Goal: Task Accomplishment & Management: Use online tool/utility

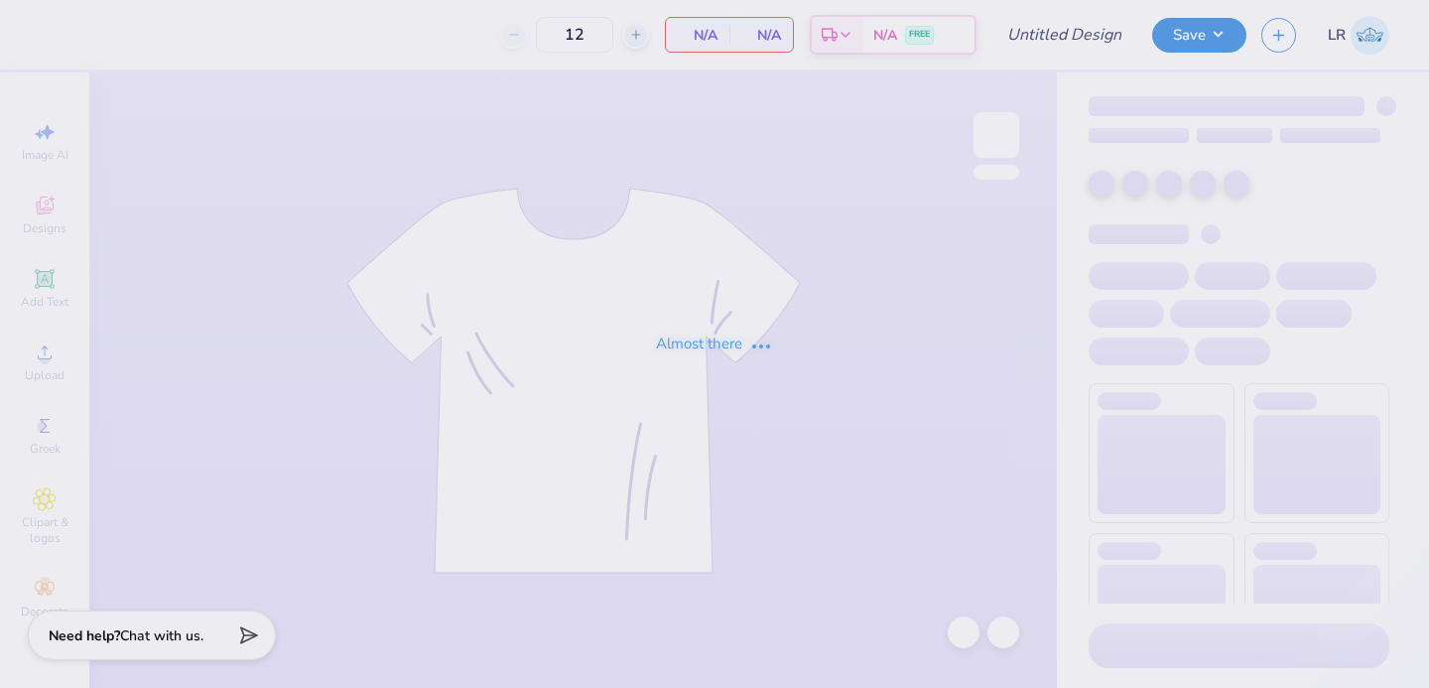
type input "ZTAUF - Prints and Pearls DF"
type input "50"
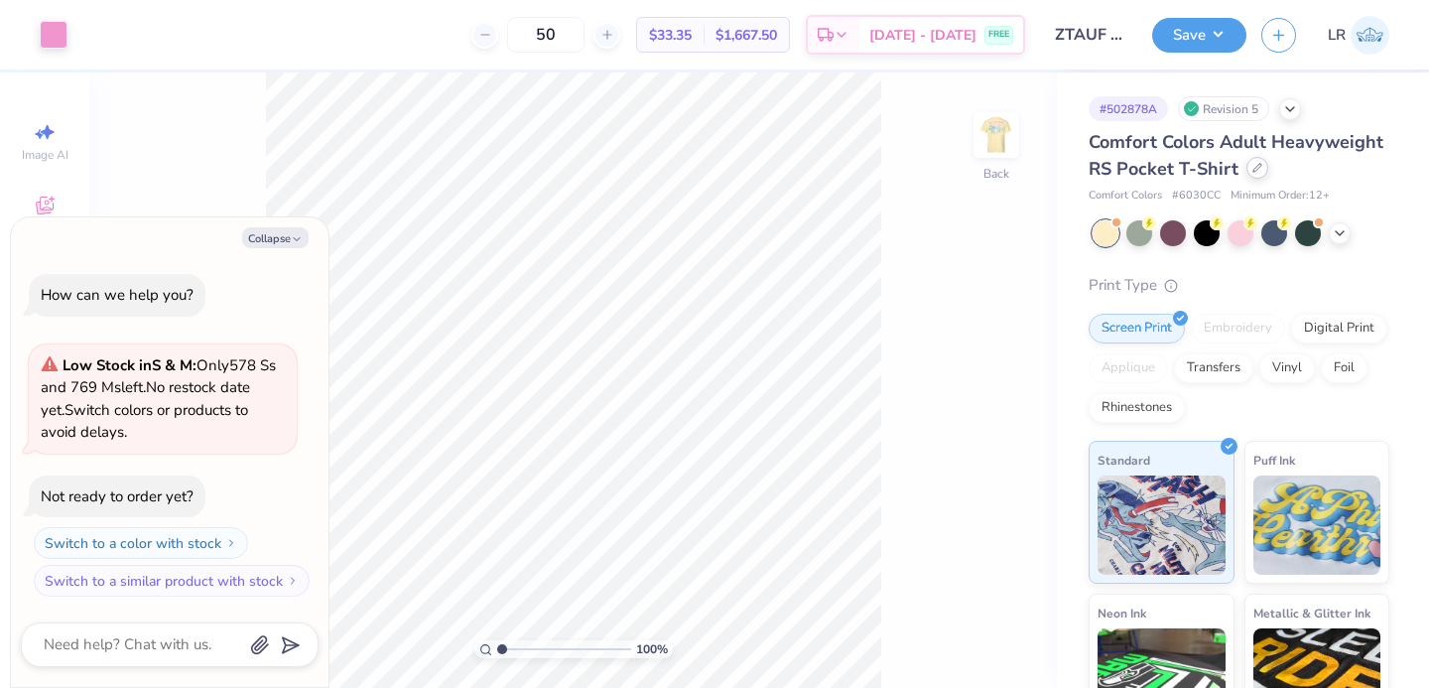
click at [1256, 172] on icon at bounding box center [1257, 168] width 10 height 10
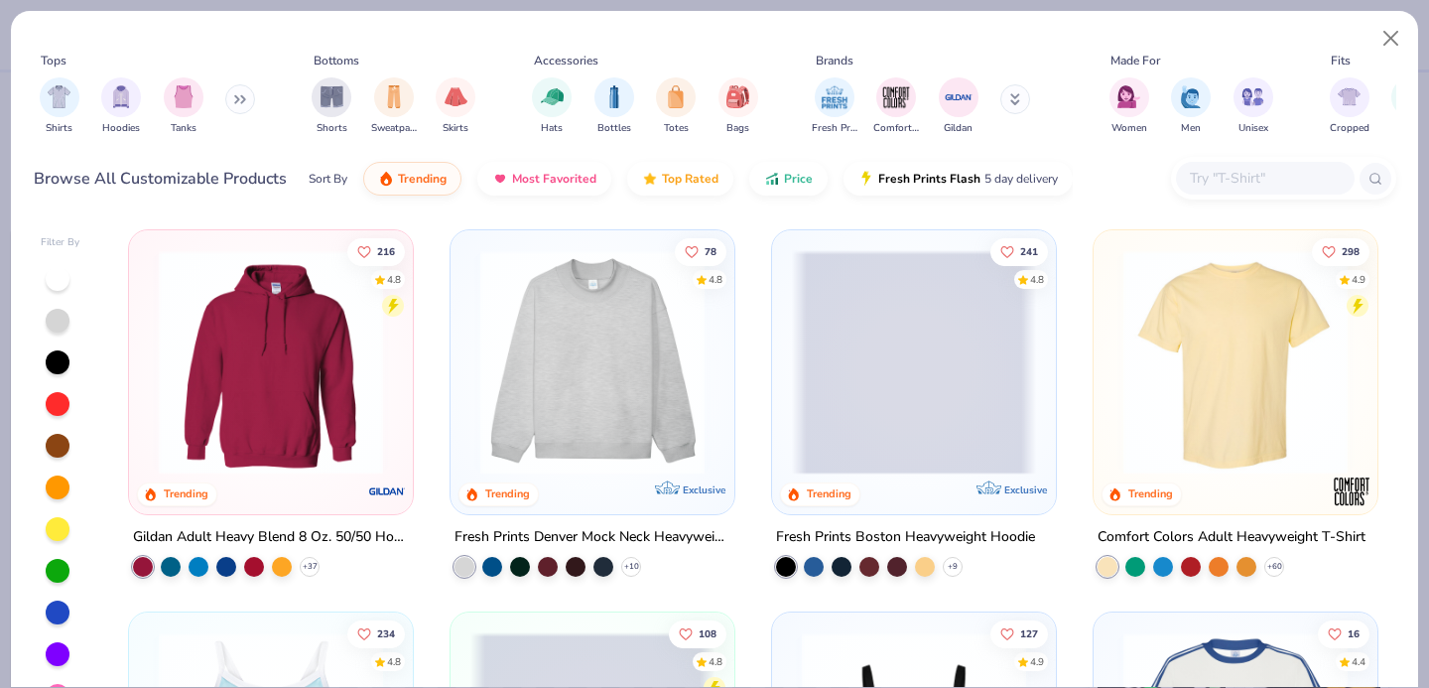
click at [1125, 413] on img at bounding box center [1235, 362] width 244 height 224
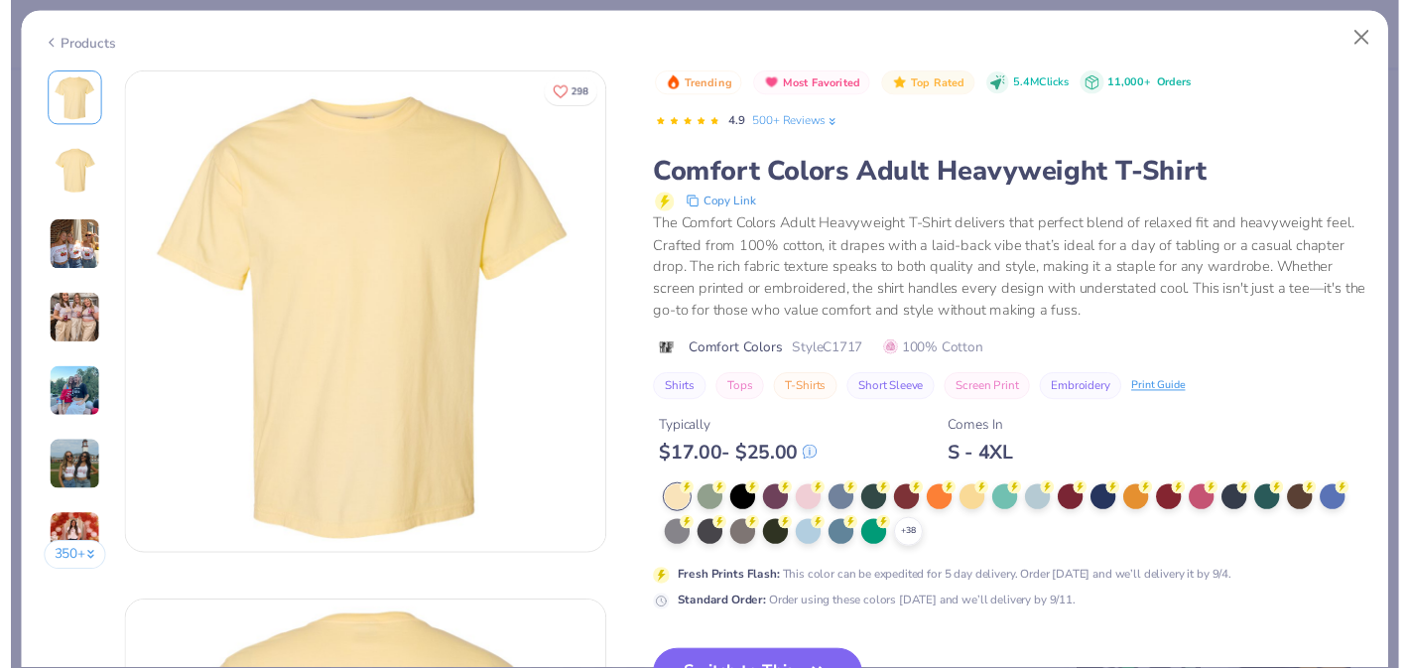
scroll to position [58, 0]
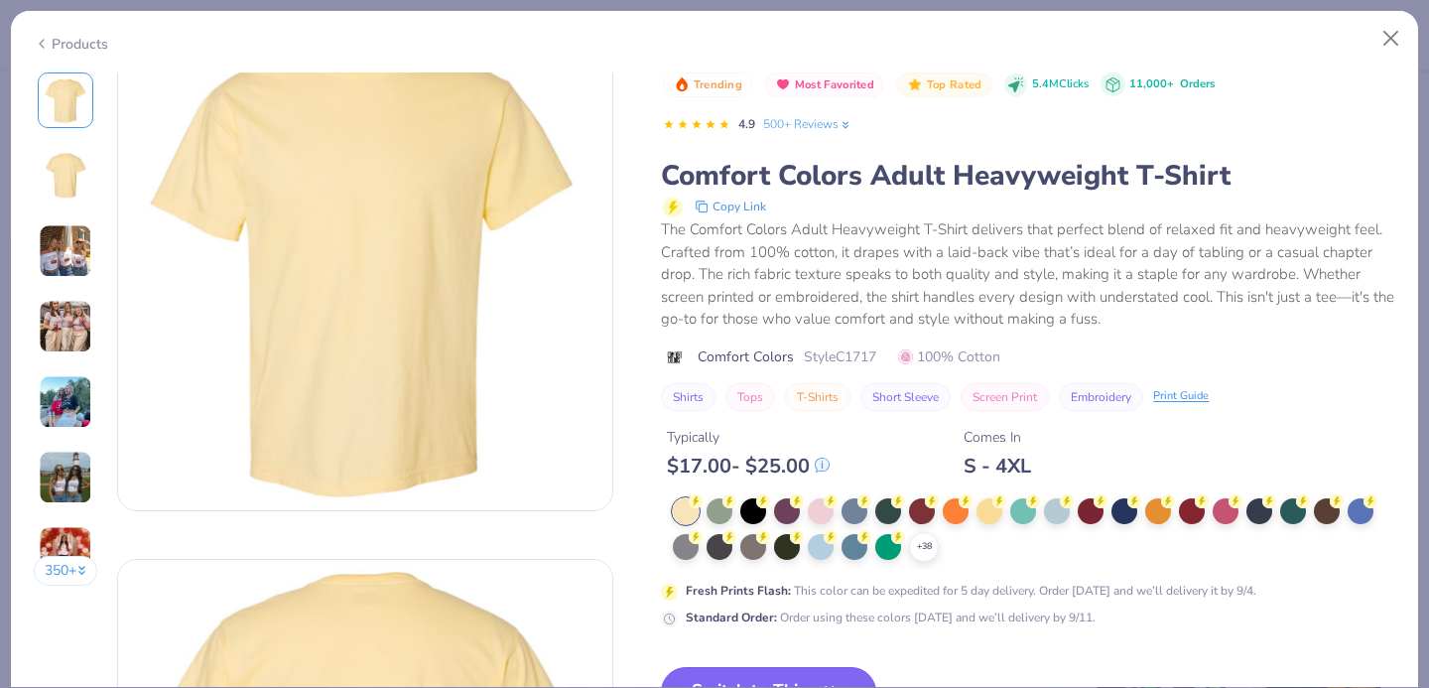
click at [761, 675] on button "Switch to This" at bounding box center [768, 692] width 215 height 50
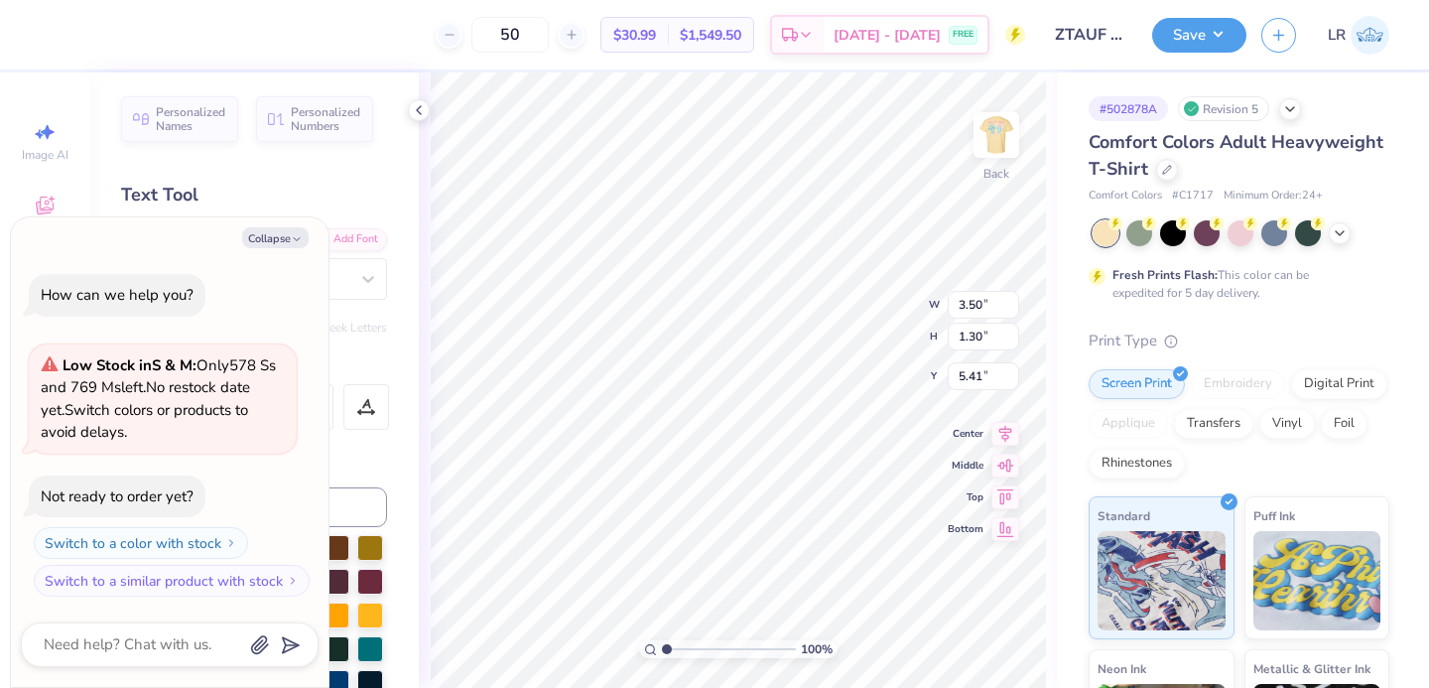
type textarea "x"
type input "2.63"
type input "0.98"
type textarea "x"
type input "3.41"
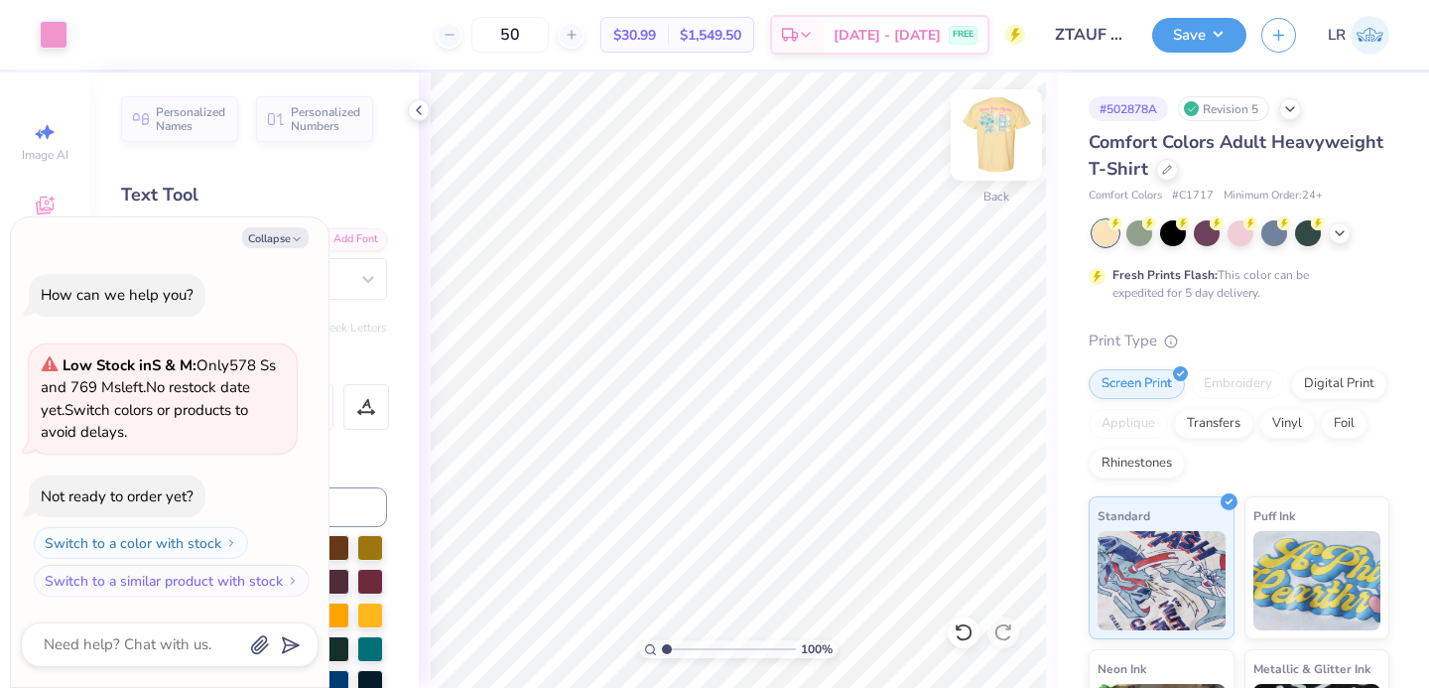
click at [996, 151] on img at bounding box center [995, 134] width 79 height 79
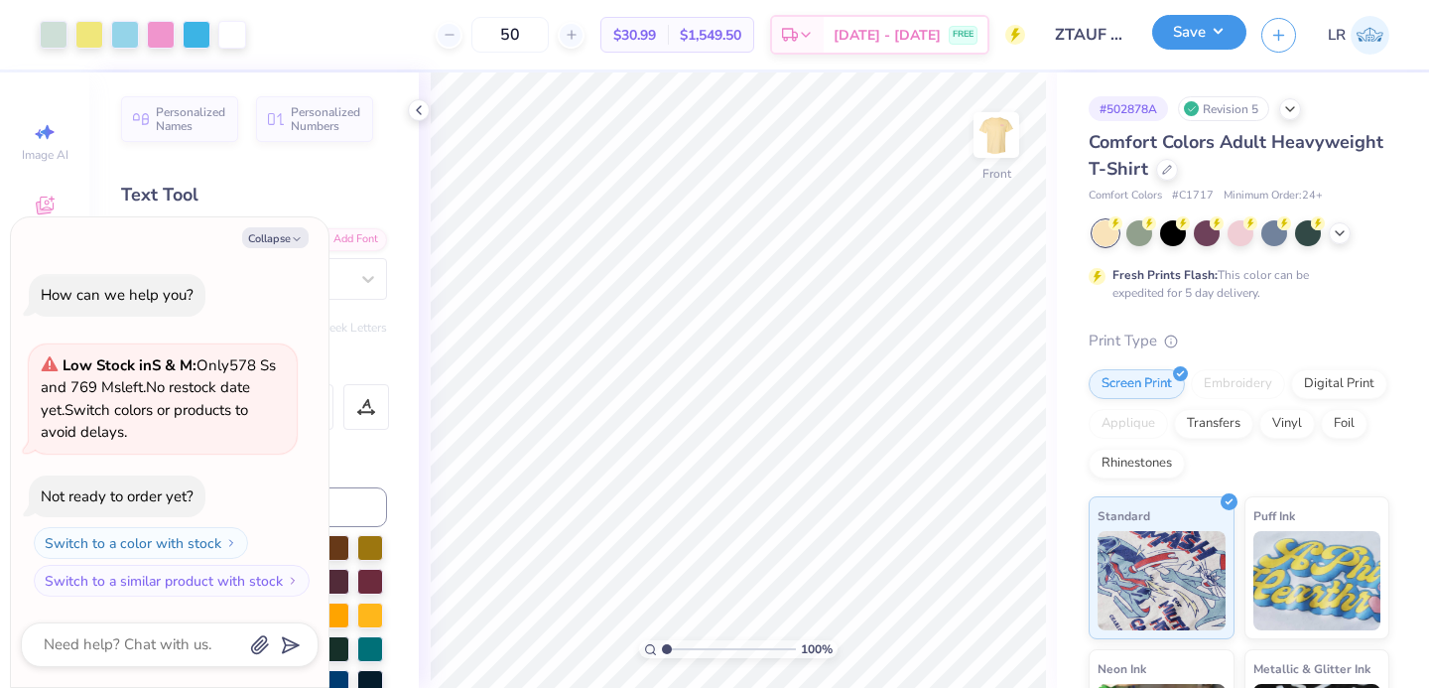
click at [1188, 35] on button "Save" at bounding box center [1199, 32] width 94 height 35
type textarea "x"
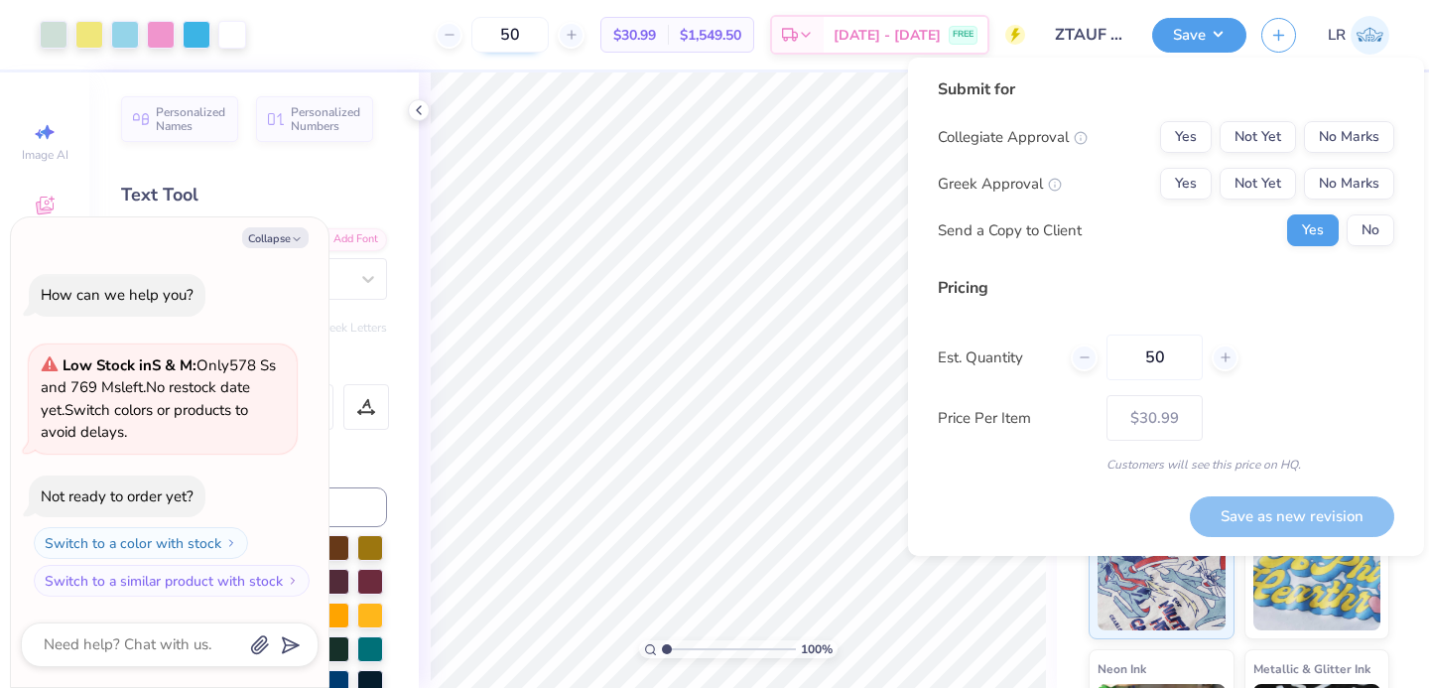
click at [549, 34] on input "50" at bounding box center [509, 35] width 77 height 36
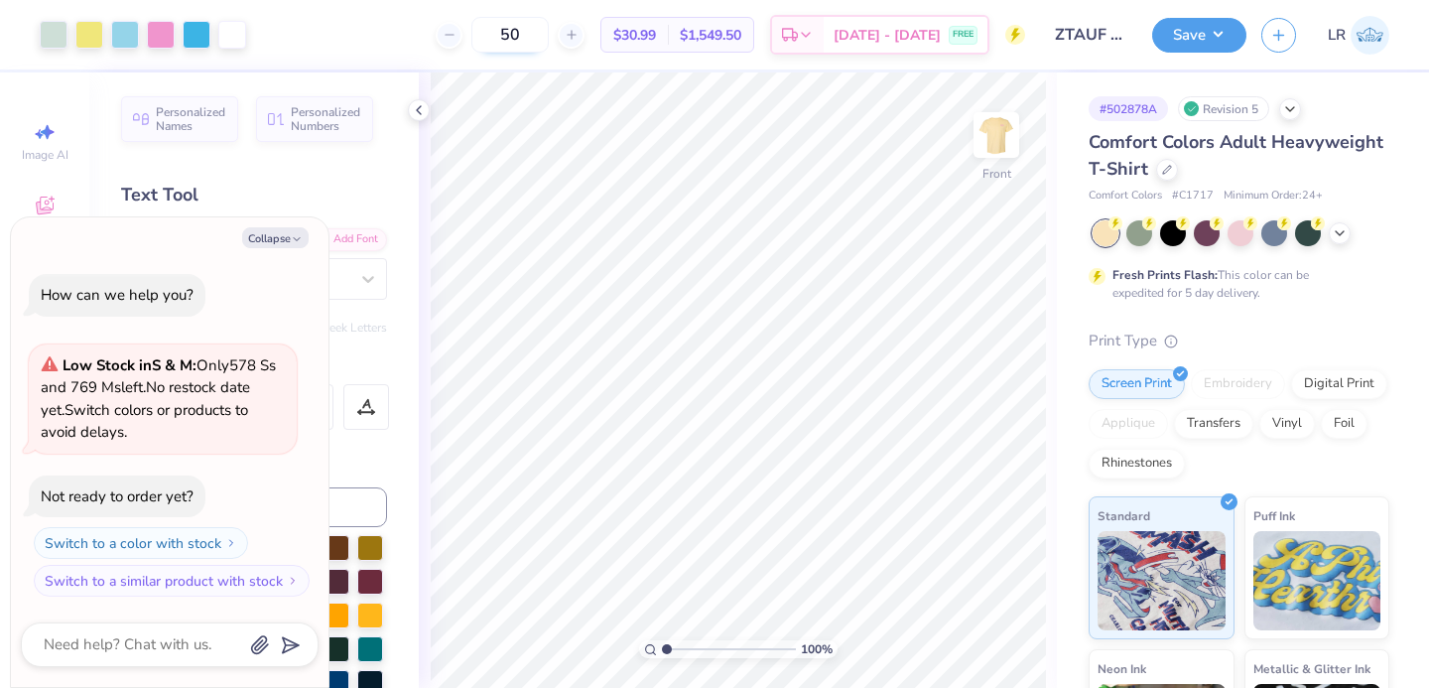
type input "5"
type input "36"
click at [1197, 41] on button "Save" at bounding box center [1199, 32] width 94 height 35
type textarea "x"
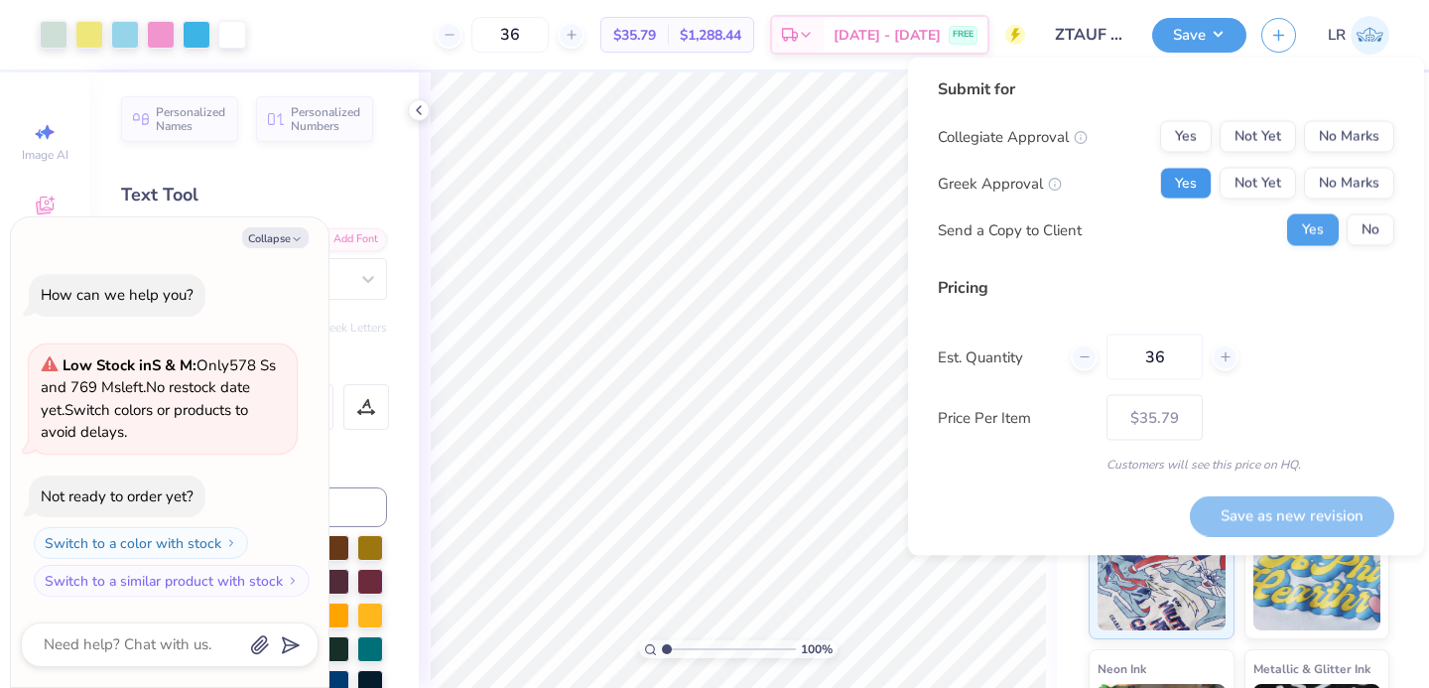
click at [1181, 180] on button "Yes" at bounding box center [1186, 184] width 52 height 32
click at [1328, 145] on button "No Marks" at bounding box center [1349, 137] width 90 height 32
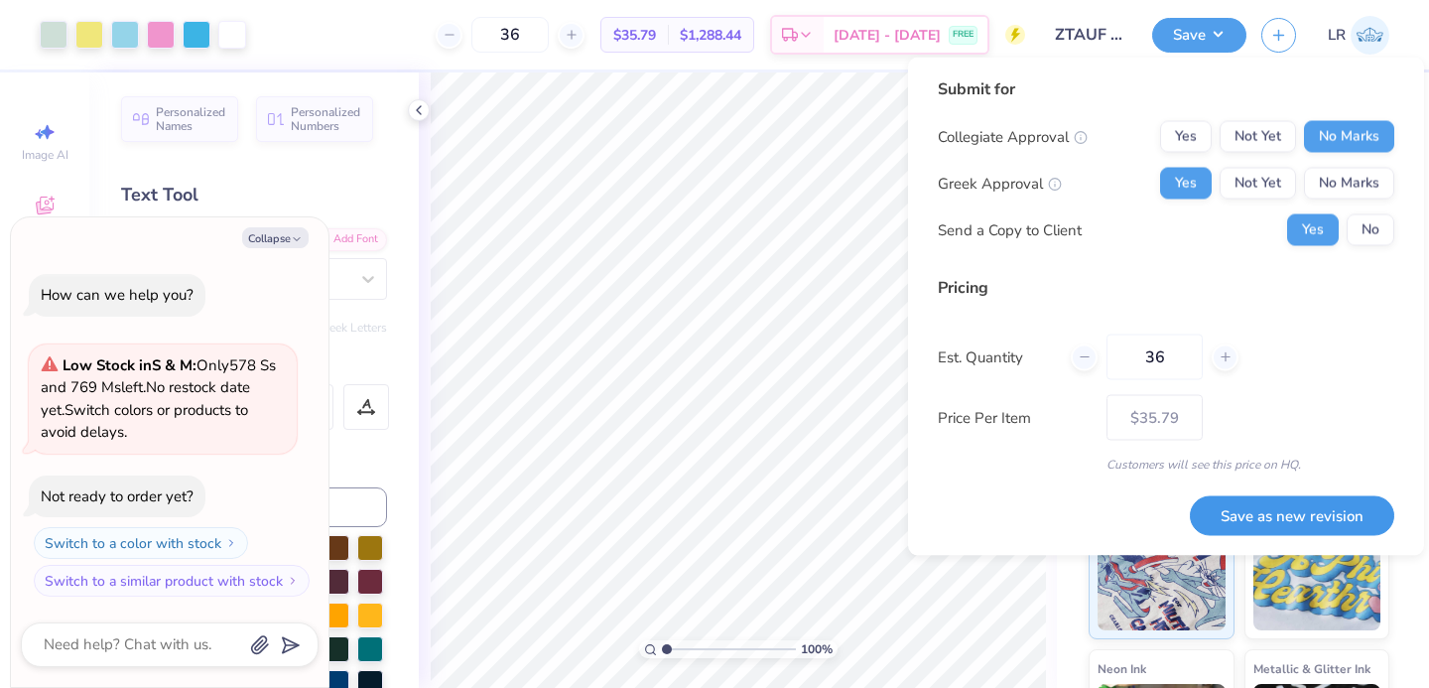
click at [1277, 525] on button "Save as new revision" at bounding box center [1292, 515] width 204 height 41
type input "$35.79"
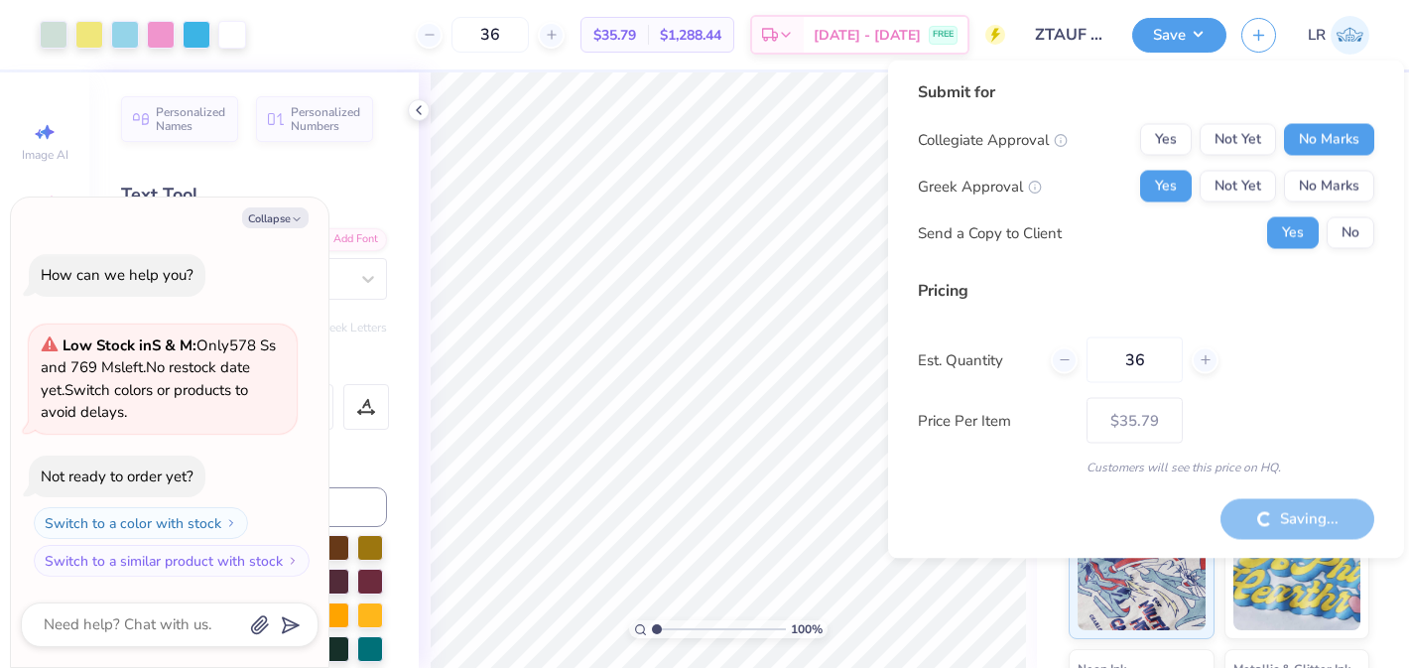
type textarea "x"
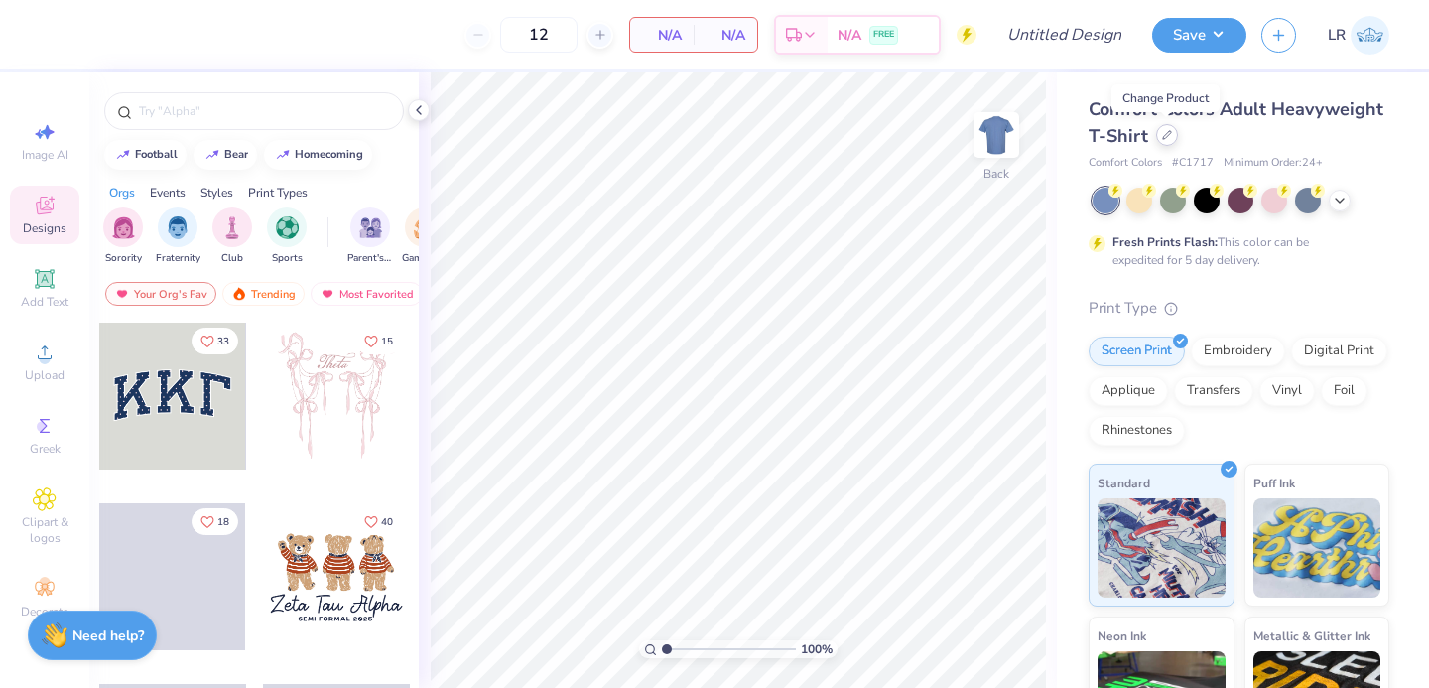
click at [1170, 137] on icon at bounding box center [1167, 135] width 10 height 10
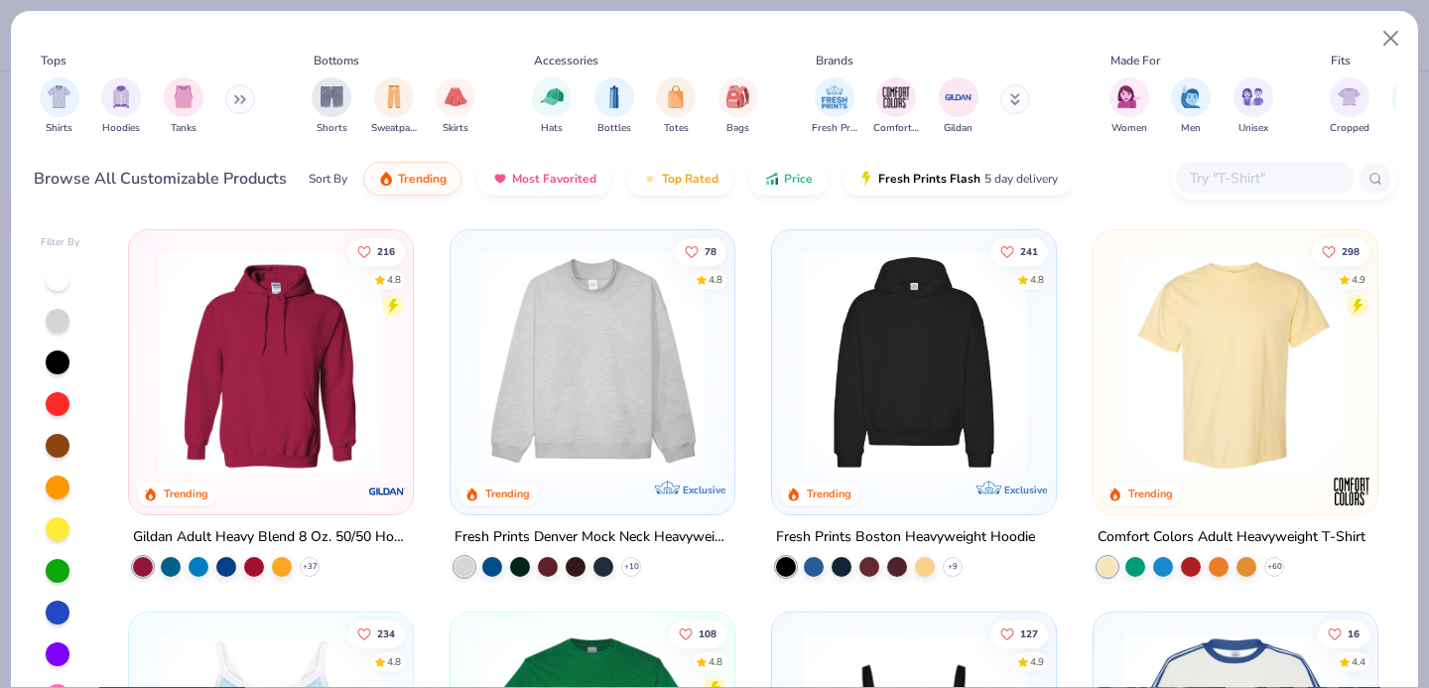
click at [218, 98] on div "Shirts Hoodies Tanks" at bounding box center [148, 105] width 228 height 73
click at [244, 100] on icon at bounding box center [240, 99] width 12 height 10
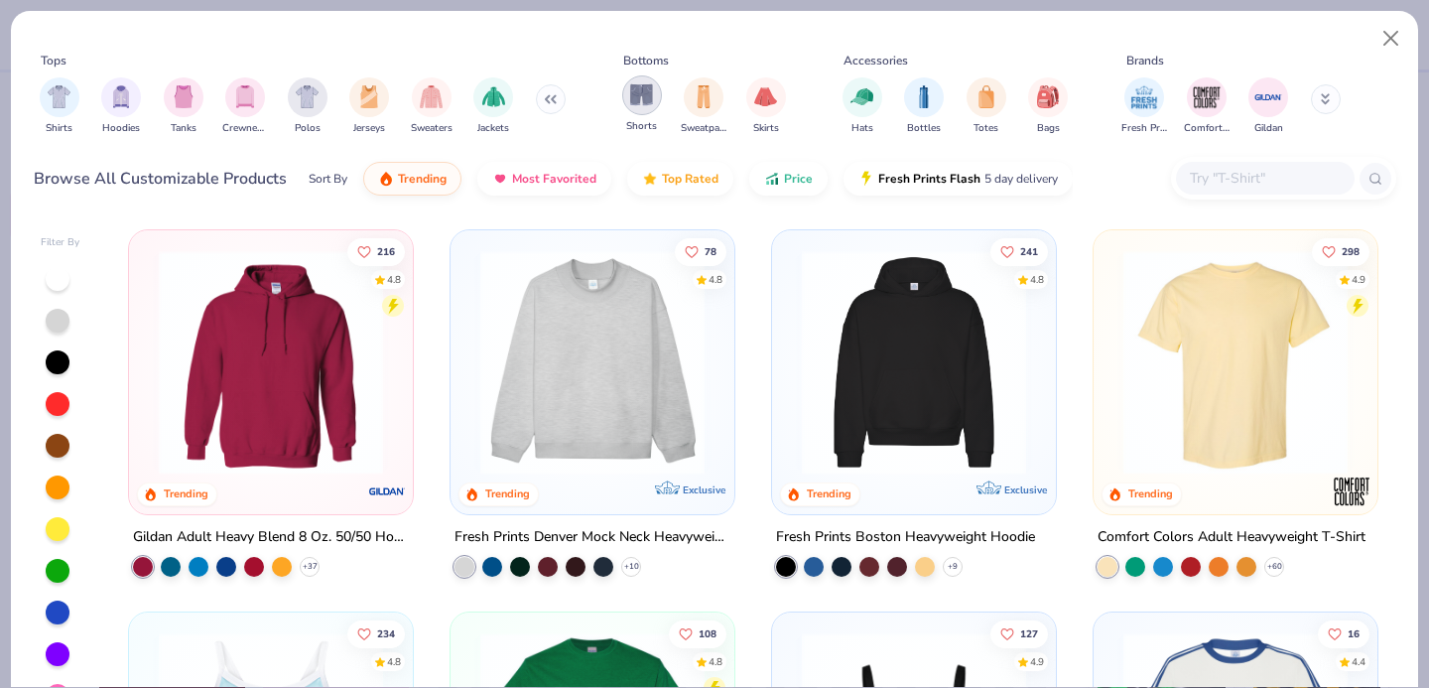
click at [319, 106] on div "filter for Polos" at bounding box center [308, 97] width 40 height 40
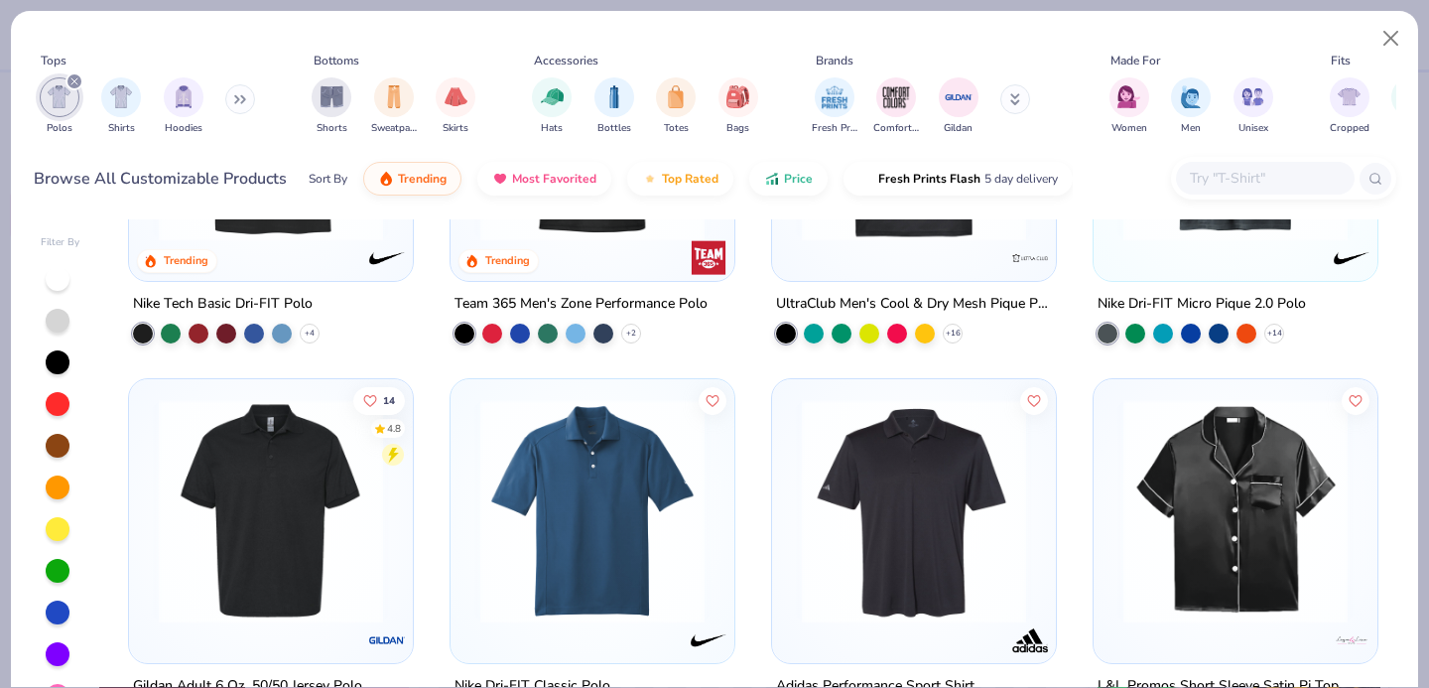
scroll to position [38, 0]
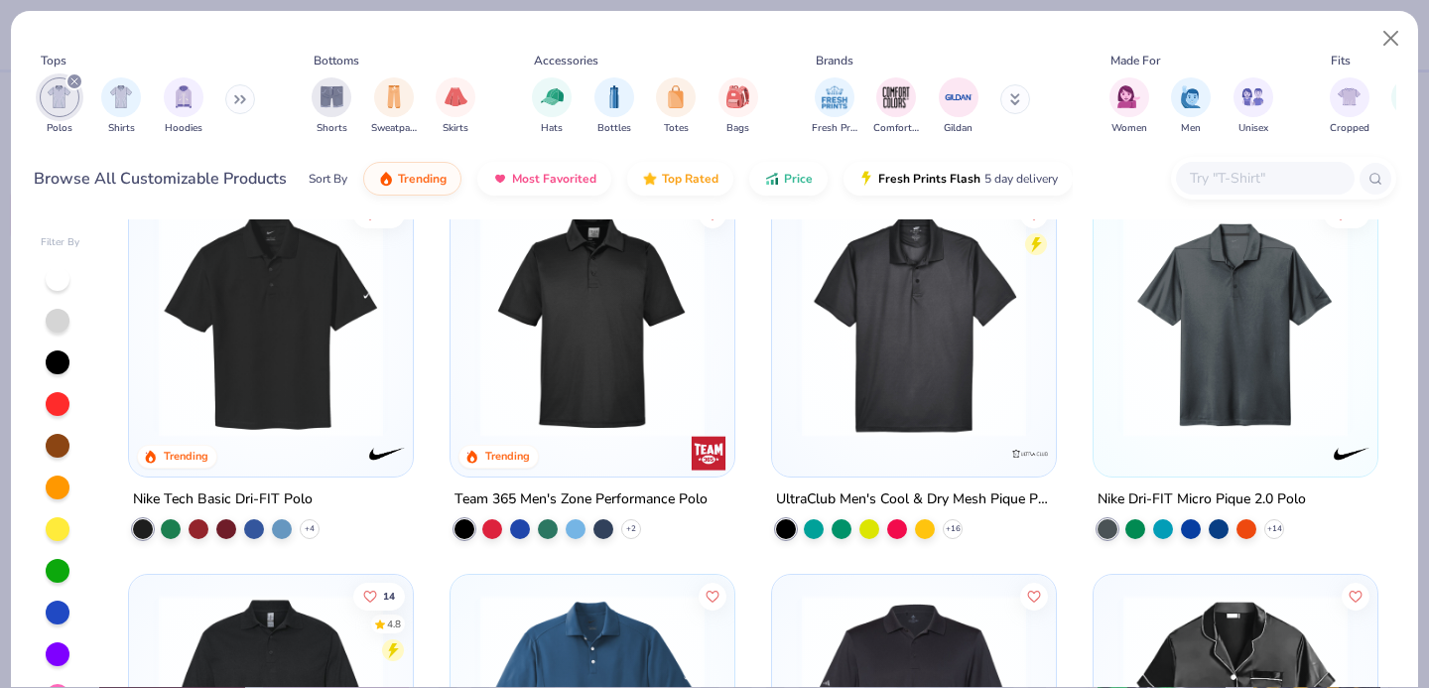
click at [543, 397] on img at bounding box center [592, 324] width 244 height 224
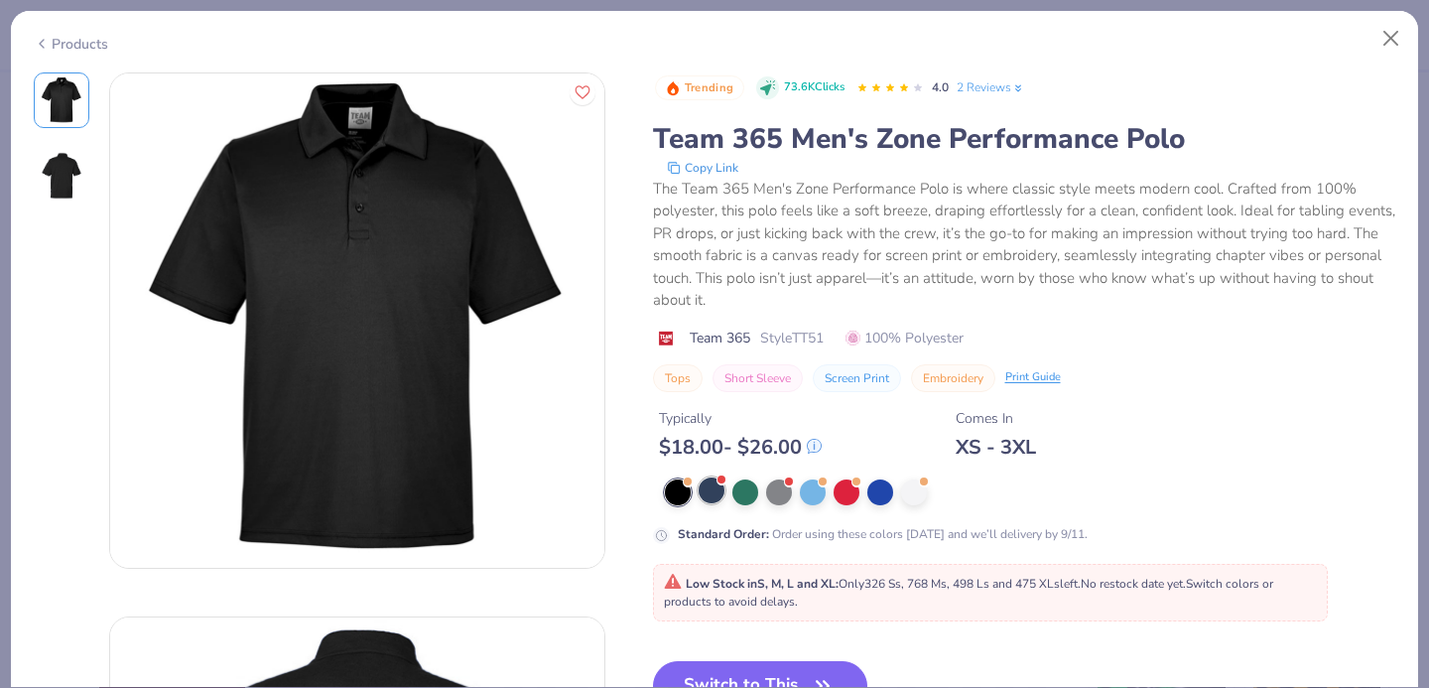
click at [708, 488] on div at bounding box center [712, 490] width 26 height 26
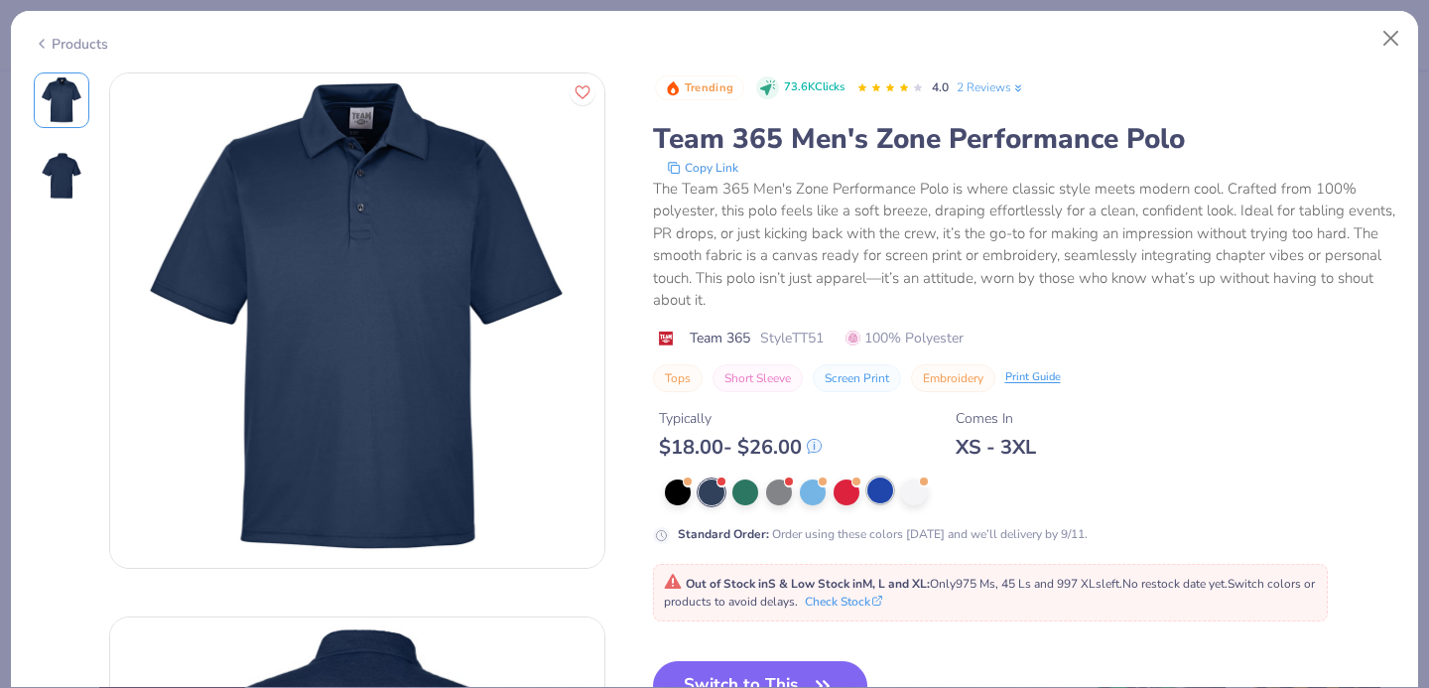
click at [889, 494] on div at bounding box center [880, 490] width 26 height 26
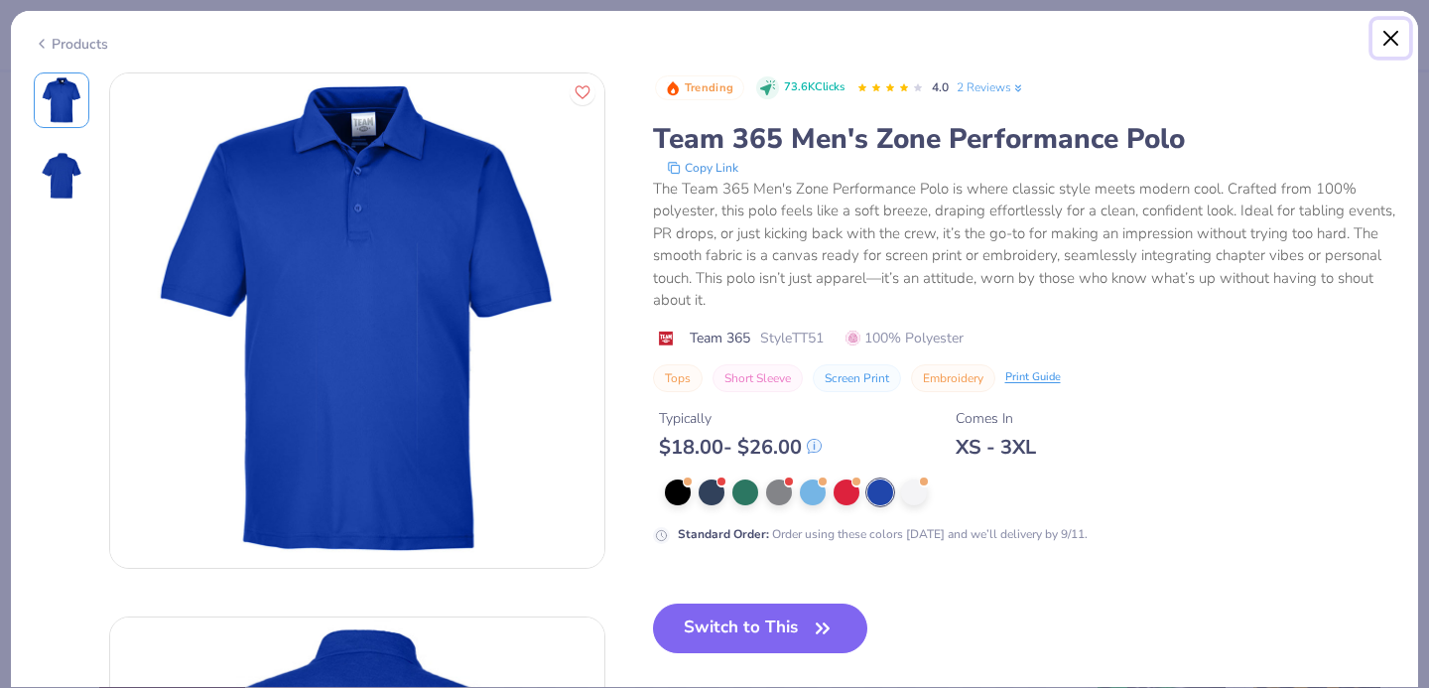
click at [1397, 39] on button "Close" at bounding box center [1391, 39] width 38 height 38
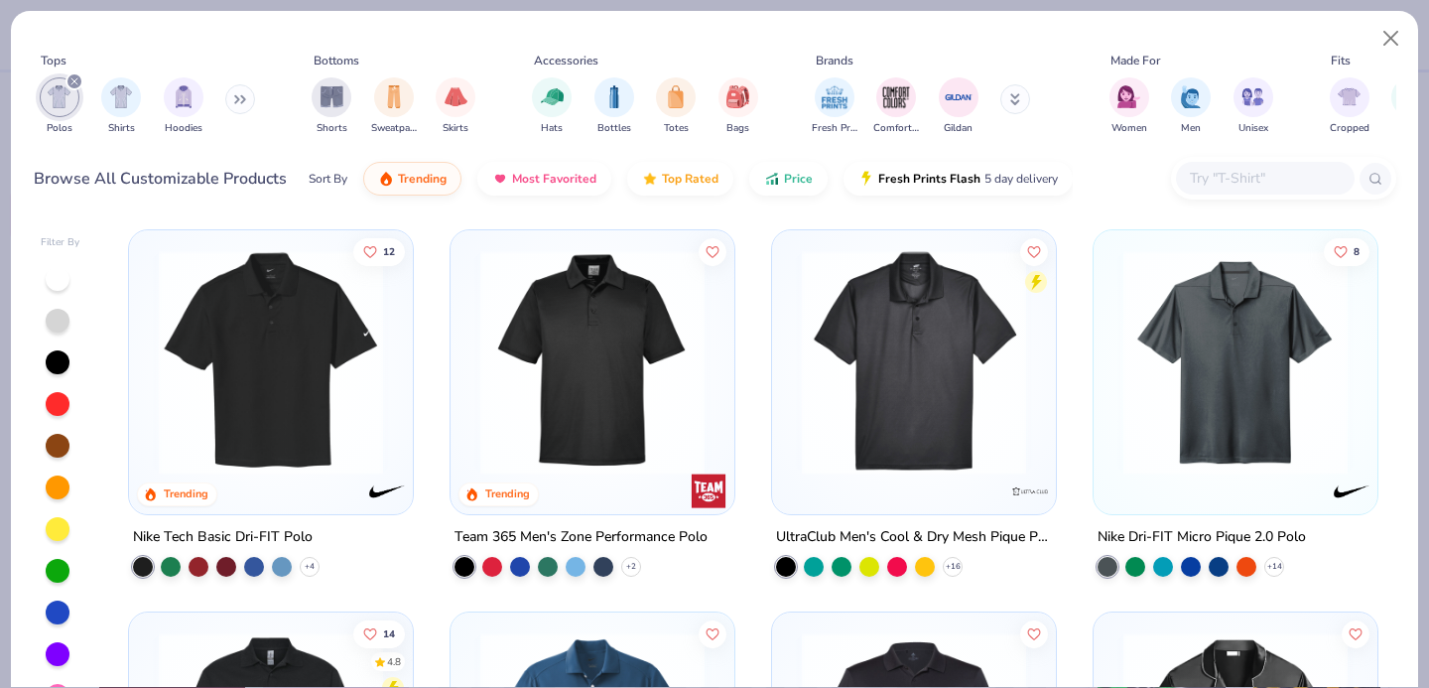
click at [567, 482] on div at bounding box center [592, 367] width 264 height 254
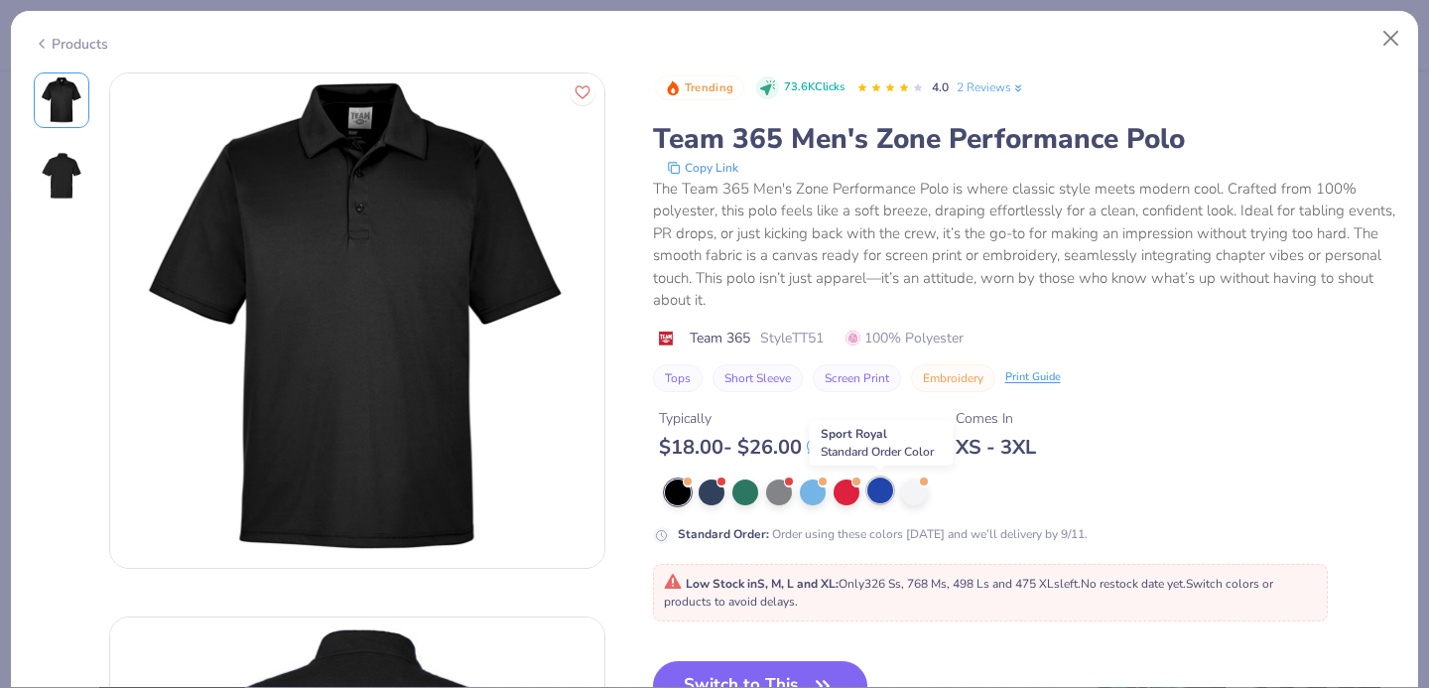
click at [876, 490] on div at bounding box center [880, 490] width 26 height 26
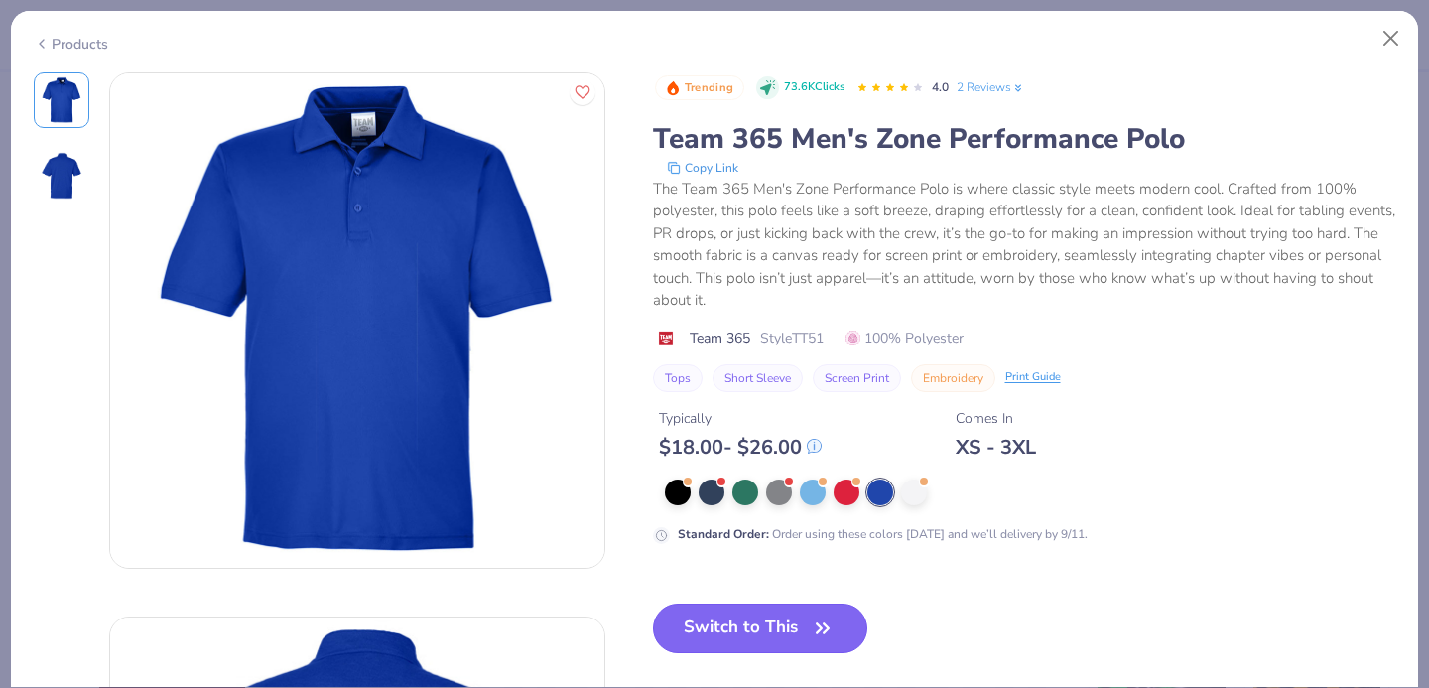
click at [733, 621] on button "Switch to This" at bounding box center [760, 628] width 215 height 50
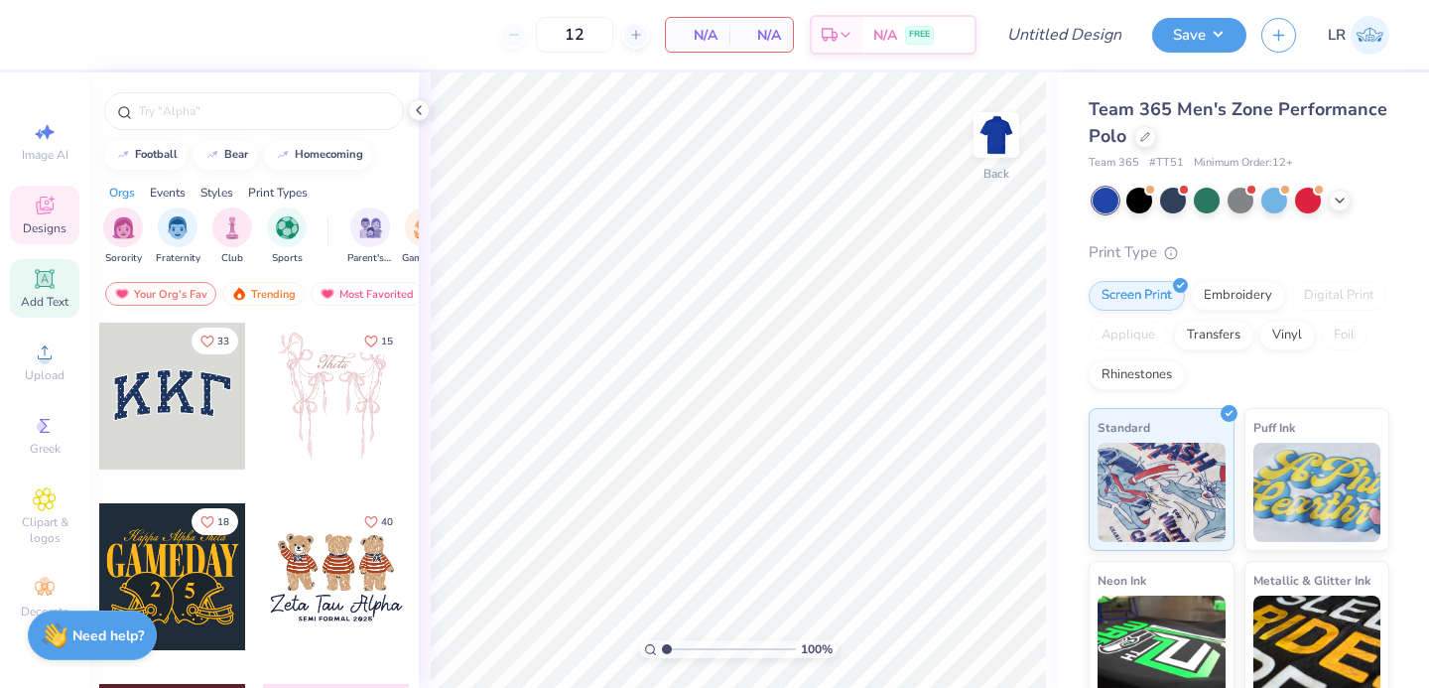
click at [37, 288] on icon at bounding box center [45, 279] width 24 height 24
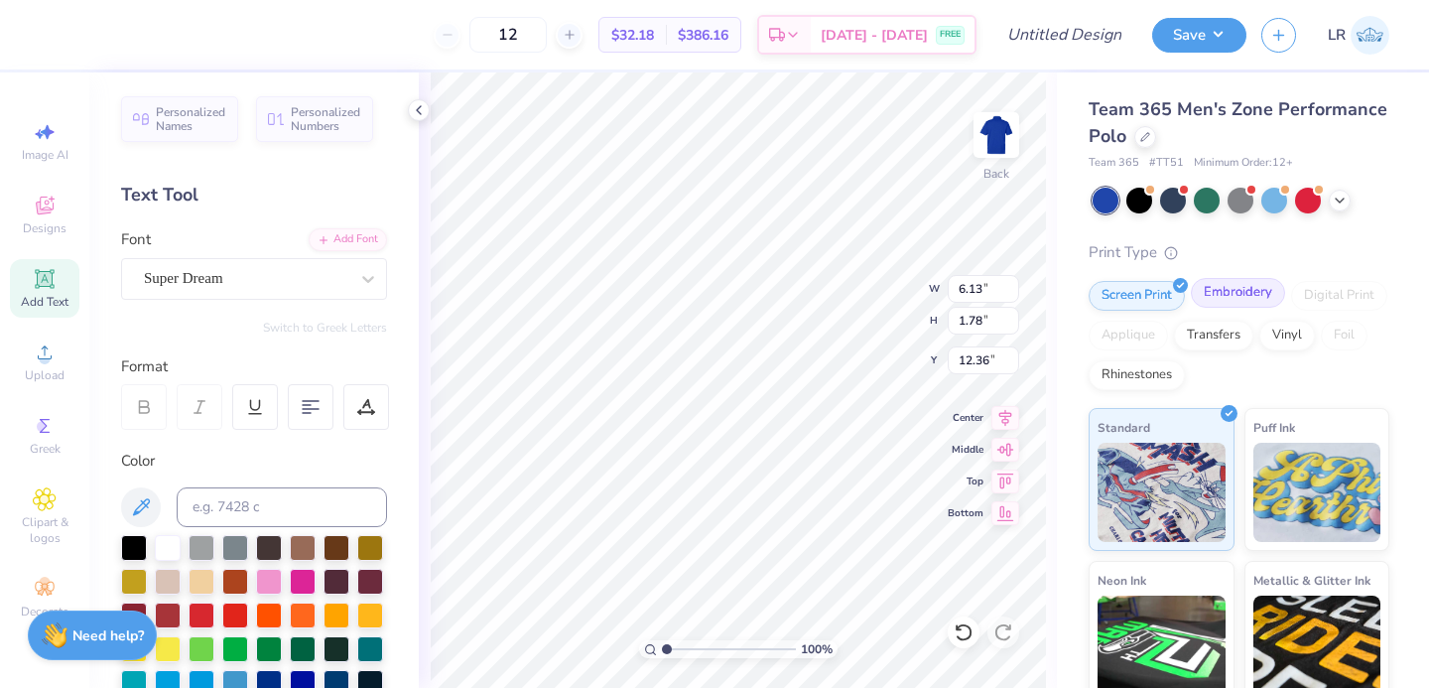
click at [1232, 293] on div "Embroidery" at bounding box center [1238, 293] width 94 height 30
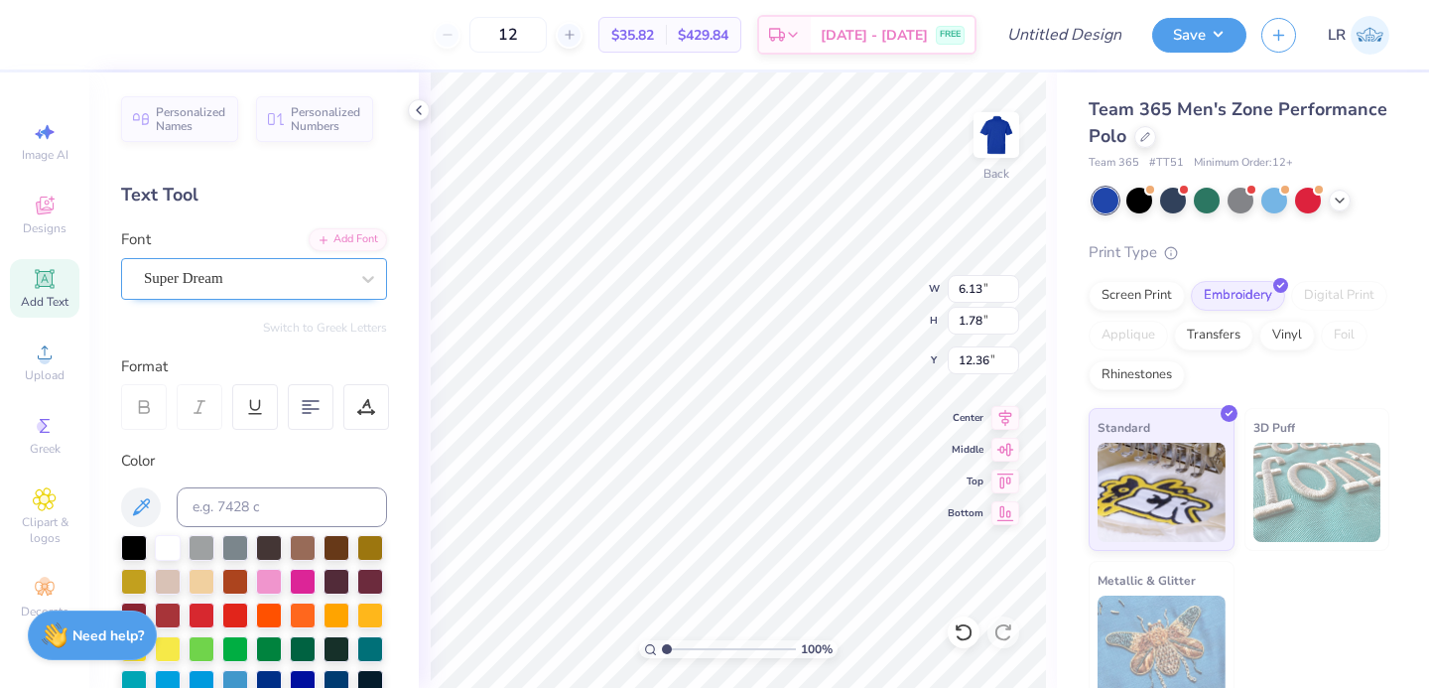
click at [231, 269] on div "Super Dream" at bounding box center [246, 278] width 208 height 31
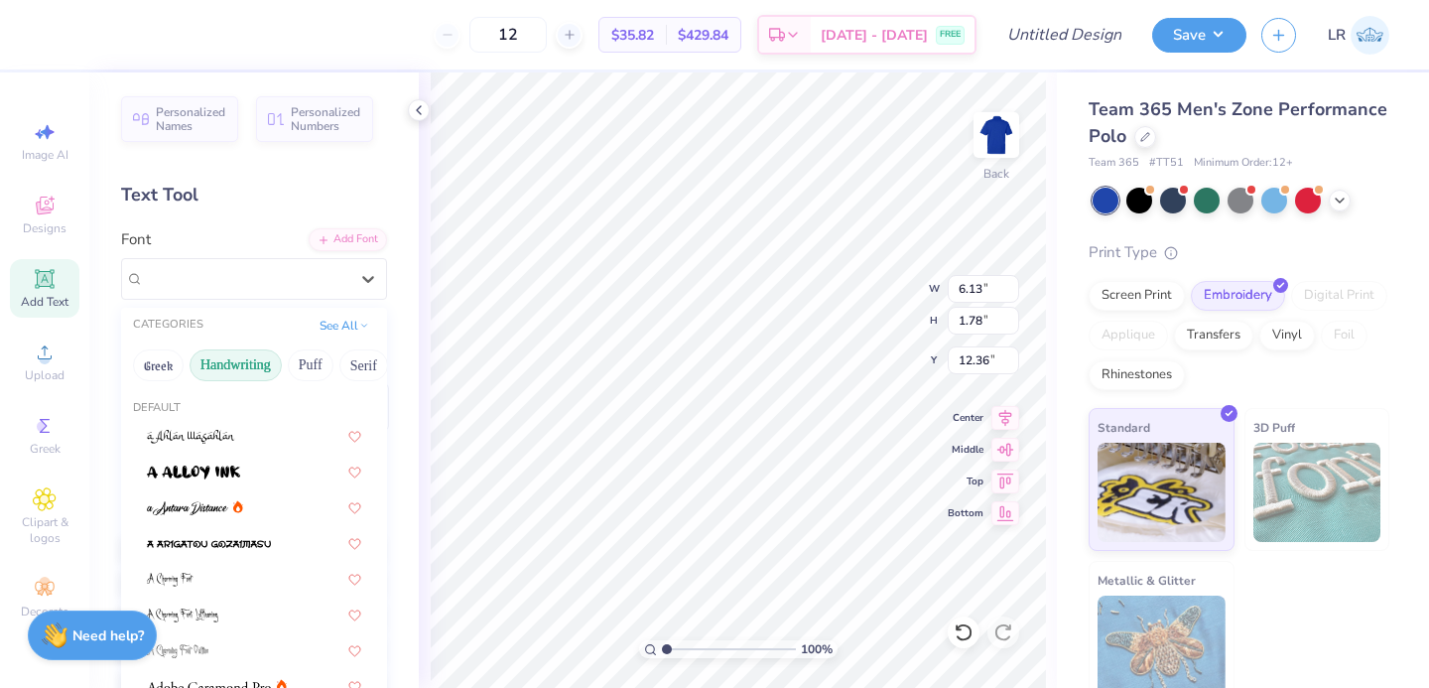
click at [212, 364] on button "Handwriting" at bounding box center [236, 365] width 92 height 32
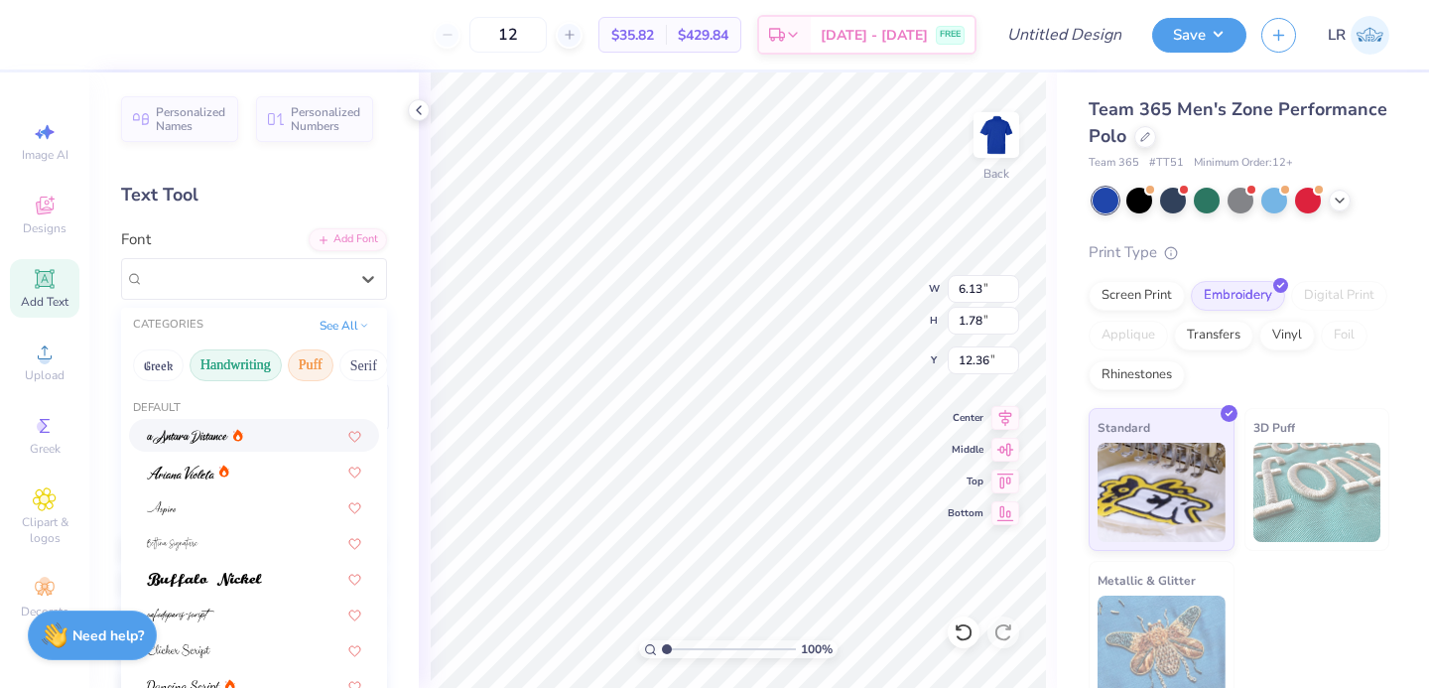
click at [307, 372] on button "Puff" at bounding box center [311, 365] width 46 height 32
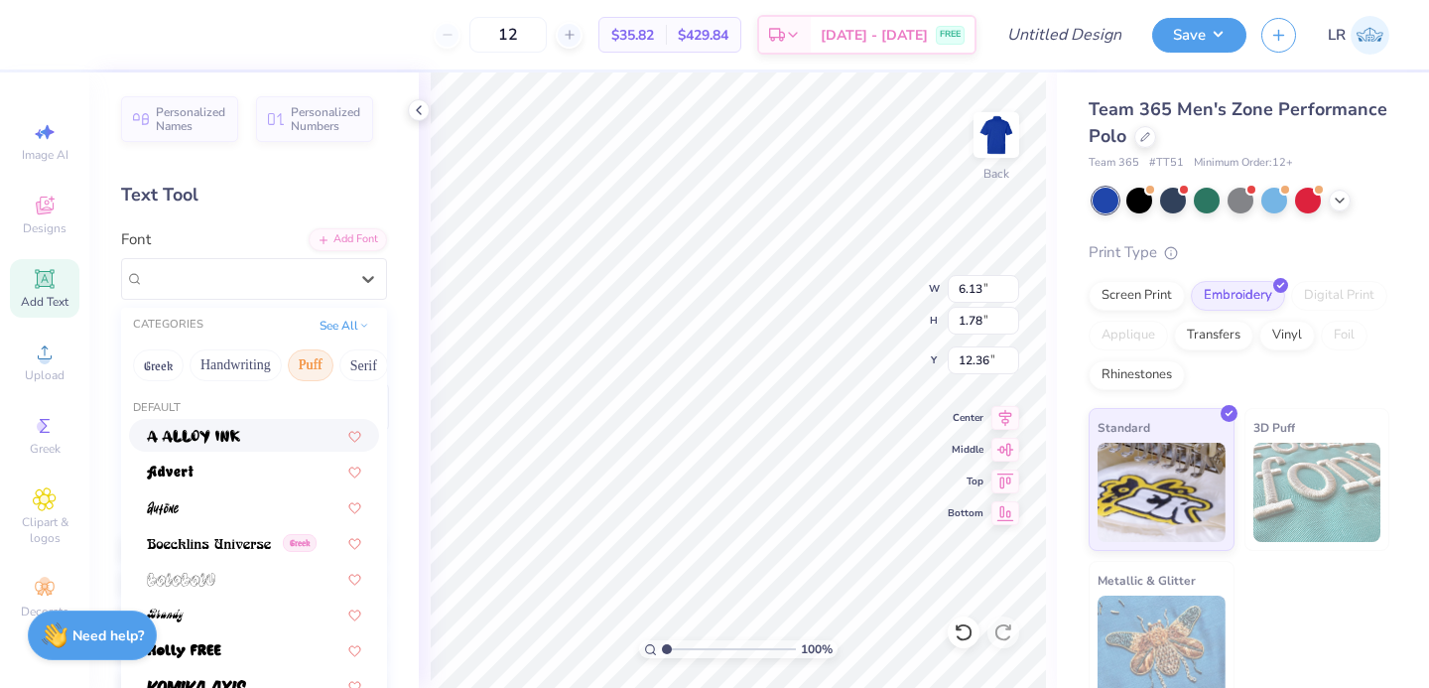
scroll to position [2, 0]
click at [240, 365] on button "Handwriting" at bounding box center [236, 363] width 92 height 32
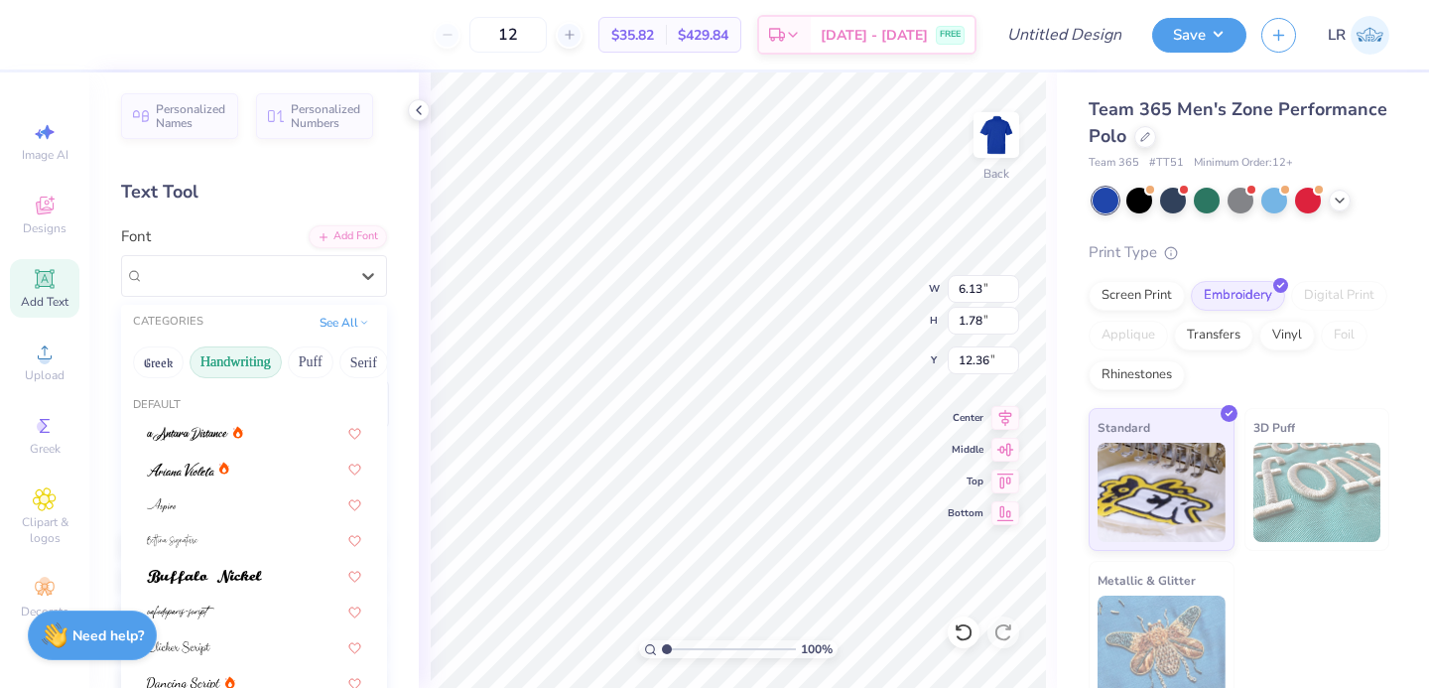
scroll to position [11, 0]
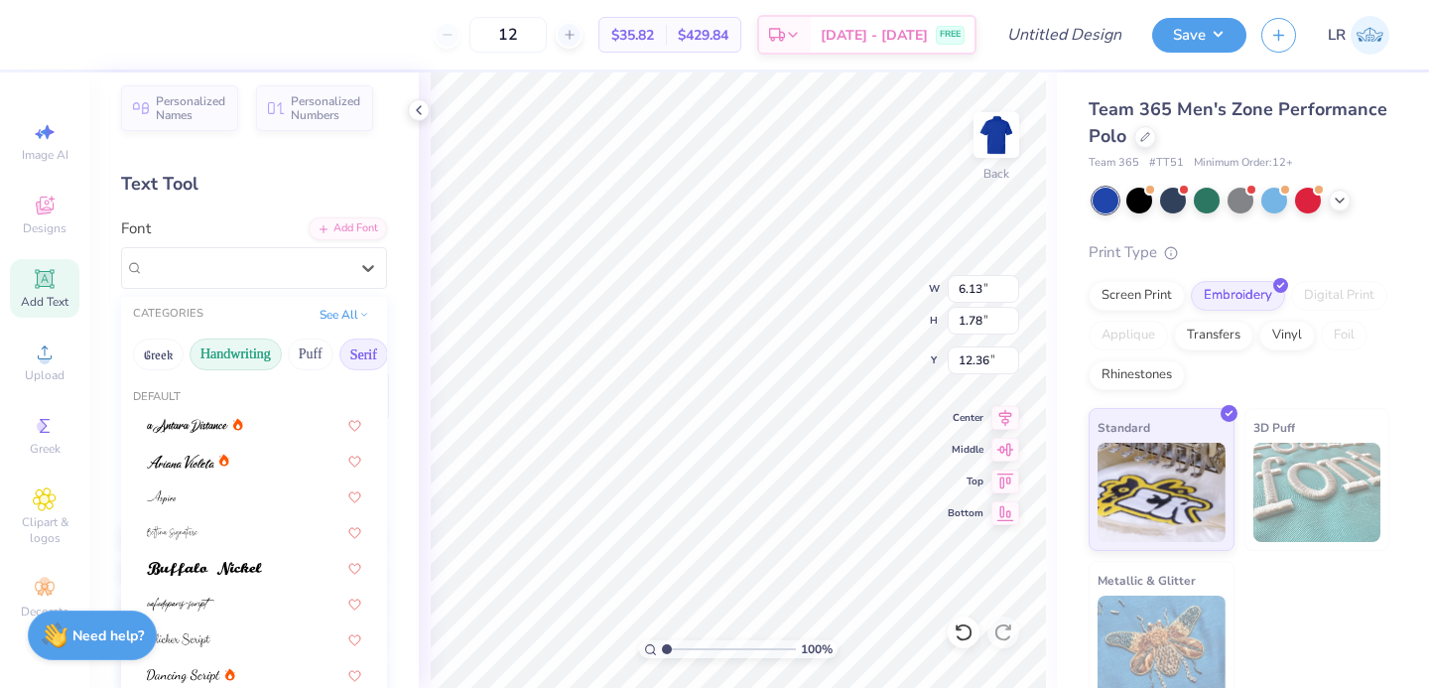
click at [370, 356] on button "Serif" at bounding box center [363, 354] width 49 height 32
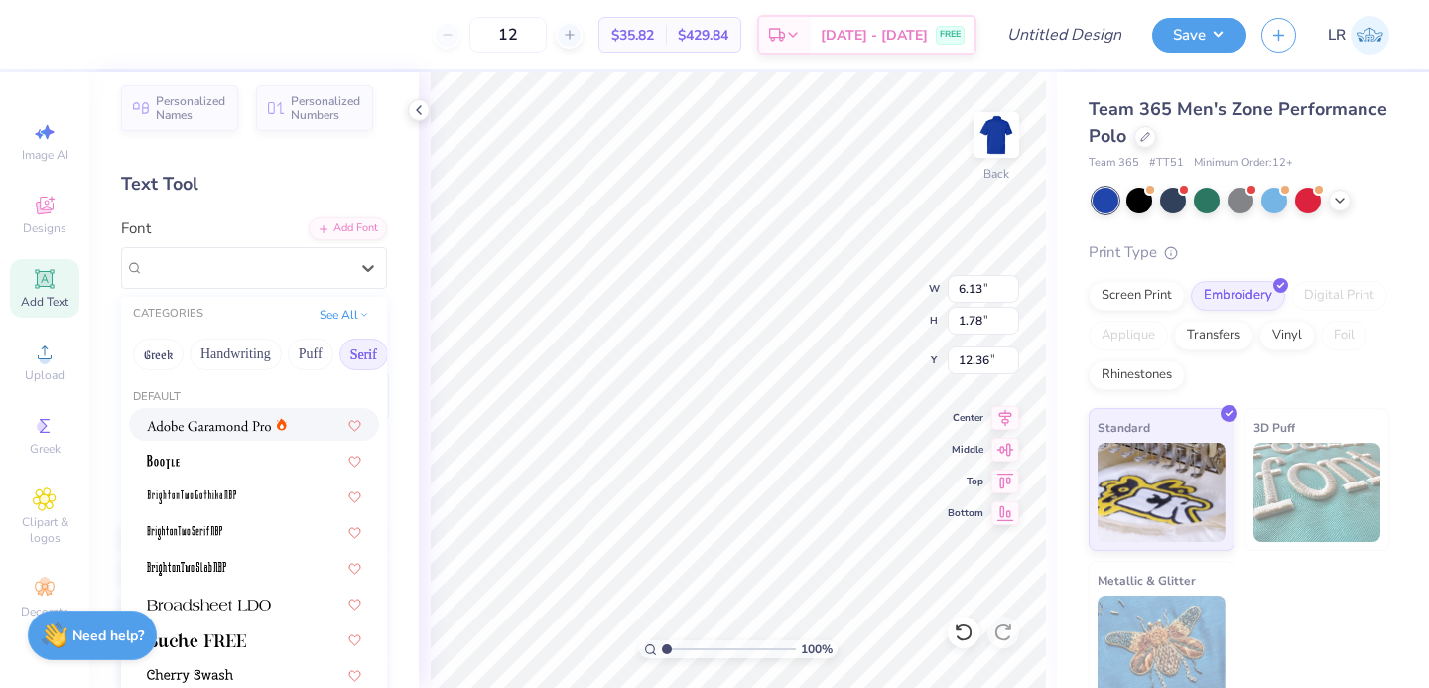
click at [215, 424] on img at bounding box center [209, 426] width 124 height 14
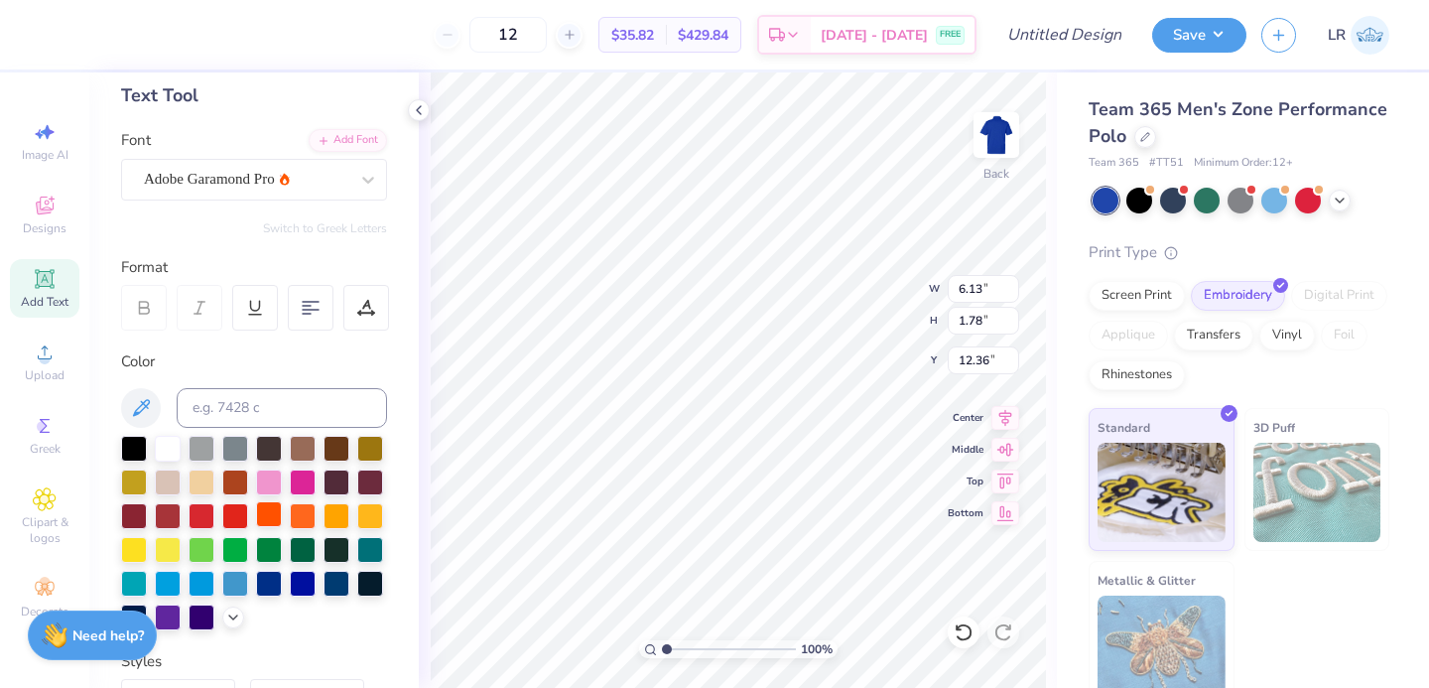
scroll to position [114, 0]
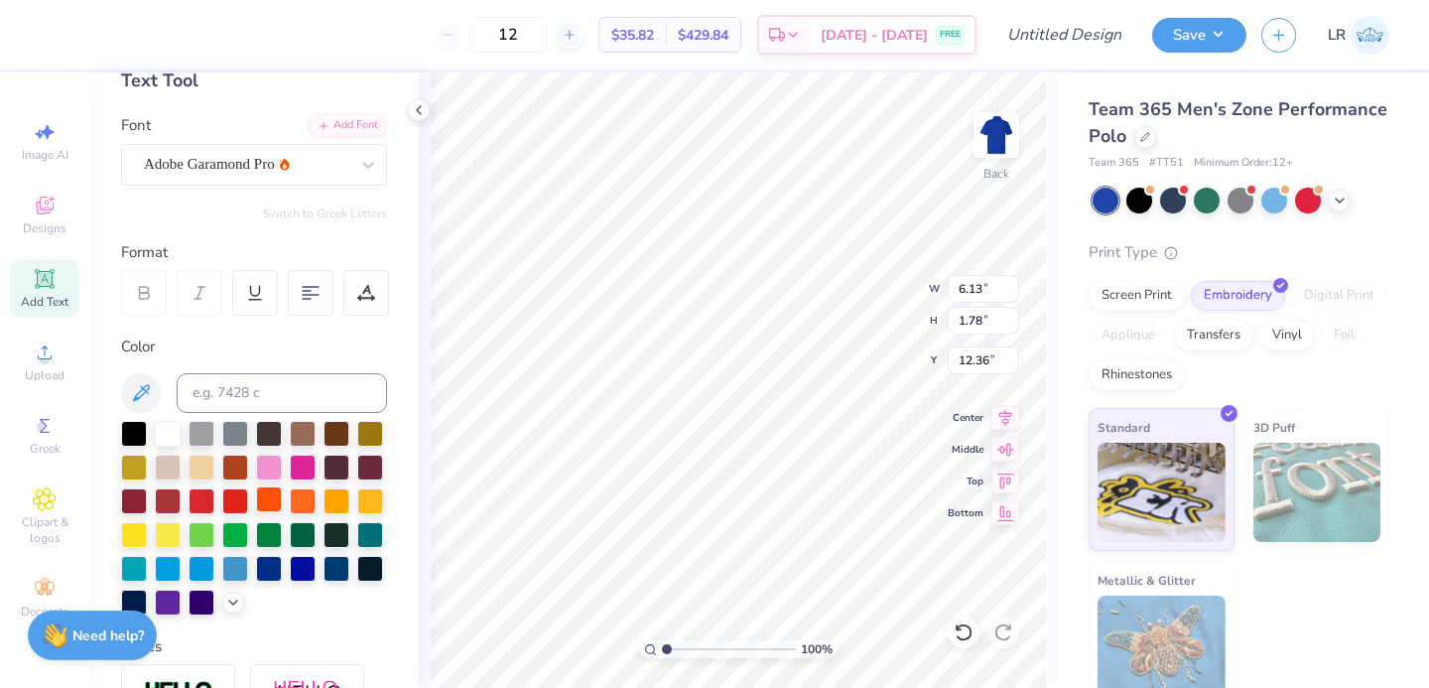
type textarea "THETA DAD"
click at [271, 494] on div at bounding box center [269, 499] width 26 height 26
type input "5.08"
type input "0.63"
type input "4.72"
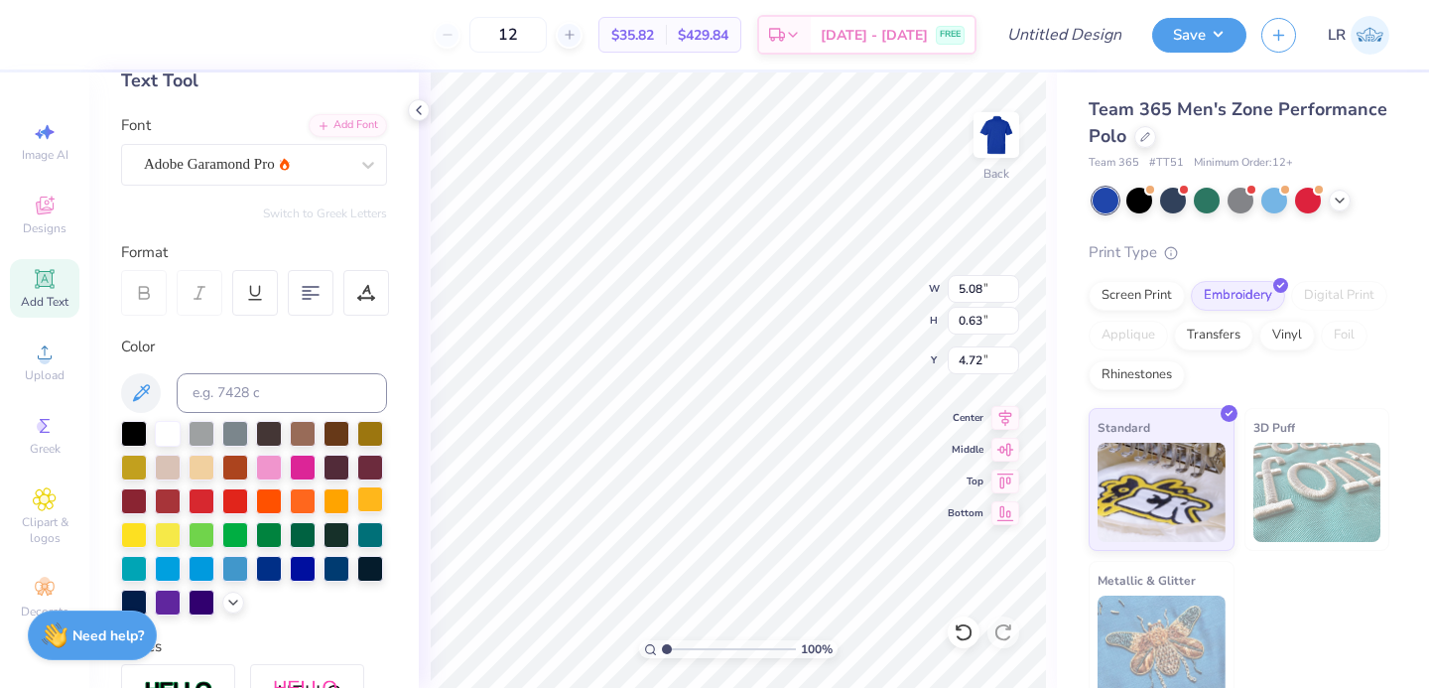
type input "3.54"
click at [221, 176] on div at bounding box center [246, 164] width 204 height 27
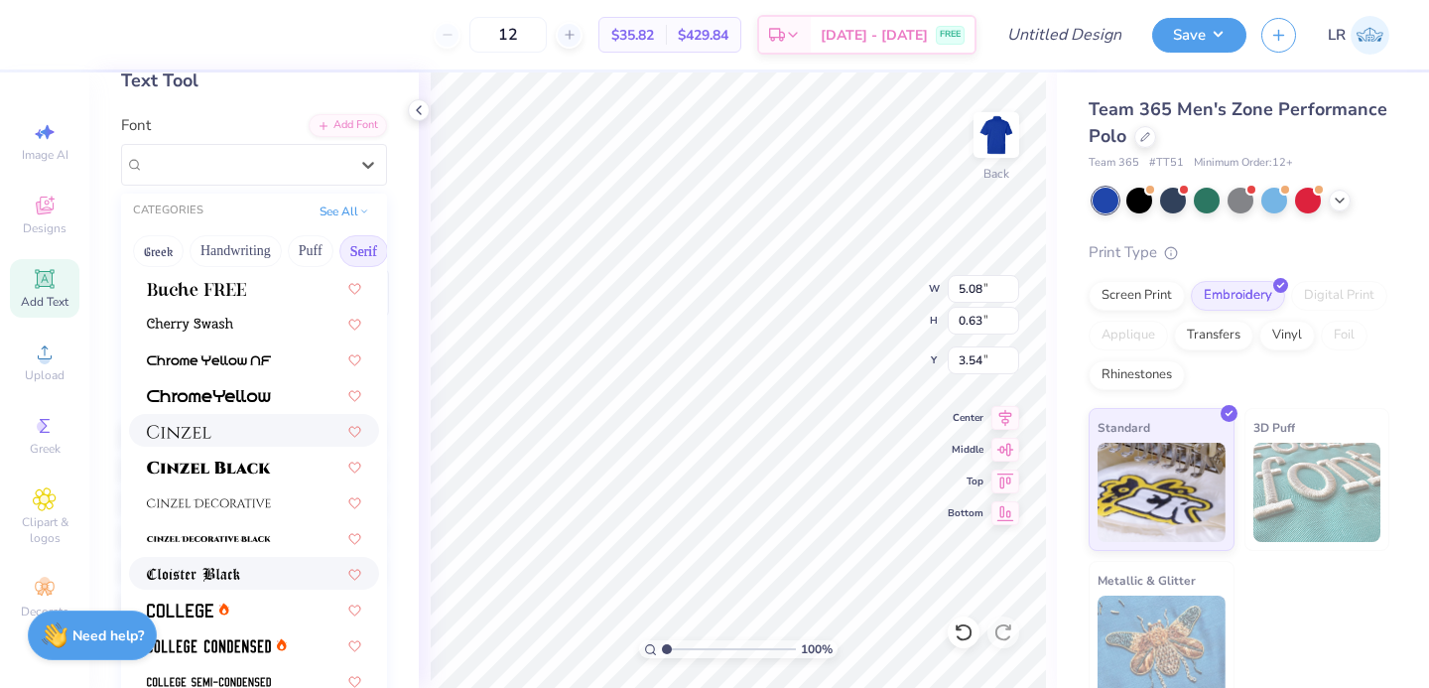
scroll to position [250, 0]
click at [247, 613] on div at bounding box center [254, 606] width 214 height 21
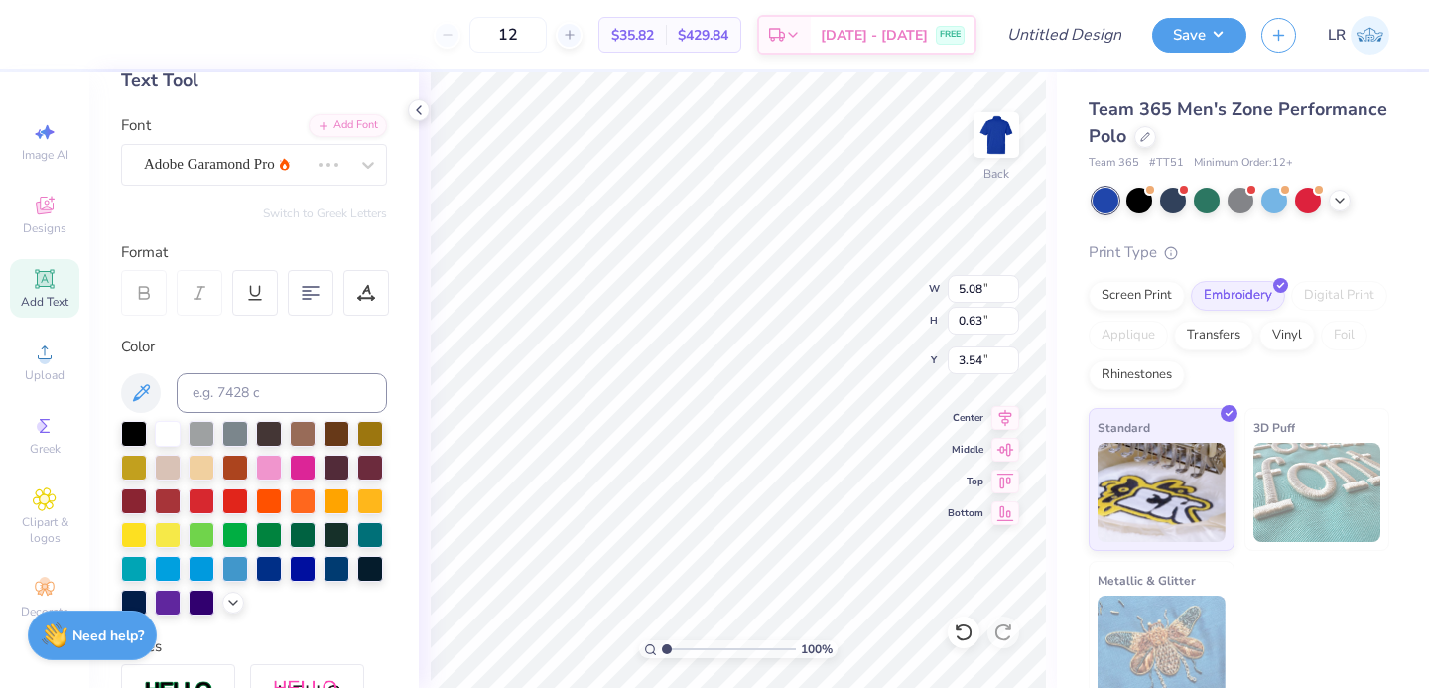
type input "4.35"
type input "0.62"
type input "3.55"
click at [1150, 147] on div "Team 365 Men's Zone Performance Polo" at bounding box center [1238, 123] width 301 height 54
click at [1145, 133] on icon at bounding box center [1145, 135] width 10 height 10
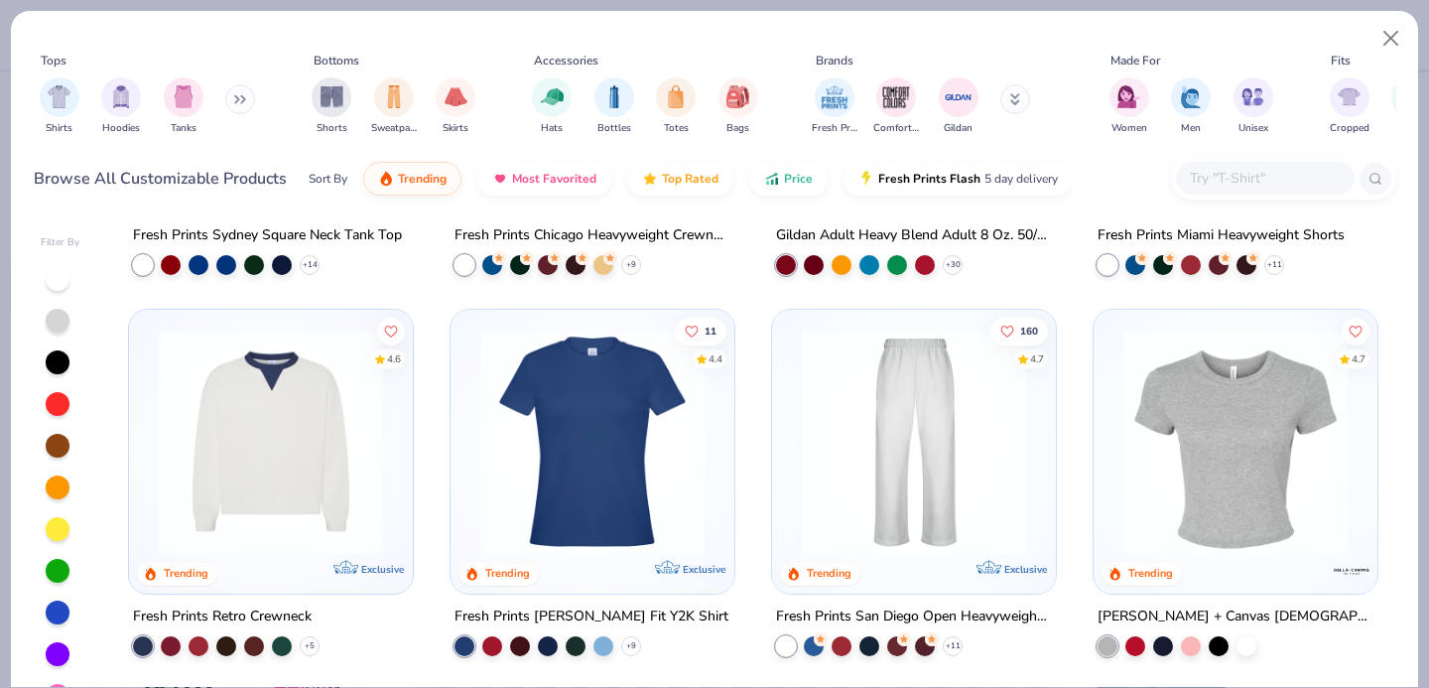
scroll to position [460, 0]
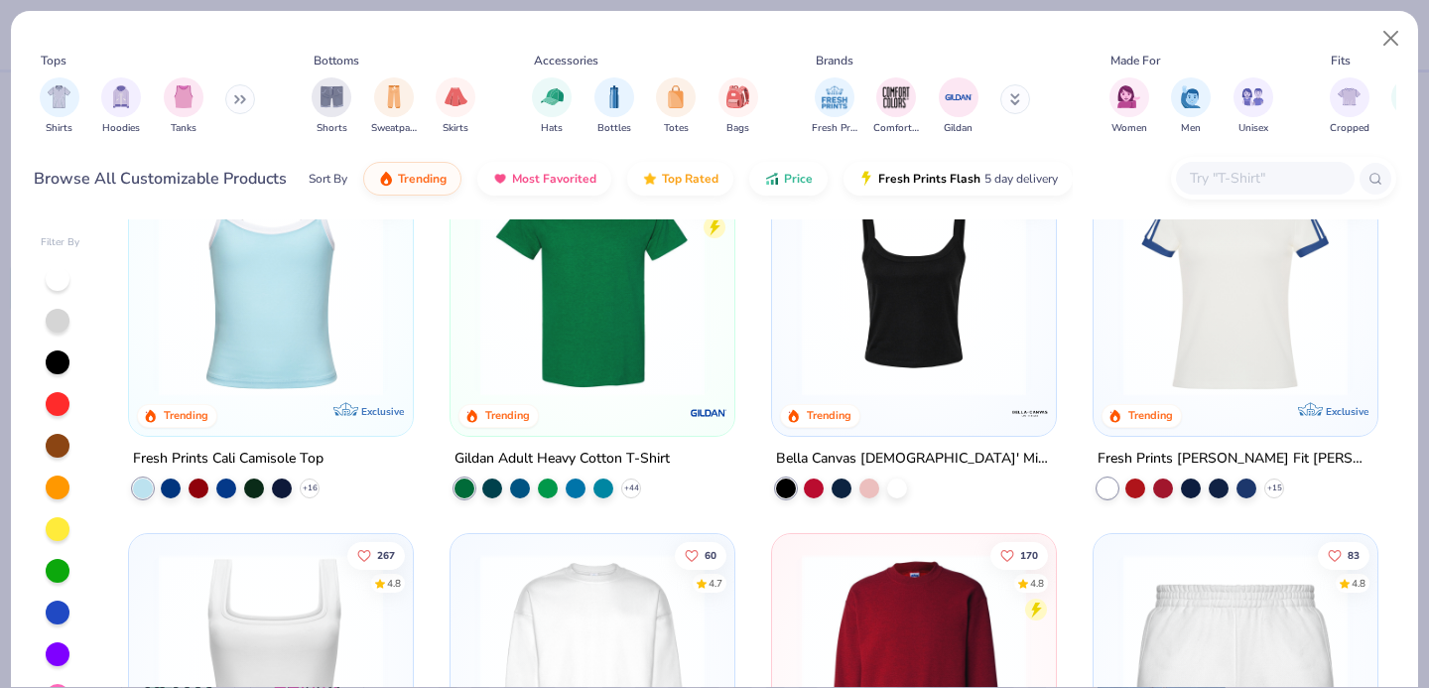
click at [233, 105] on button at bounding box center [240, 99] width 30 height 30
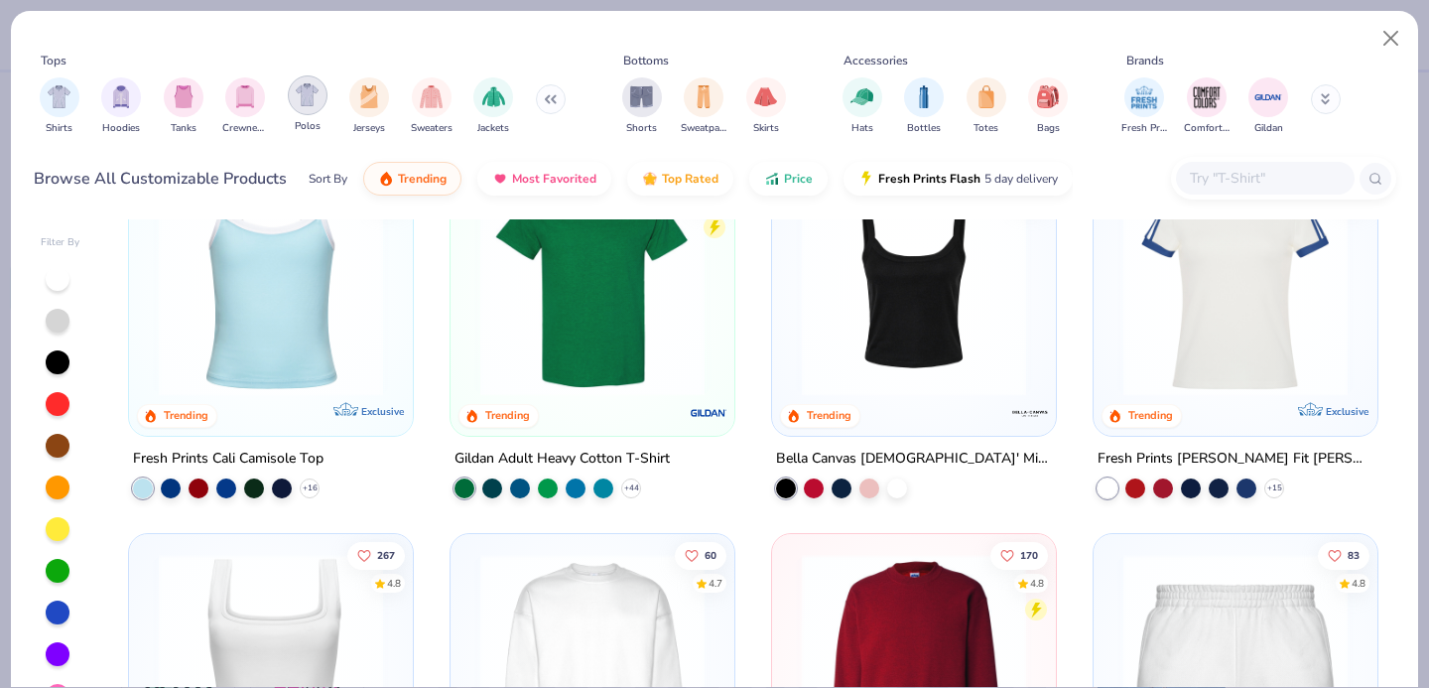
click at [314, 110] on div "filter for Polos" at bounding box center [308, 95] width 40 height 40
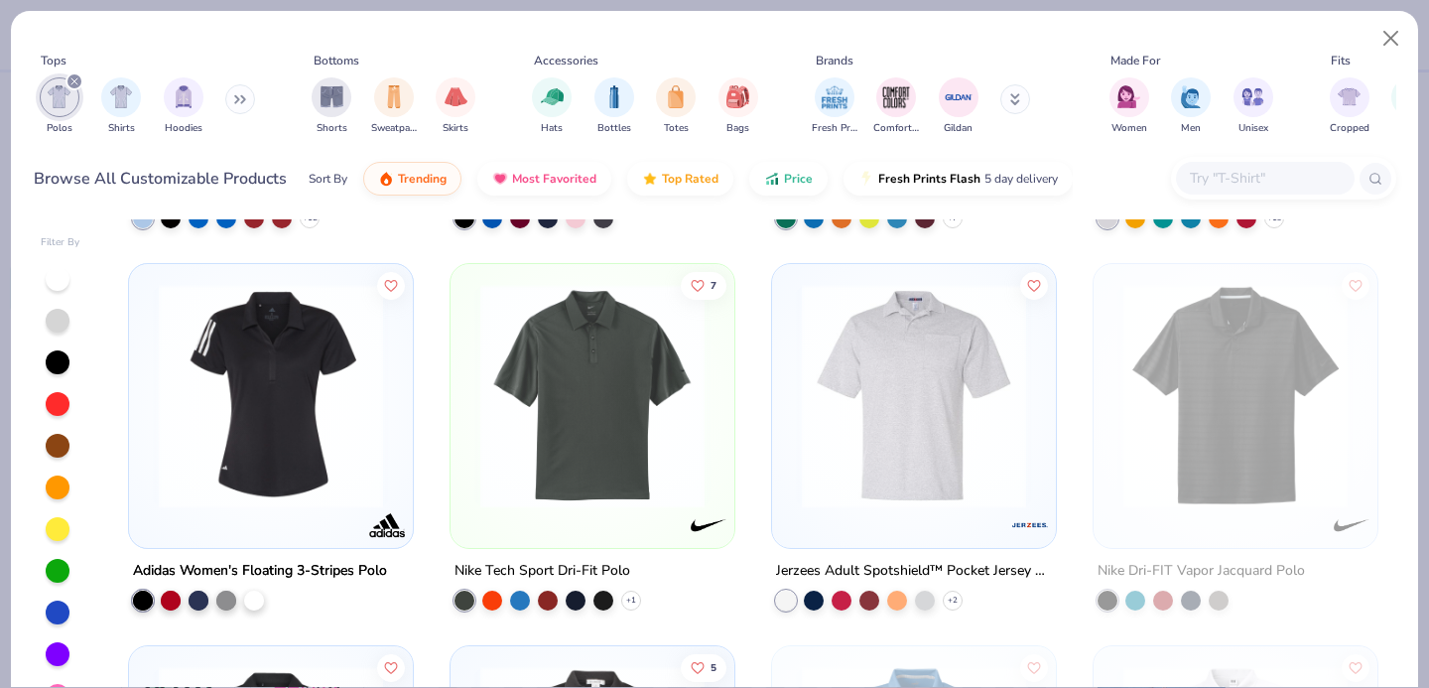
scroll to position [1494, 0]
click at [955, 598] on icon at bounding box center [953, 599] width 16 height 16
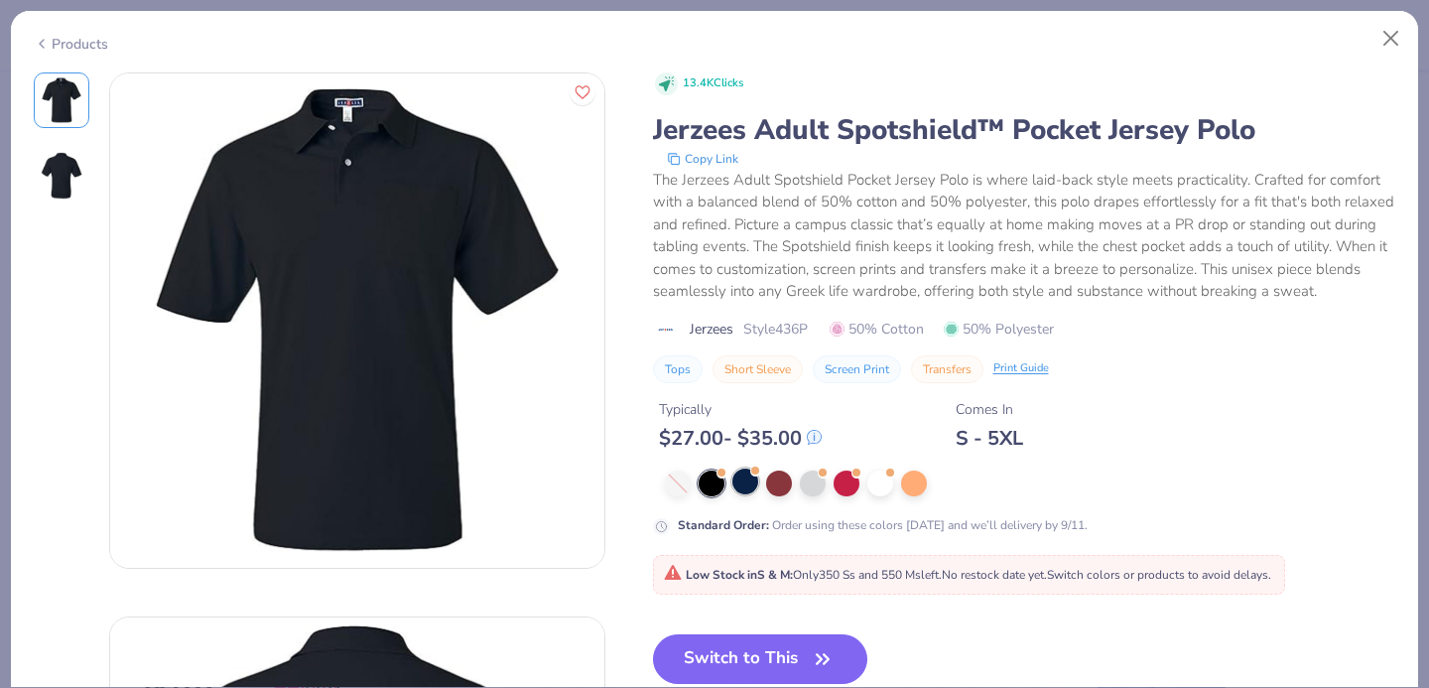
click at [750, 484] on div at bounding box center [745, 481] width 26 height 26
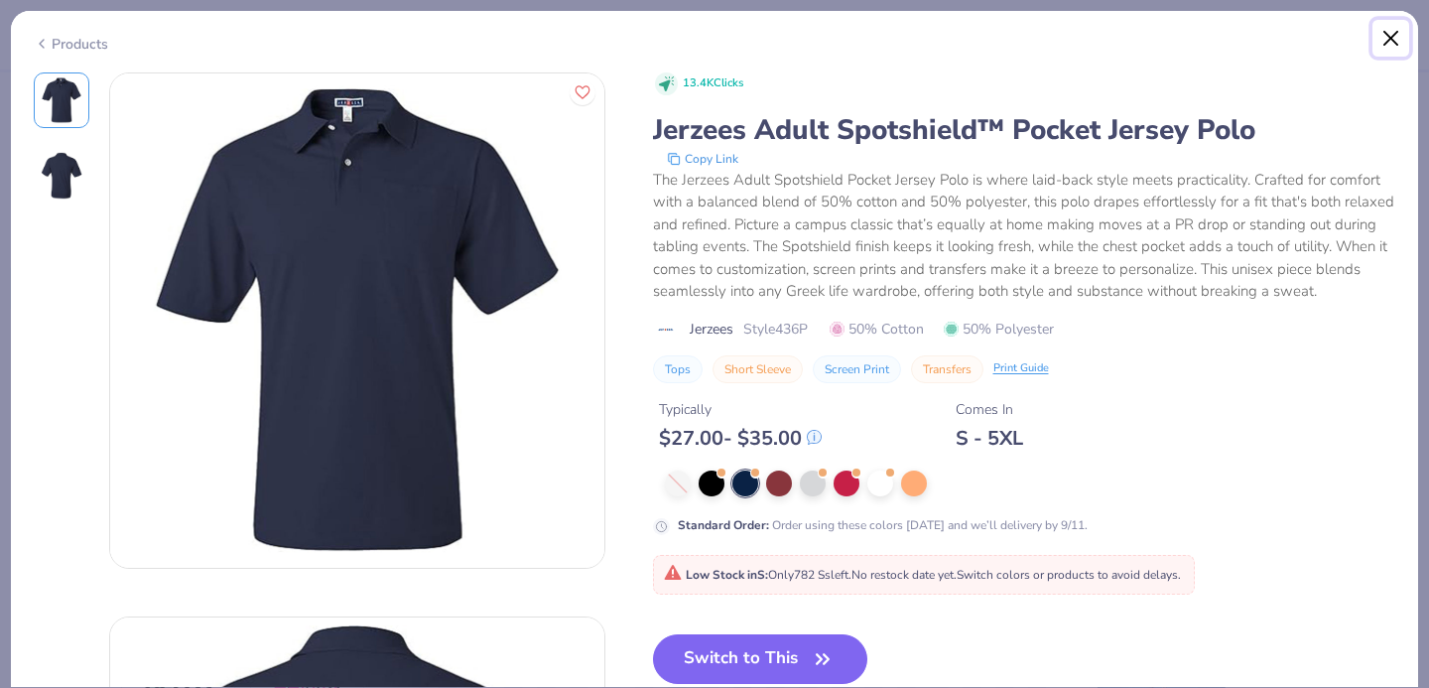
click at [1389, 36] on button "Close" at bounding box center [1391, 39] width 38 height 38
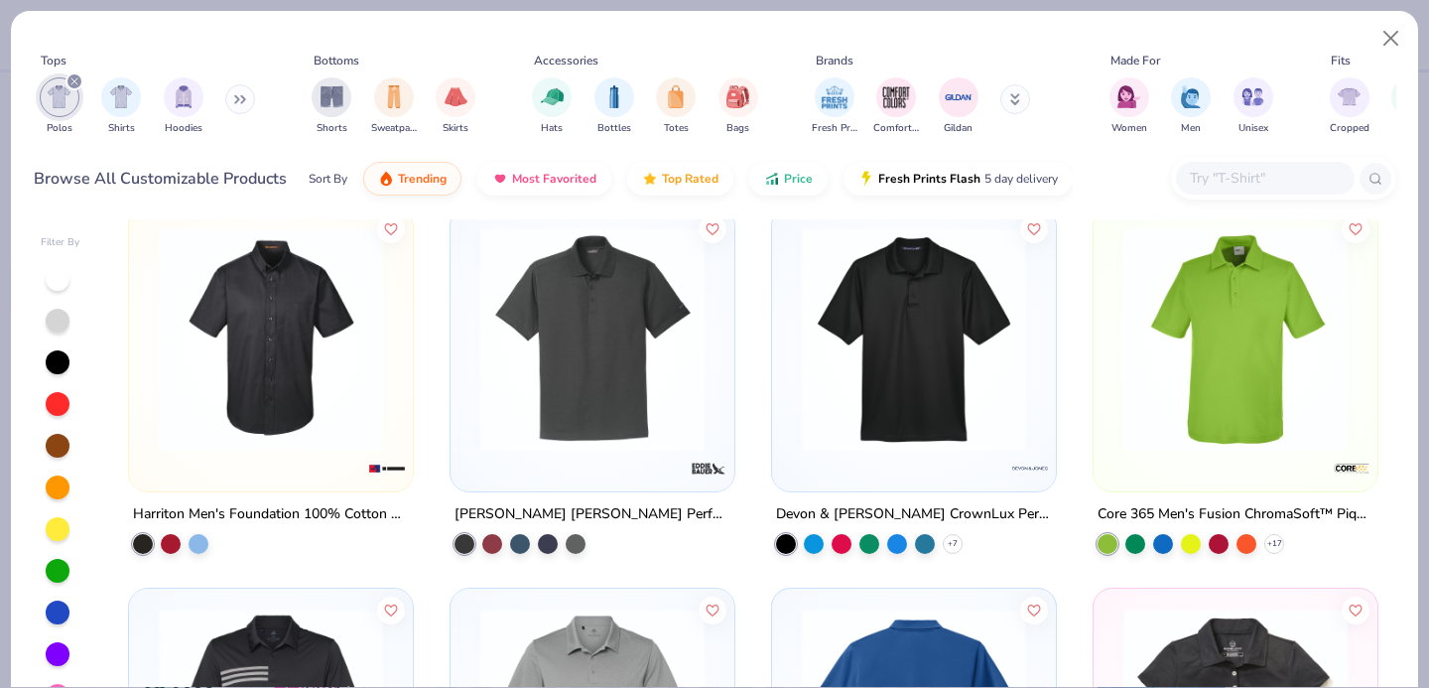
scroll to position [2320, 0]
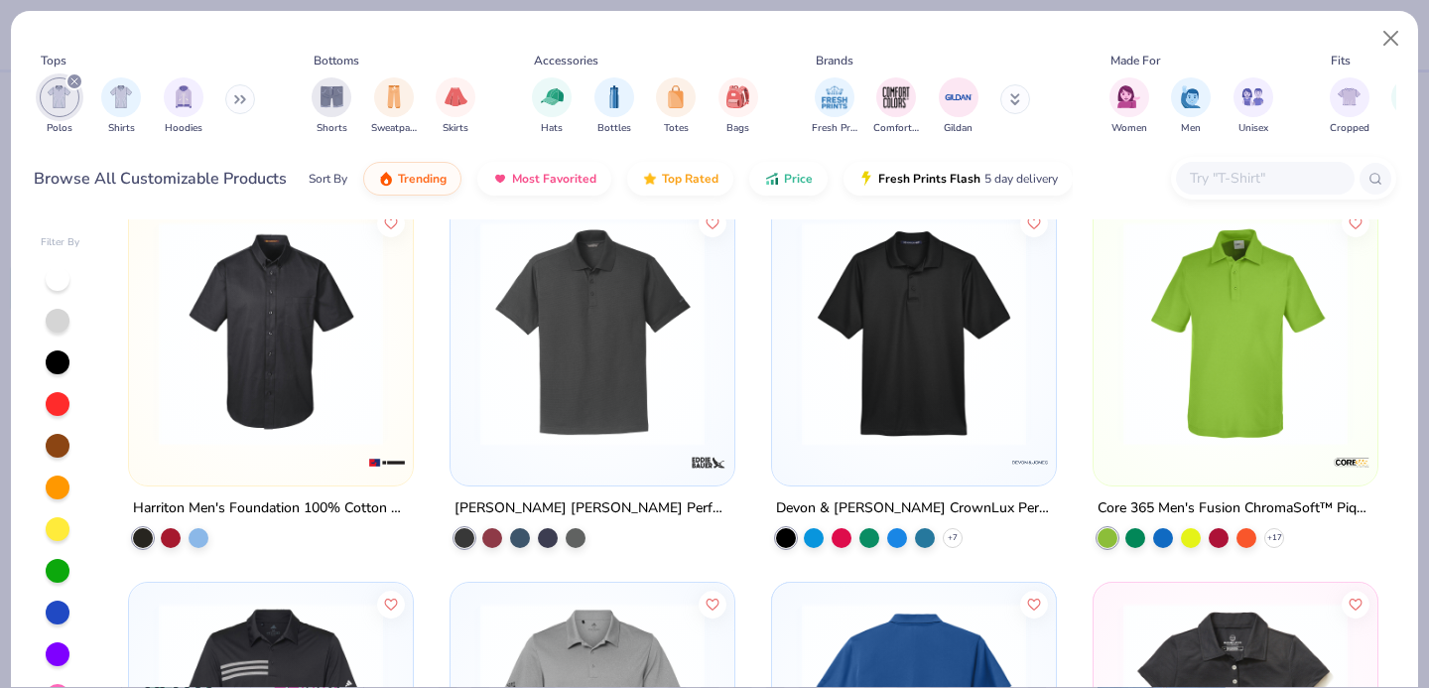
click at [839, 425] on img at bounding box center [914, 332] width 244 height 224
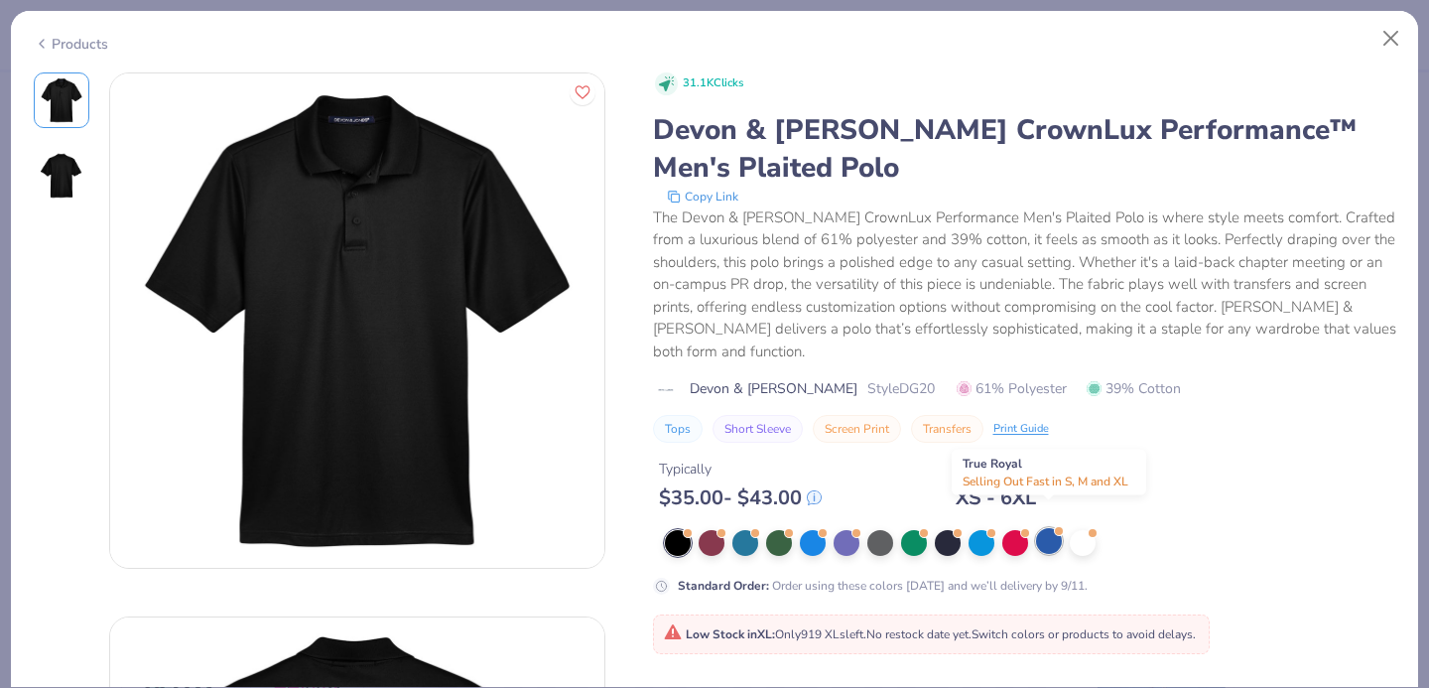
click at [1041, 528] on div at bounding box center [1049, 541] width 26 height 26
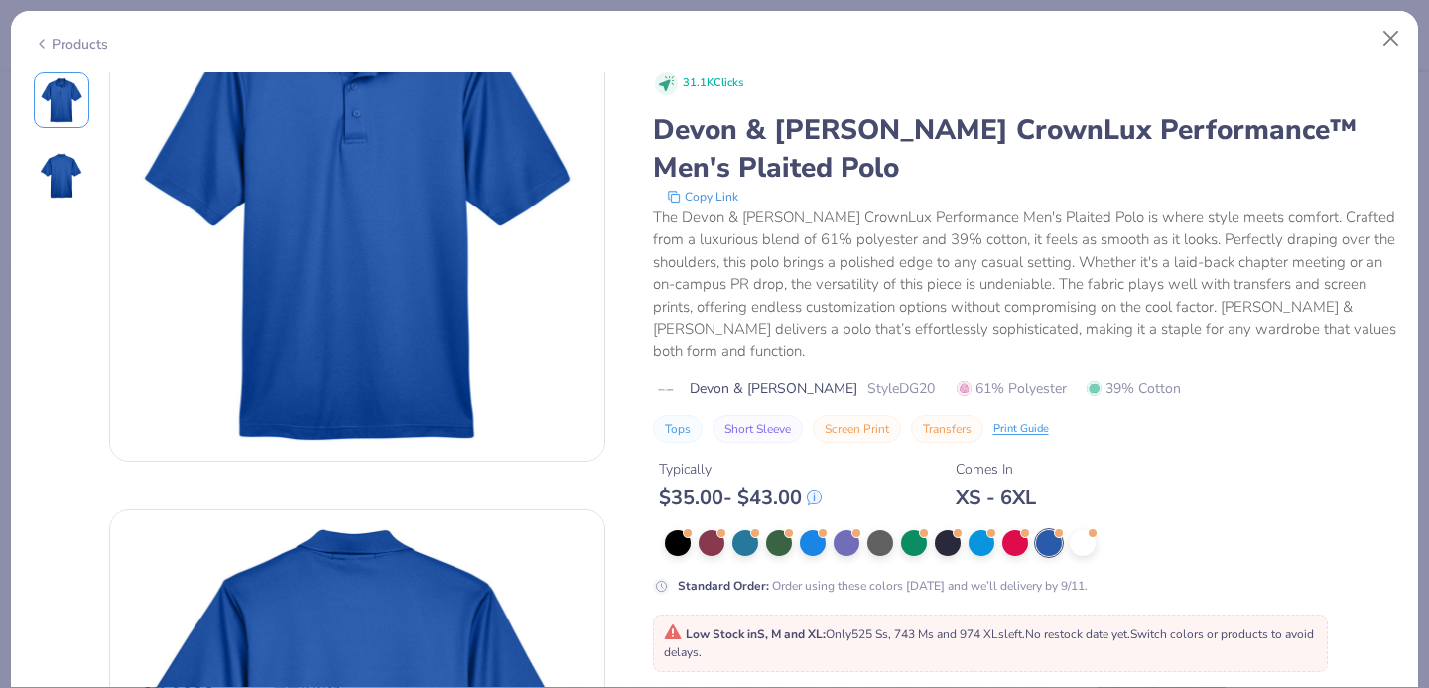
scroll to position [110, 0]
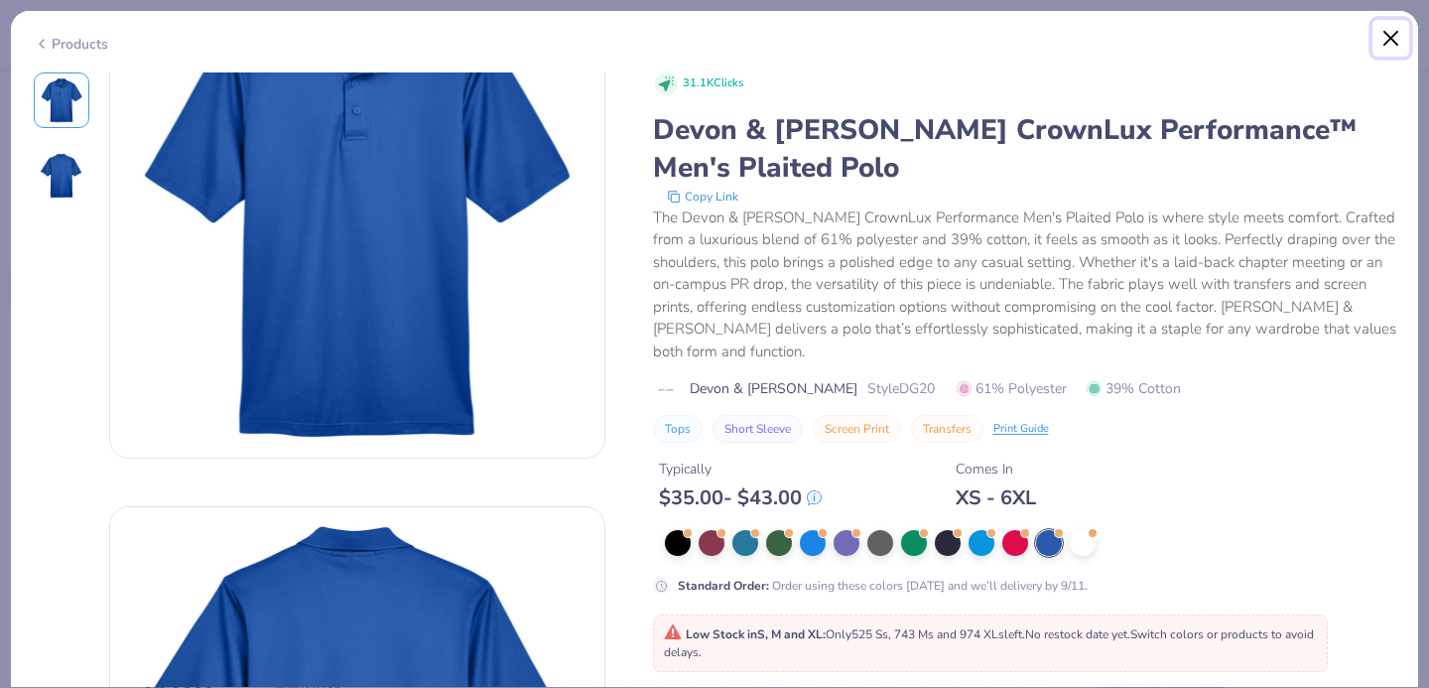
click at [1399, 38] on button "Close" at bounding box center [1391, 39] width 38 height 38
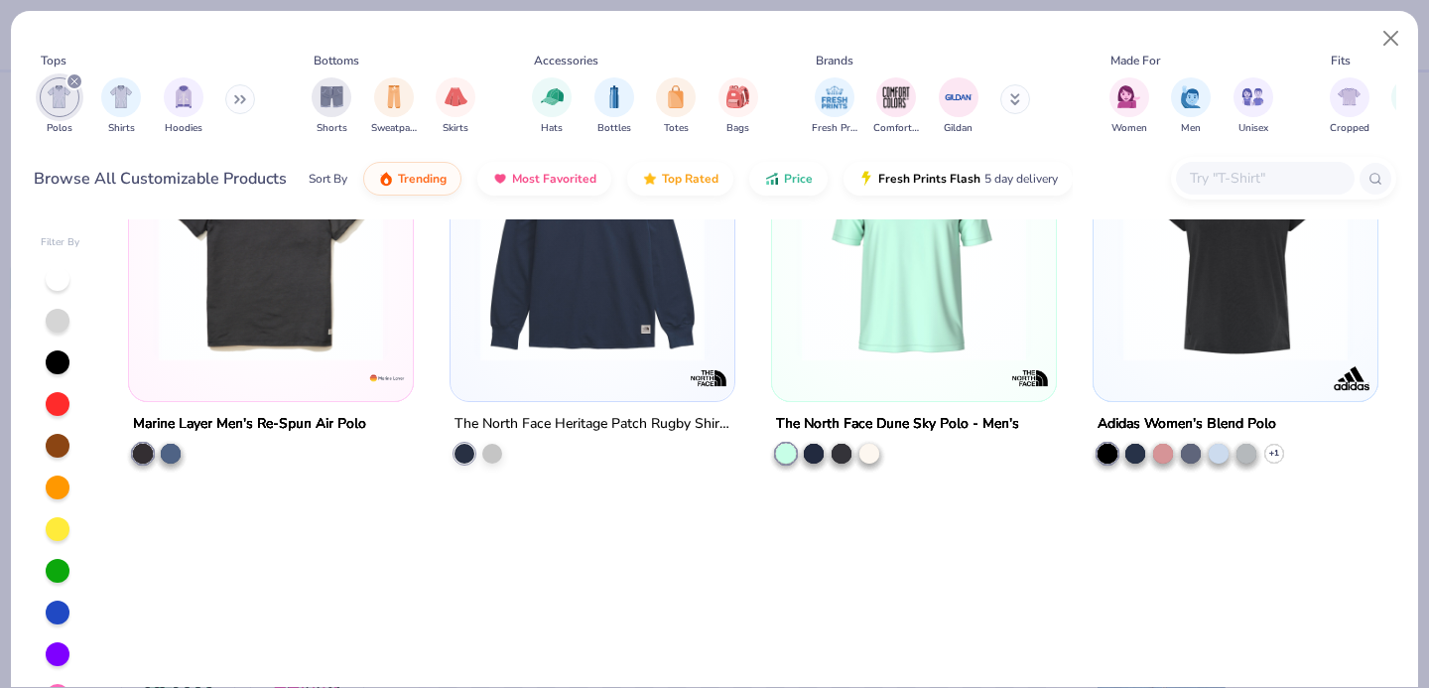
scroll to position [2381, 0]
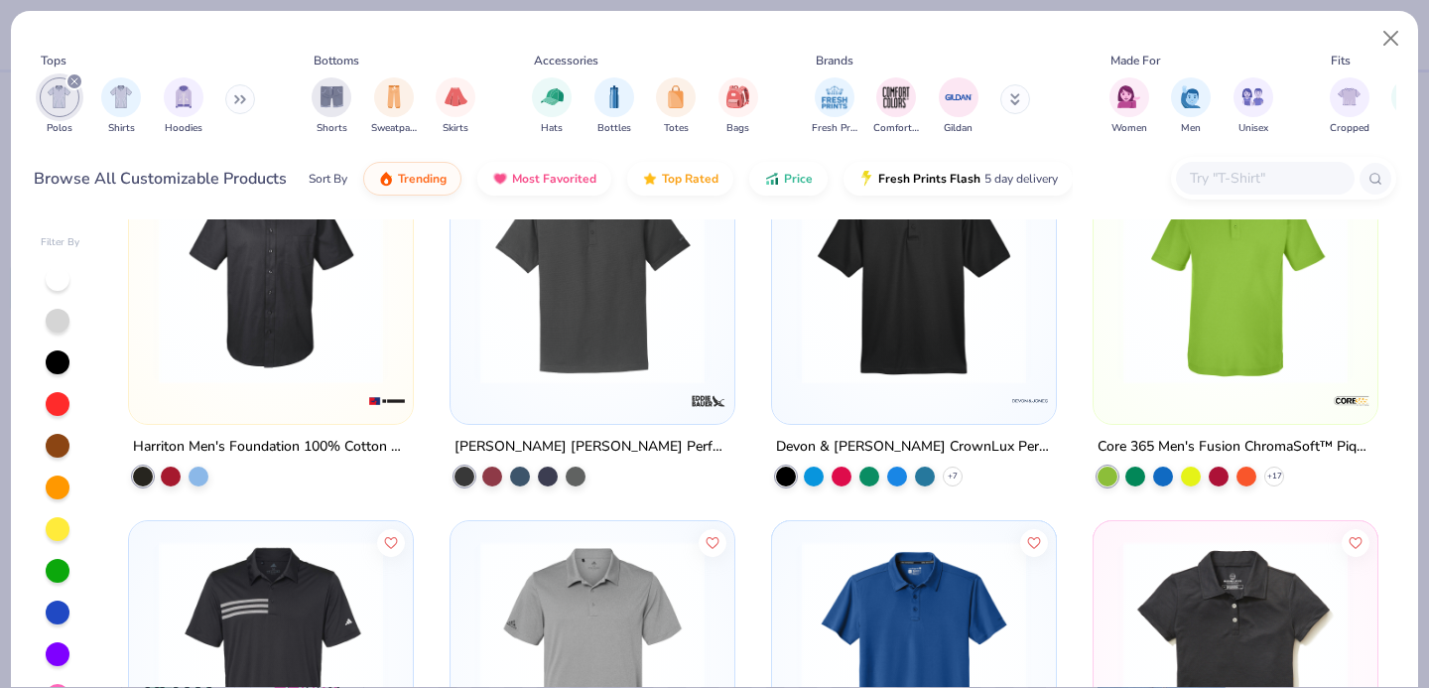
click at [903, 573] on img at bounding box center [914, 653] width 244 height 224
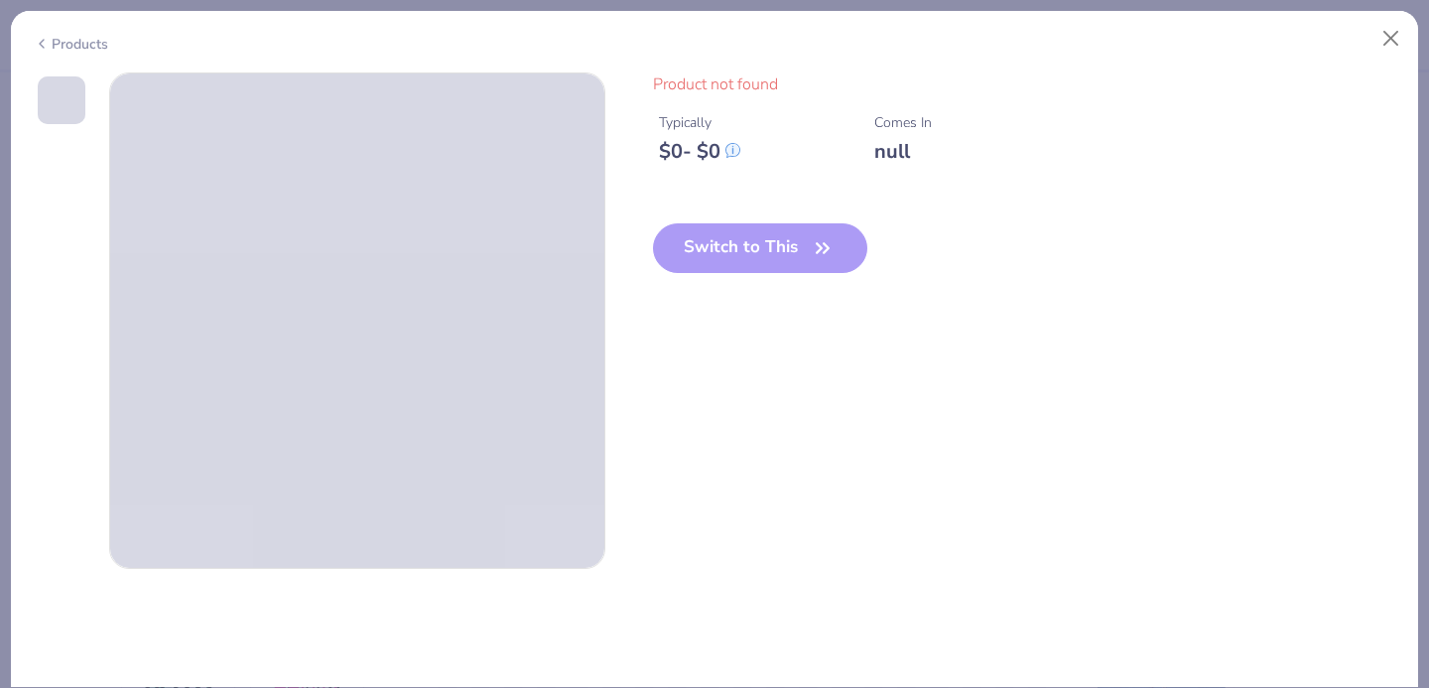
click at [50, 44] on div "Products" at bounding box center [71, 44] width 74 height 21
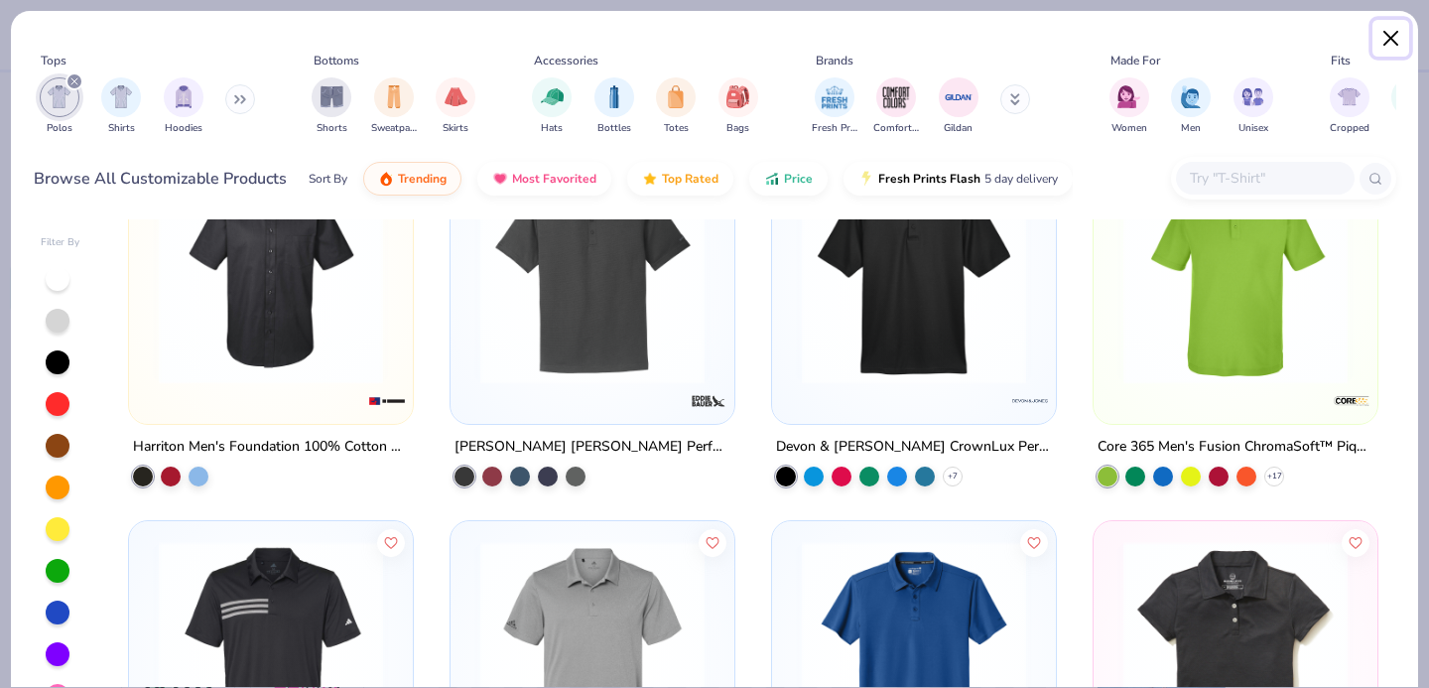
click at [1401, 38] on button "Close" at bounding box center [1391, 39] width 38 height 38
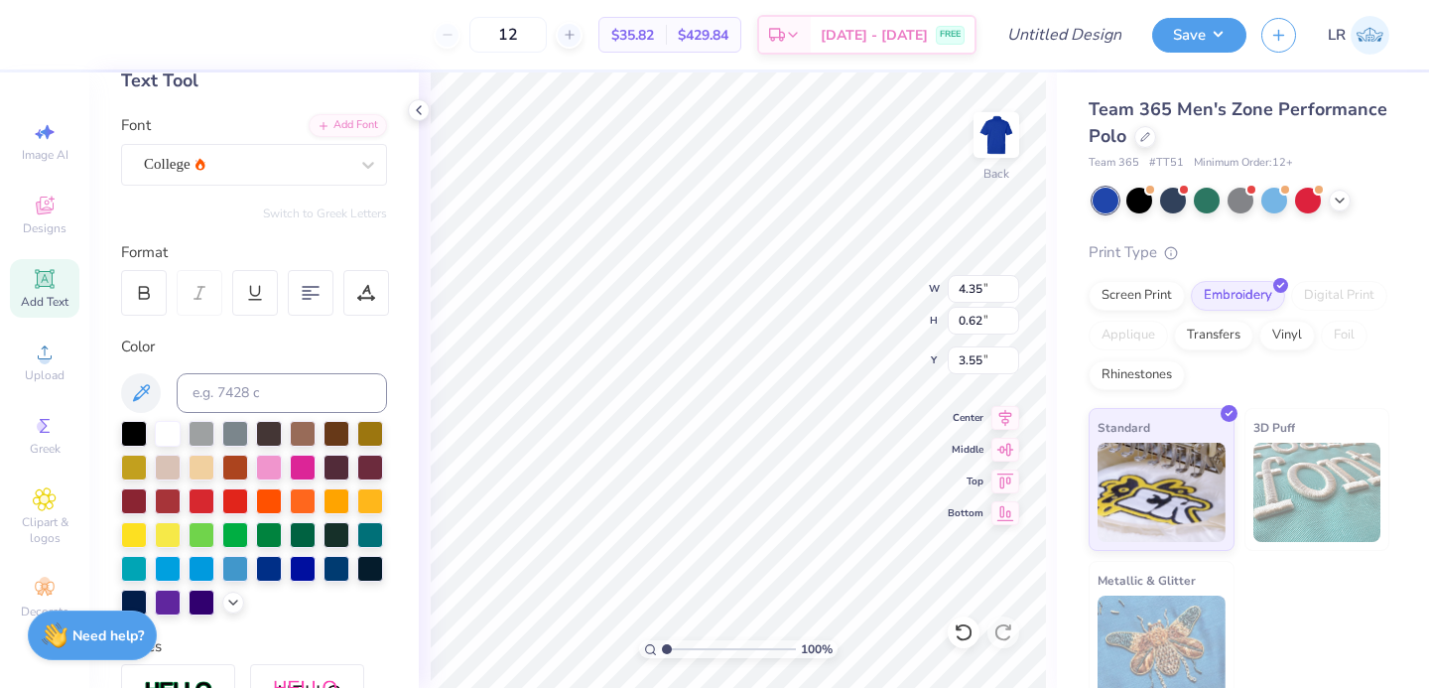
type input "3.43"
click at [42, 229] on span "Designs" at bounding box center [45, 228] width 44 height 16
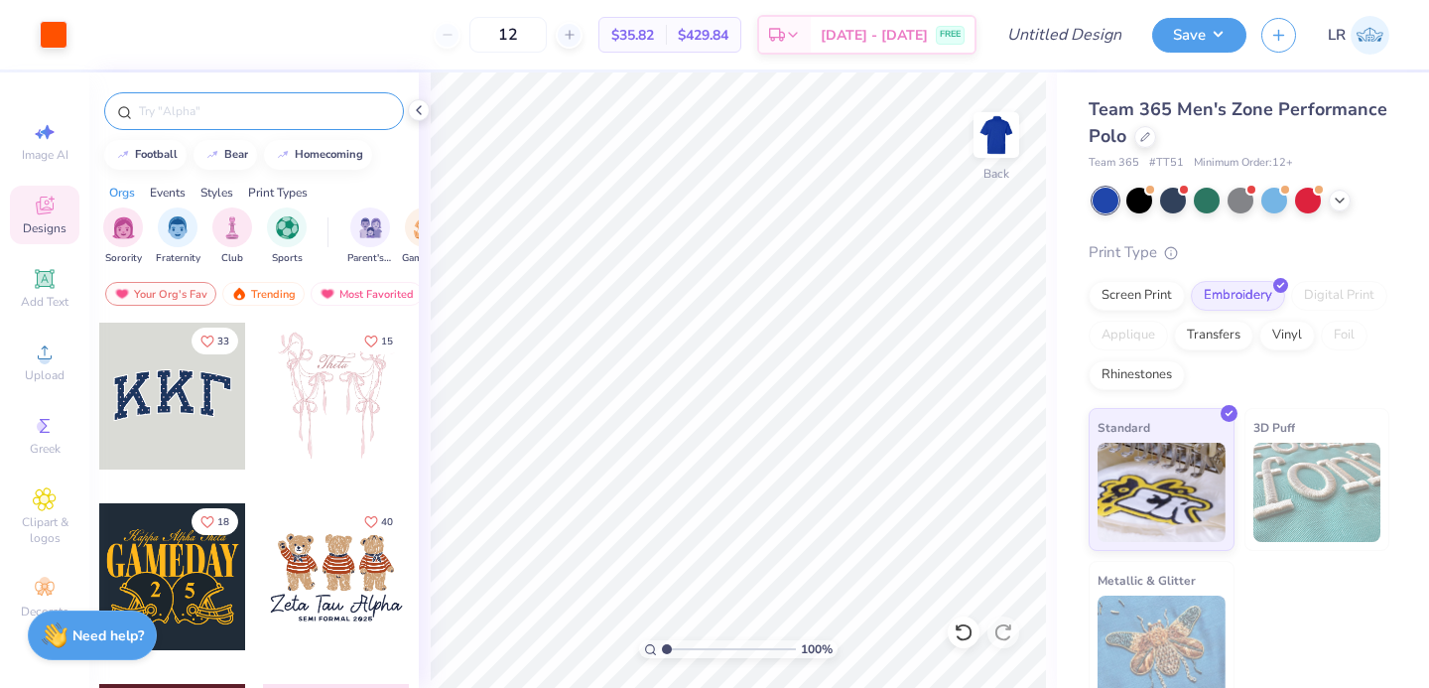
click at [176, 108] on input "text" at bounding box center [264, 111] width 254 height 20
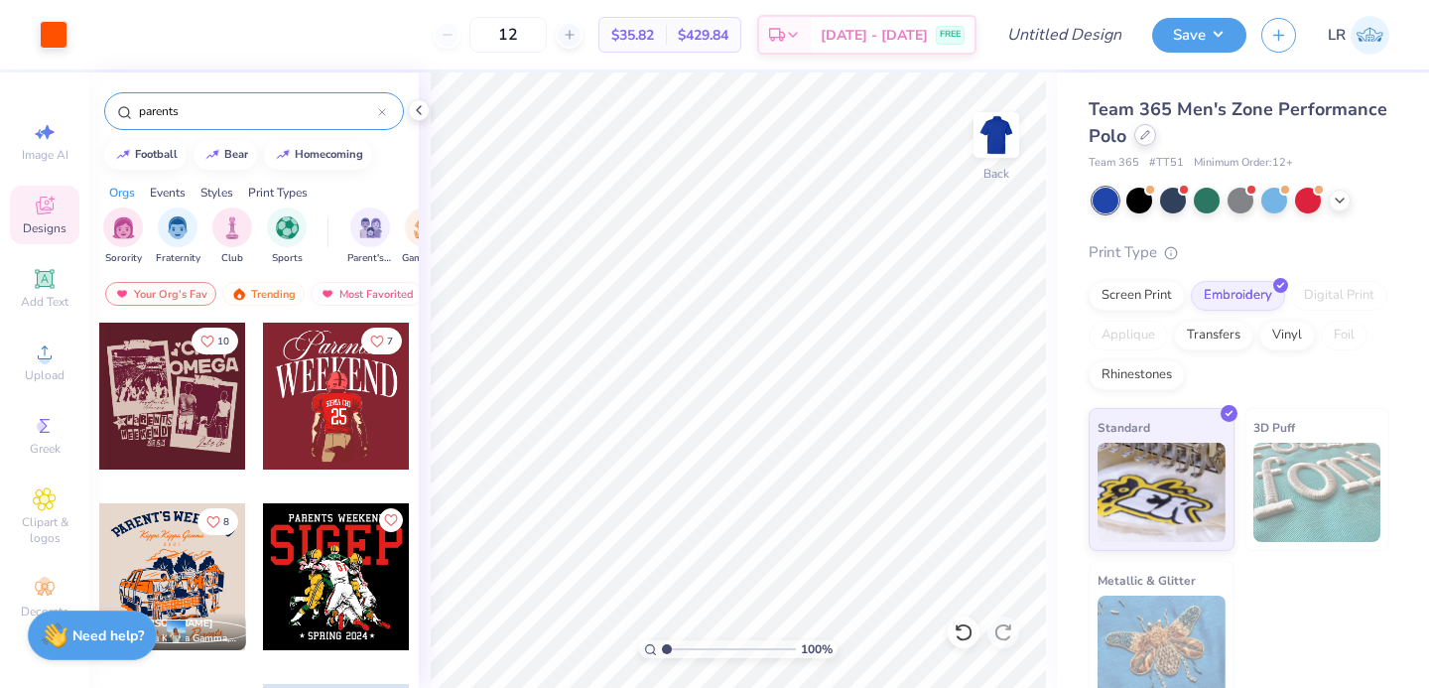
type input "parents"
click at [1141, 133] on icon at bounding box center [1145, 135] width 10 height 10
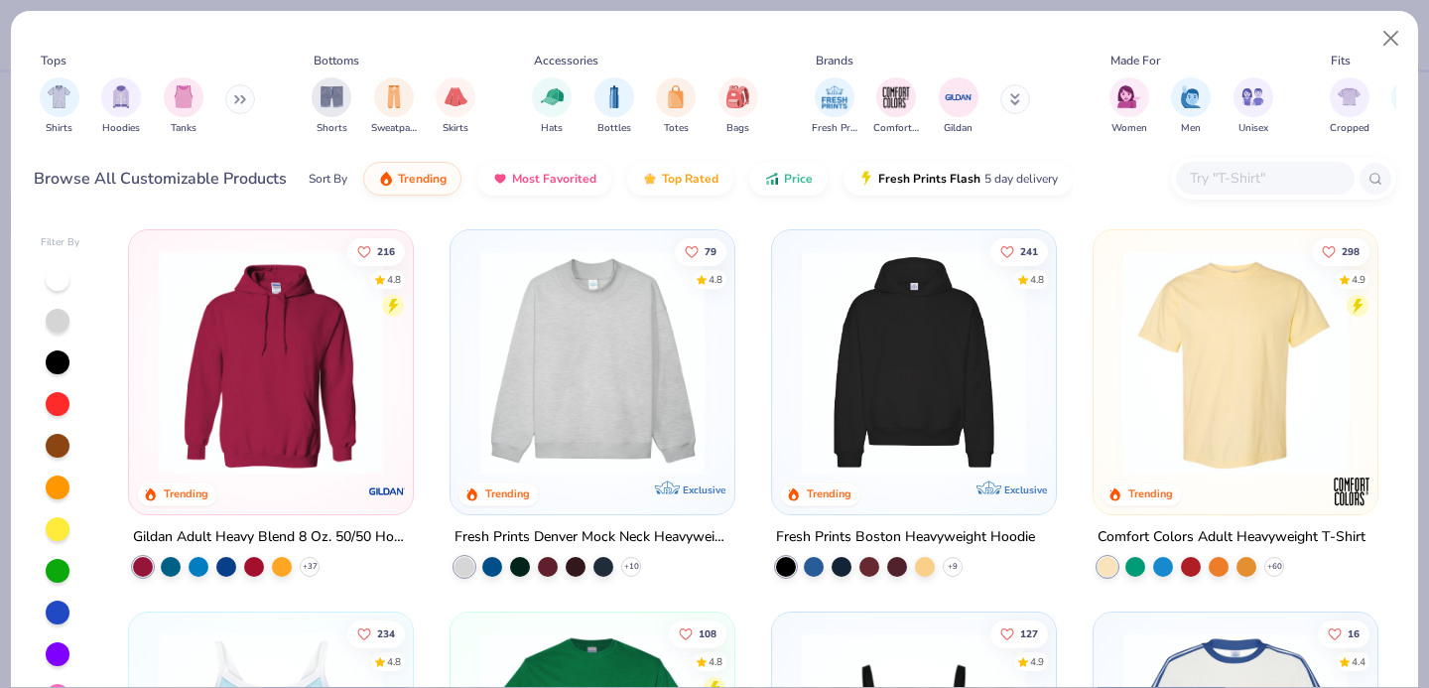
click at [1188, 184] on input "text" at bounding box center [1264, 178] width 153 height 23
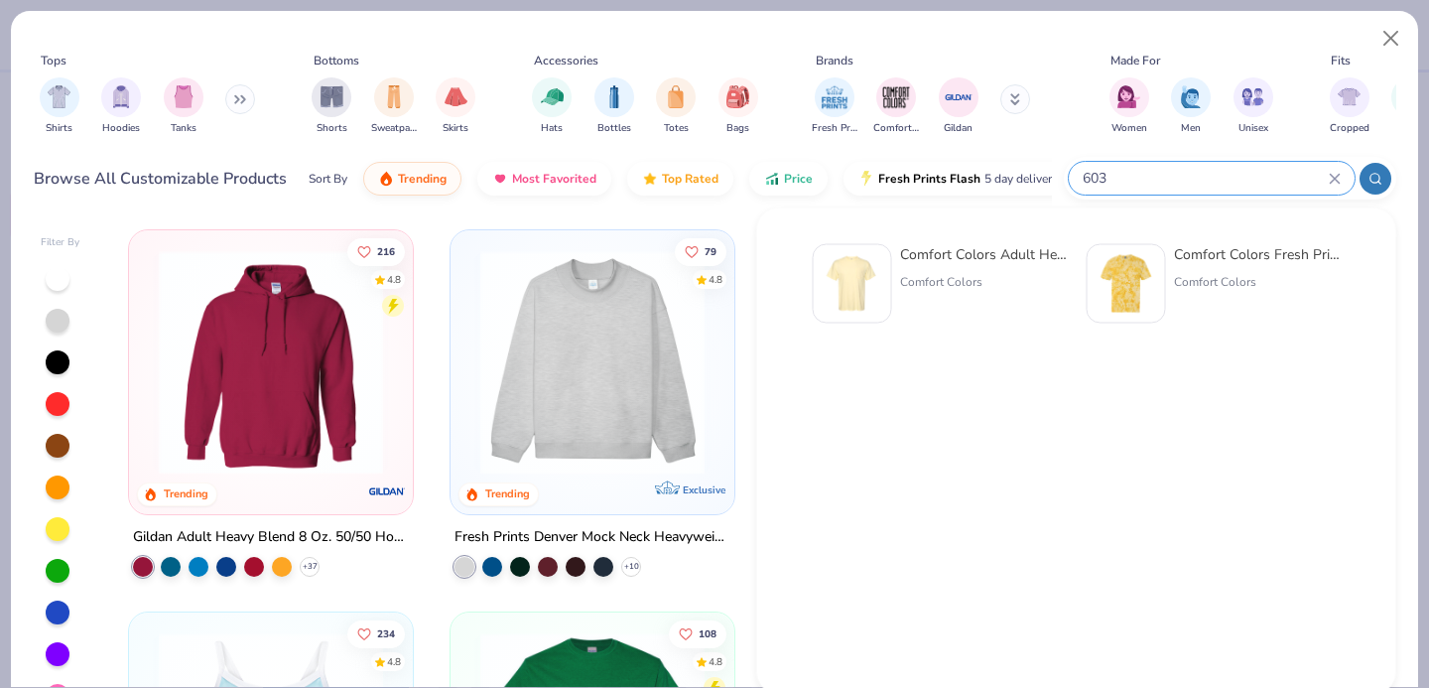
type input "603"
click at [887, 261] on div at bounding box center [852, 283] width 79 height 79
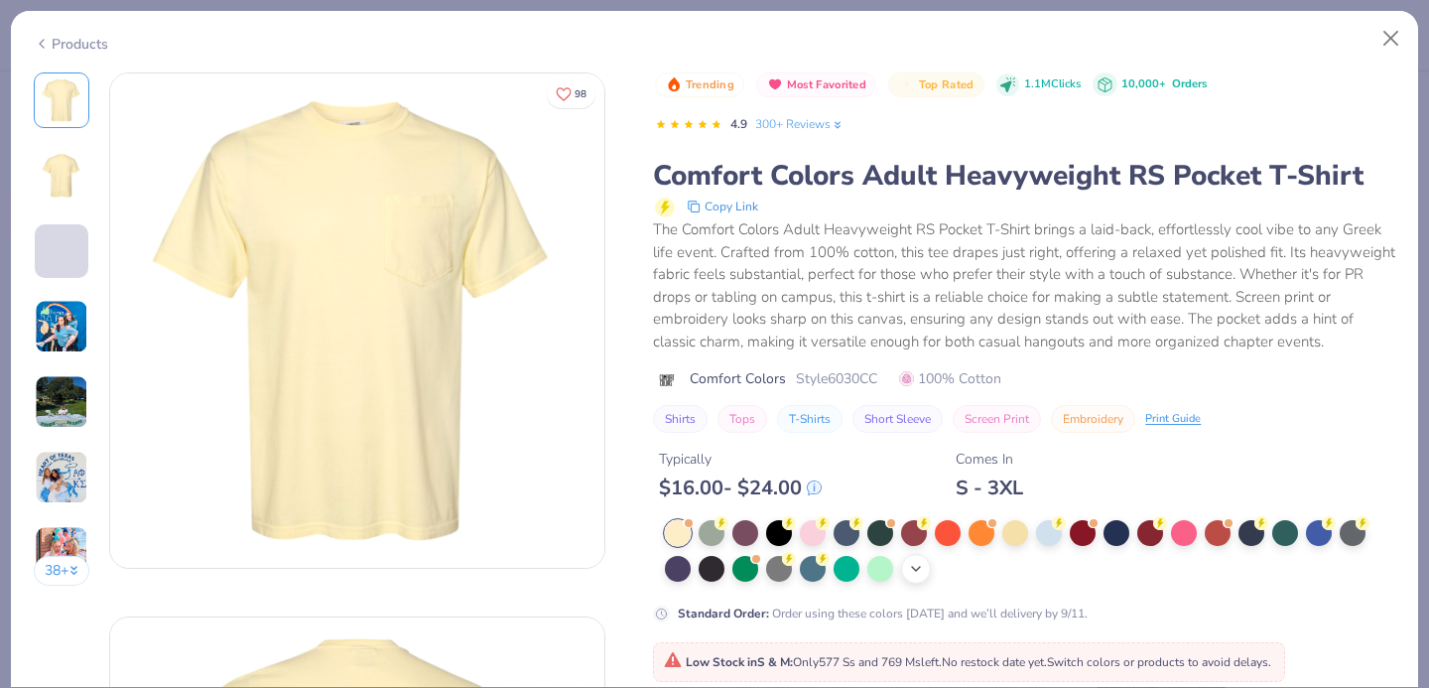
click at [921, 565] on icon at bounding box center [916, 569] width 16 height 16
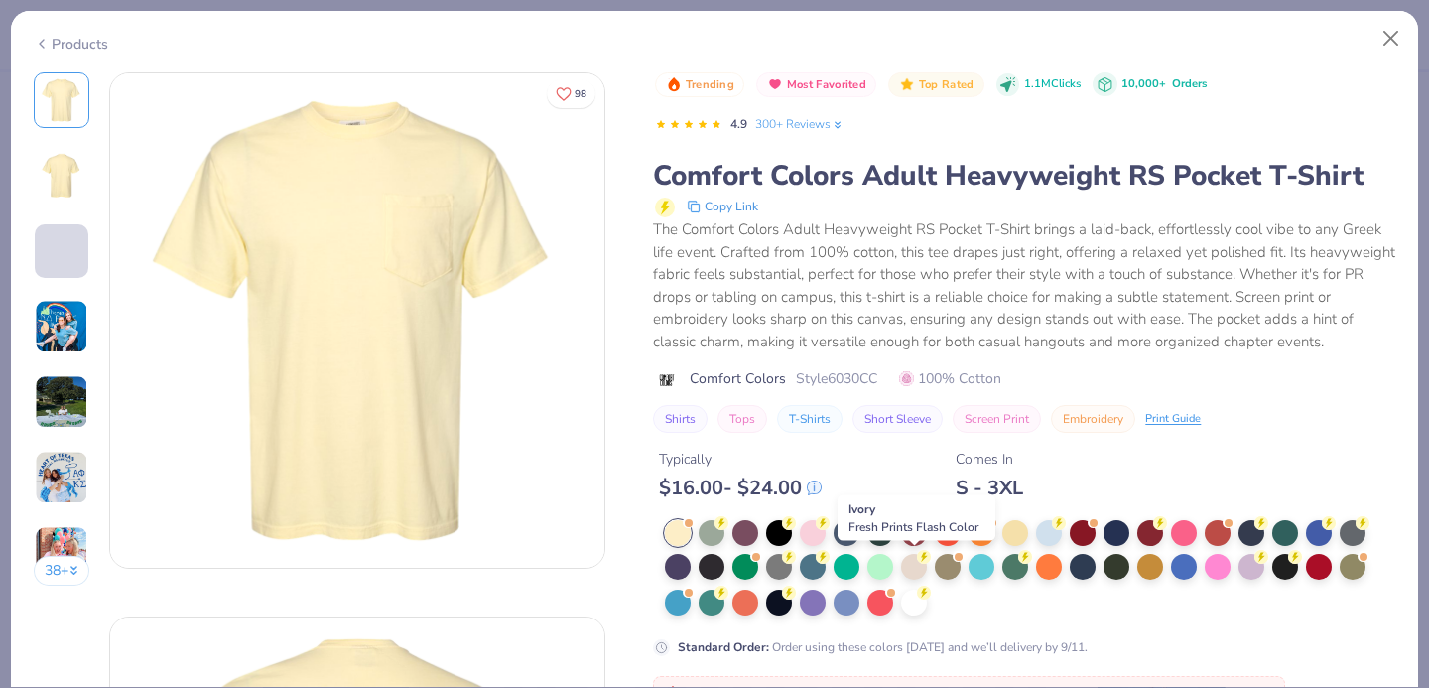
scroll to position [48, 0]
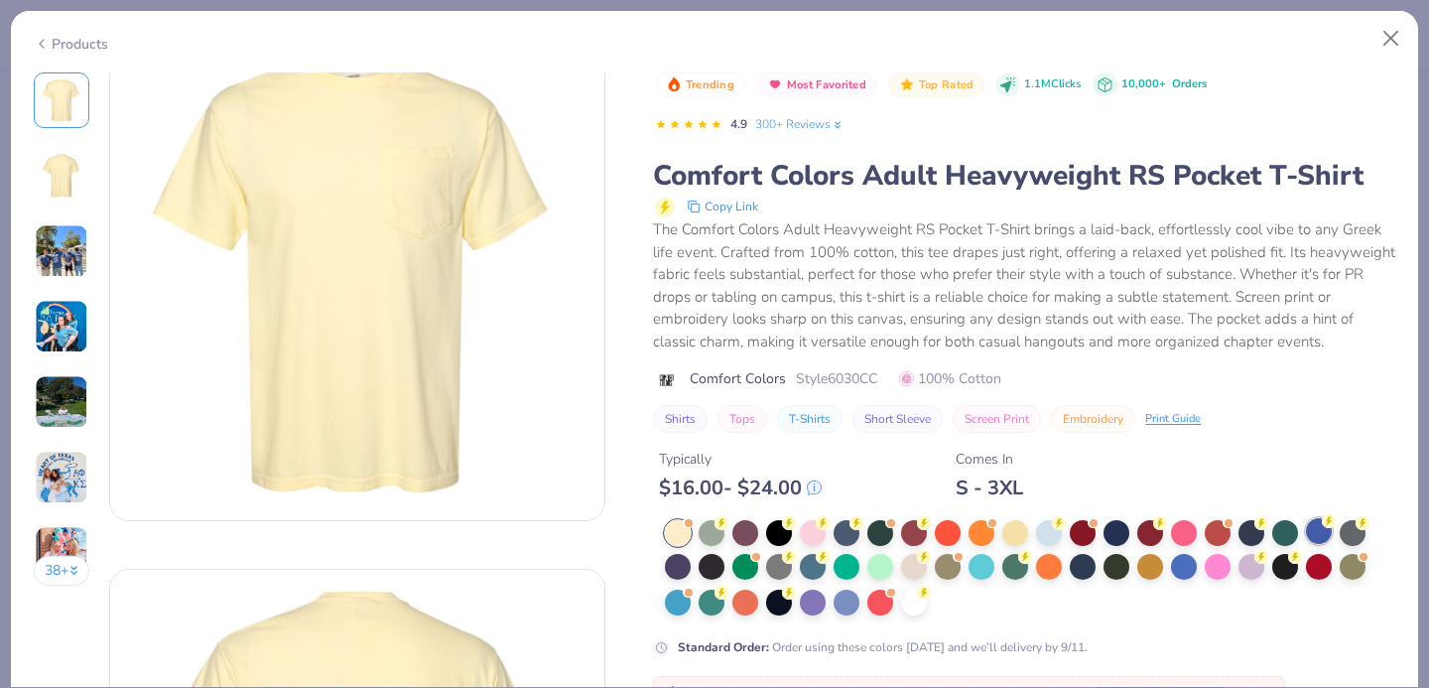
click at [1316, 537] on div at bounding box center [1319, 531] width 26 height 26
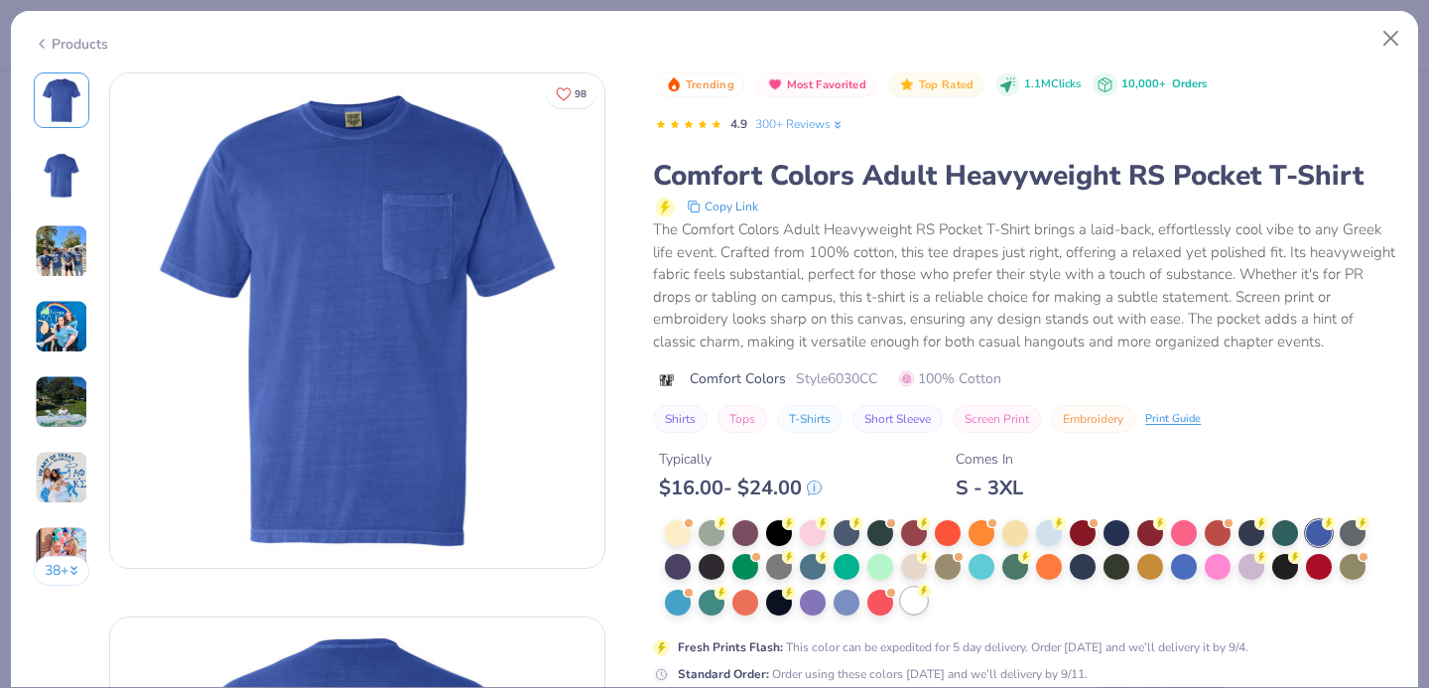
click at [912, 599] on div at bounding box center [914, 600] width 26 height 26
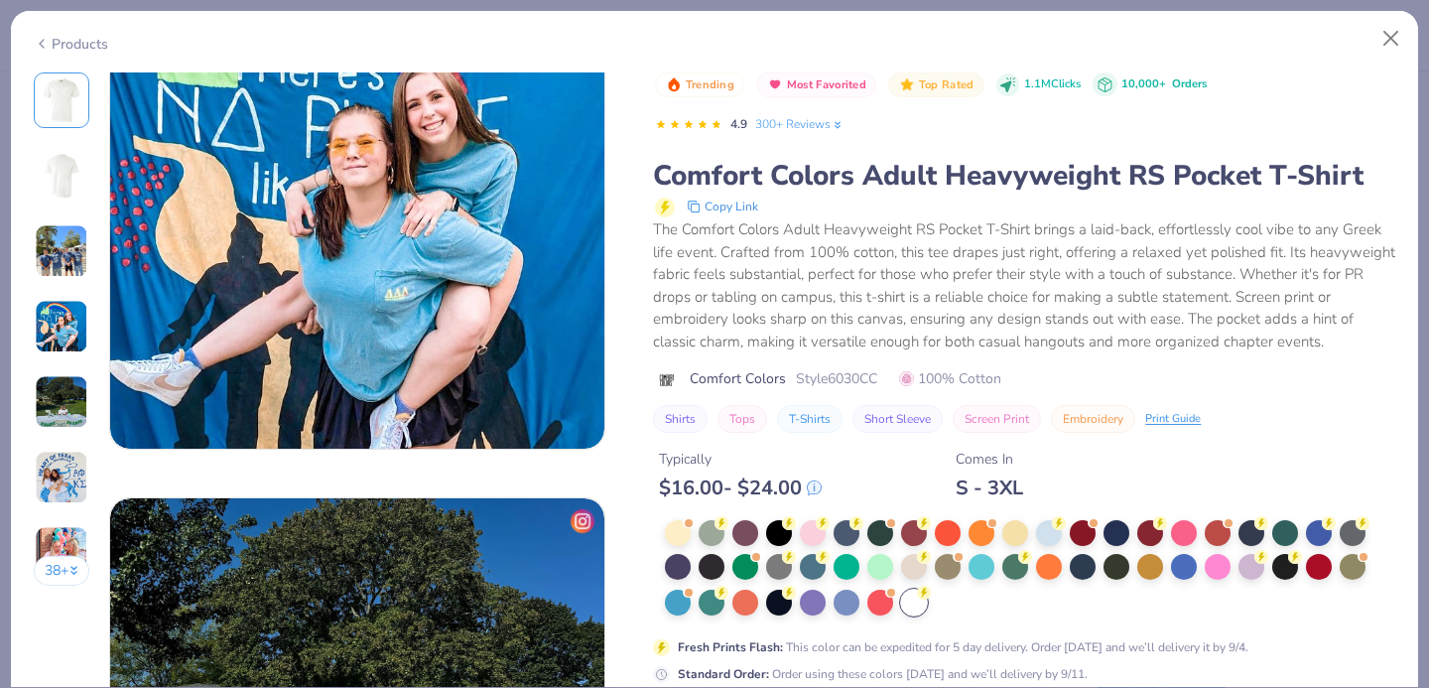
scroll to position [3310, 0]
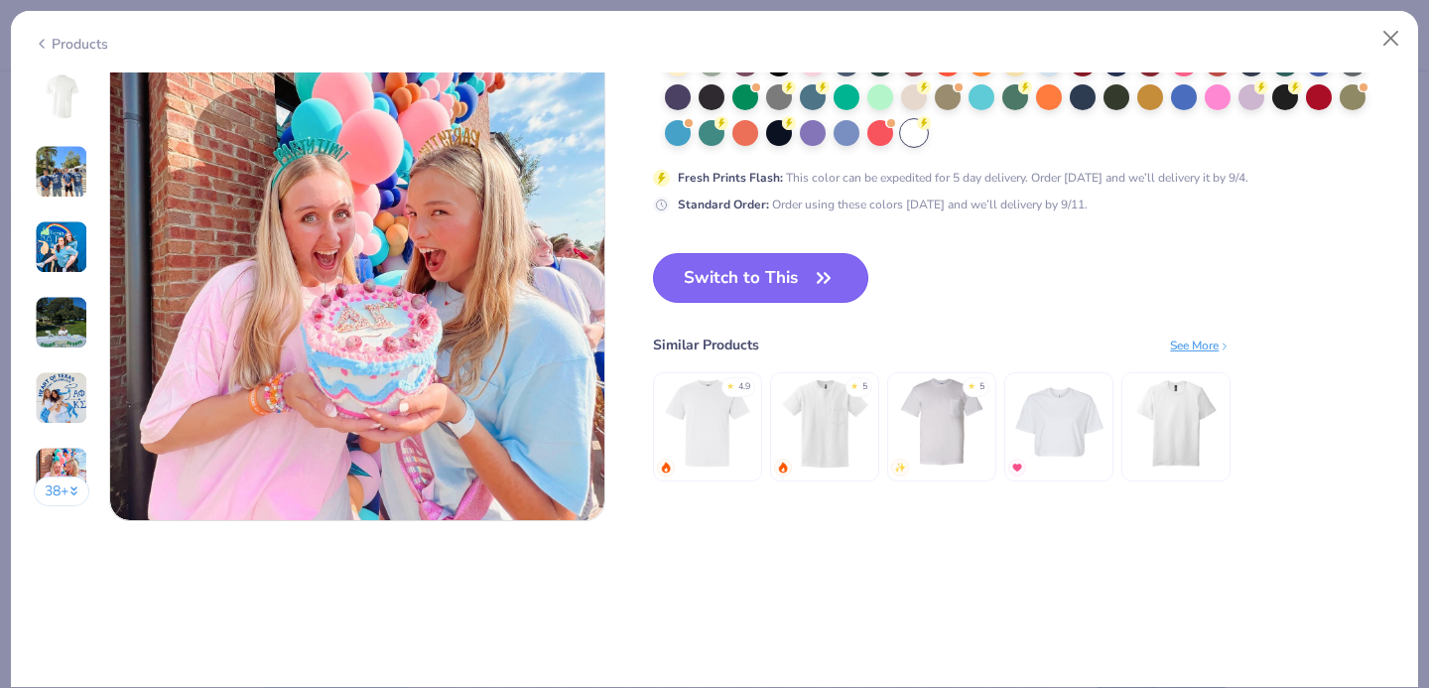
click at [705, 275] on button "Switch to This" at bounding box center [760, 278] width 215 height 50
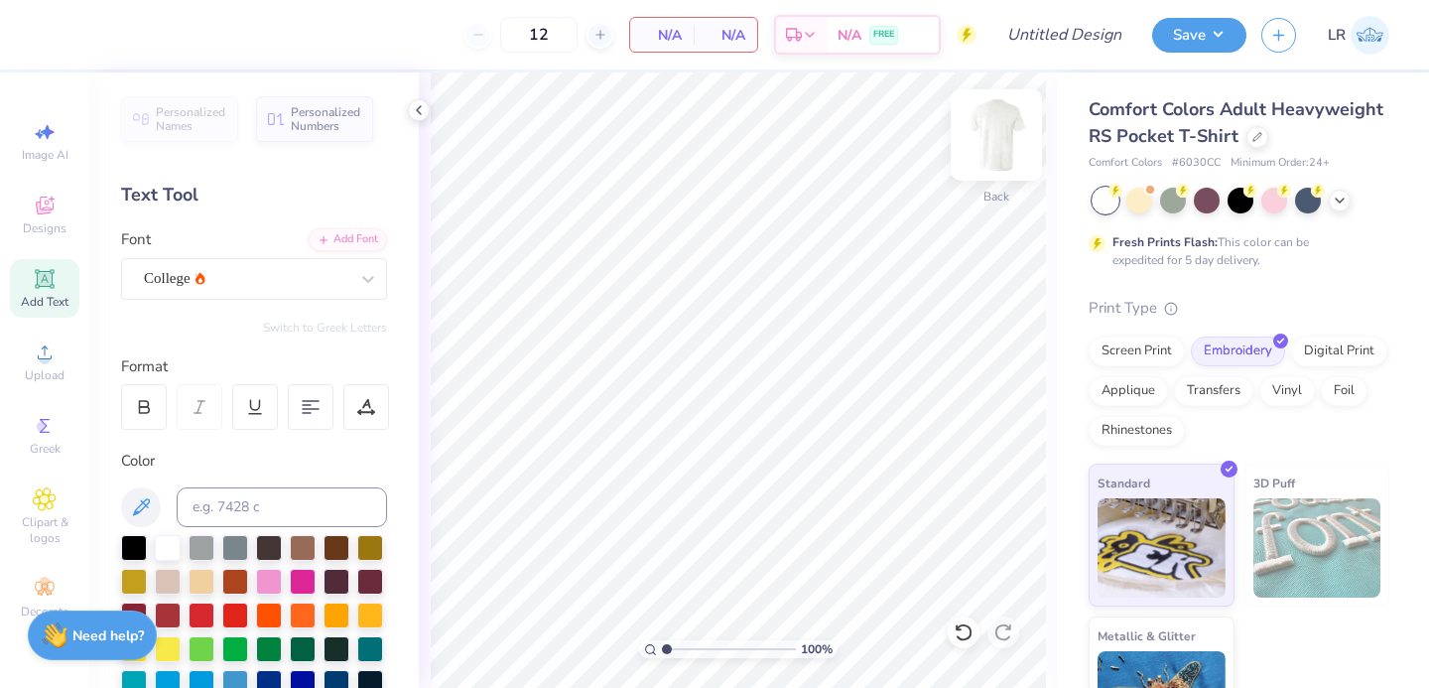
click at [994, 151] on img at bounding box center [995, 134] width 79 height 79
click at [40, 219] on div "Designs" at bounding box center [44, 215] width 69 height 59
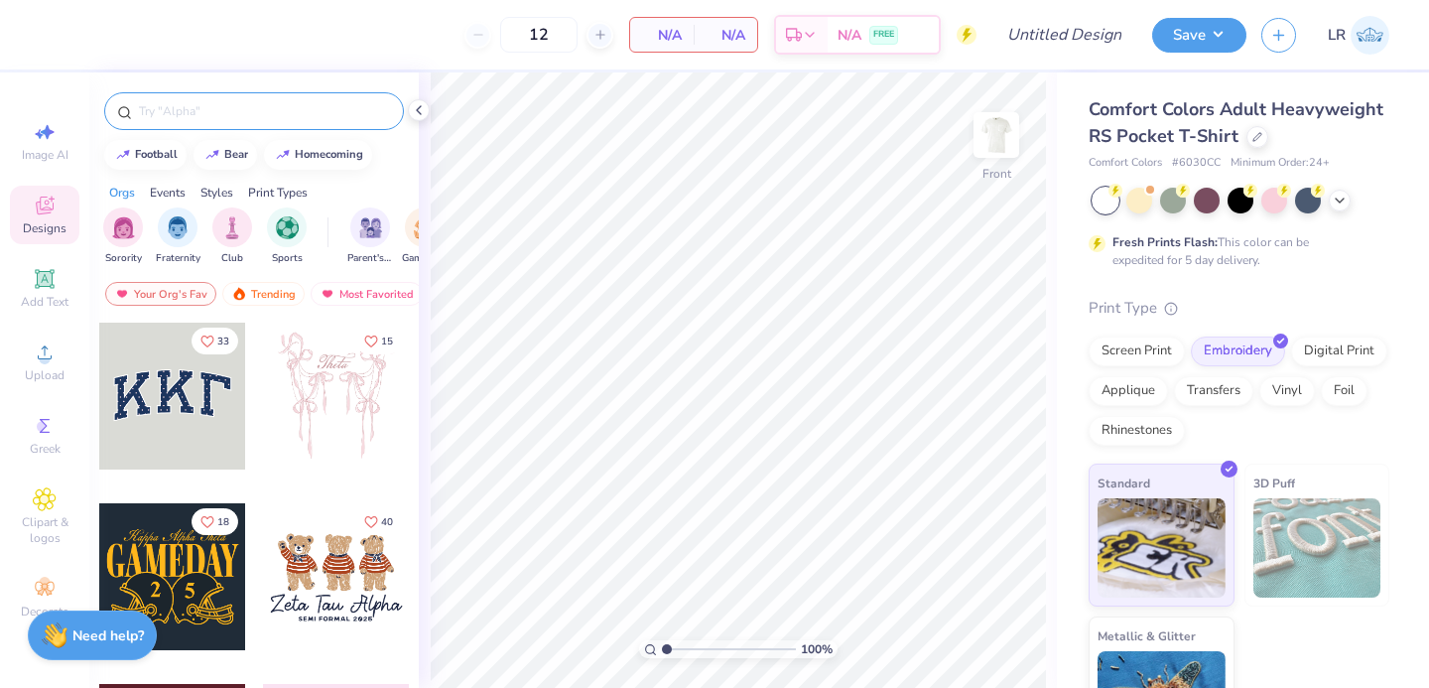
click at [169, 113] on input "text" at bounding box center [264, 111] width 254 height 20
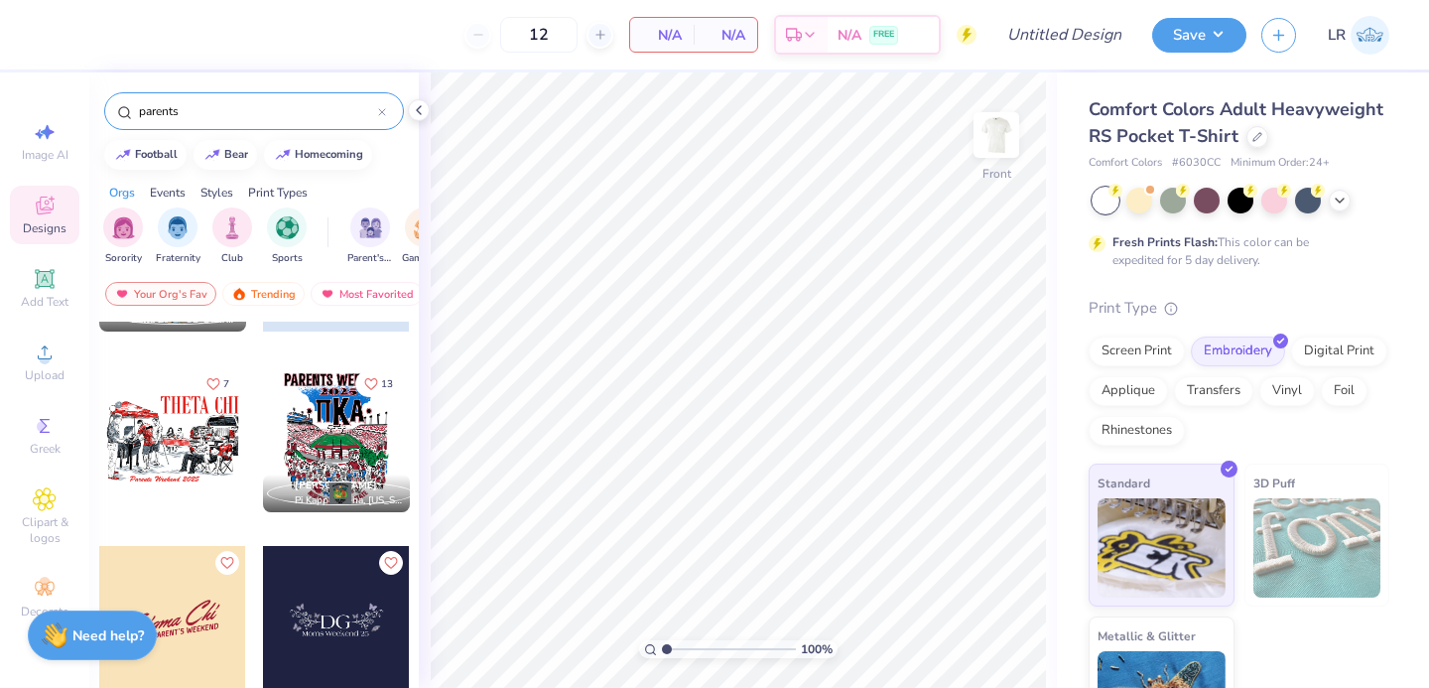
scroll to position [498, 0]
type input "parents"
click at [298, 452] on div at bounding box center [336, 439] width 147 height 147
click at [319, 446] on div at bounding box center [336, 439] width 147 height 147
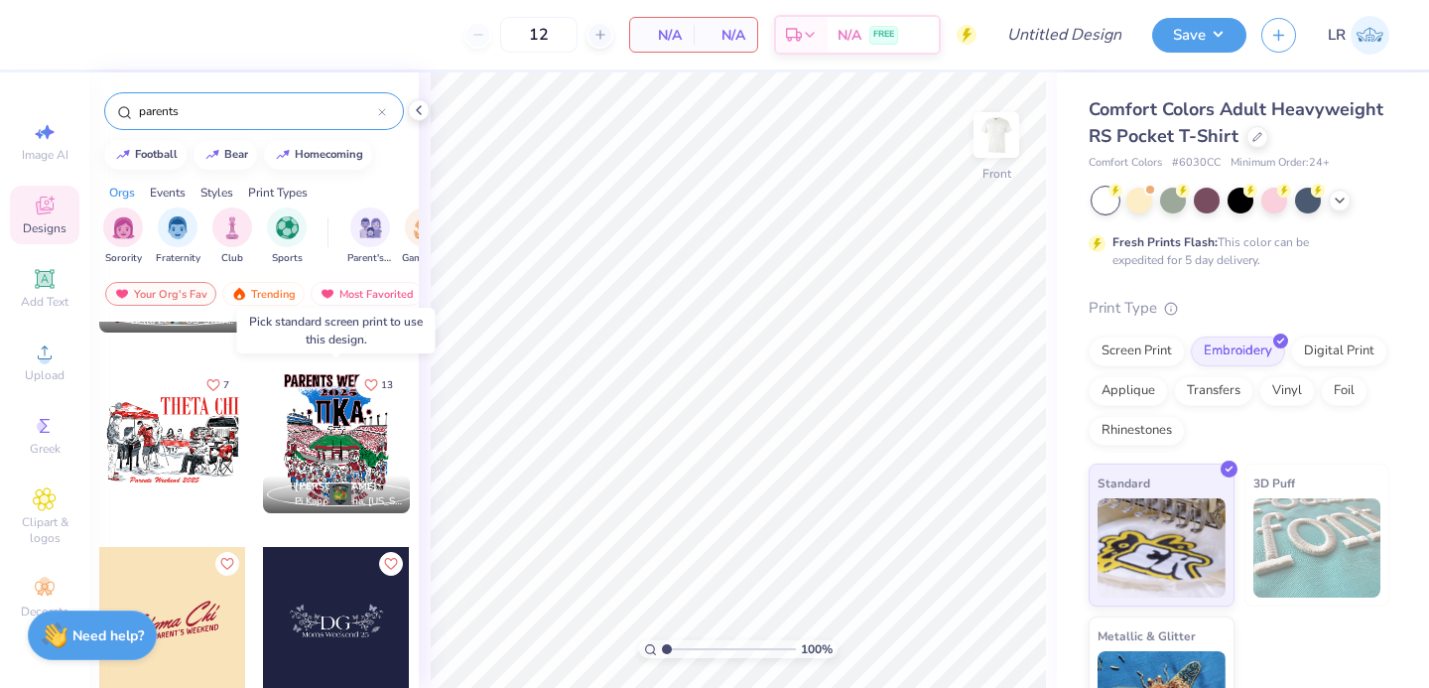
click at [319, 446] on div at bounding box center [336, 439] width 147 height 147
click at [329, 437] on div at bounding box center [336, 439] width 147 height 147
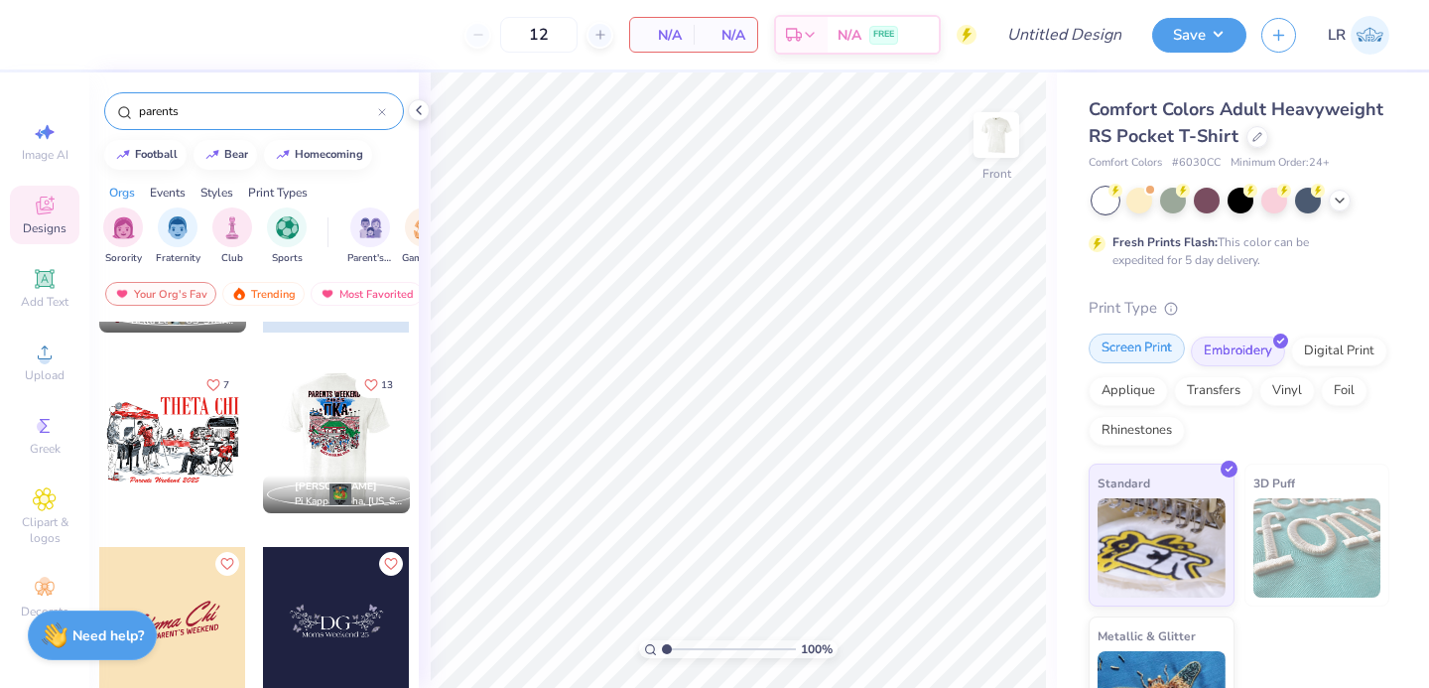
click at [1155, 351] on div "Screen Print" at bounding box center [1136, 348] width 96 height 30
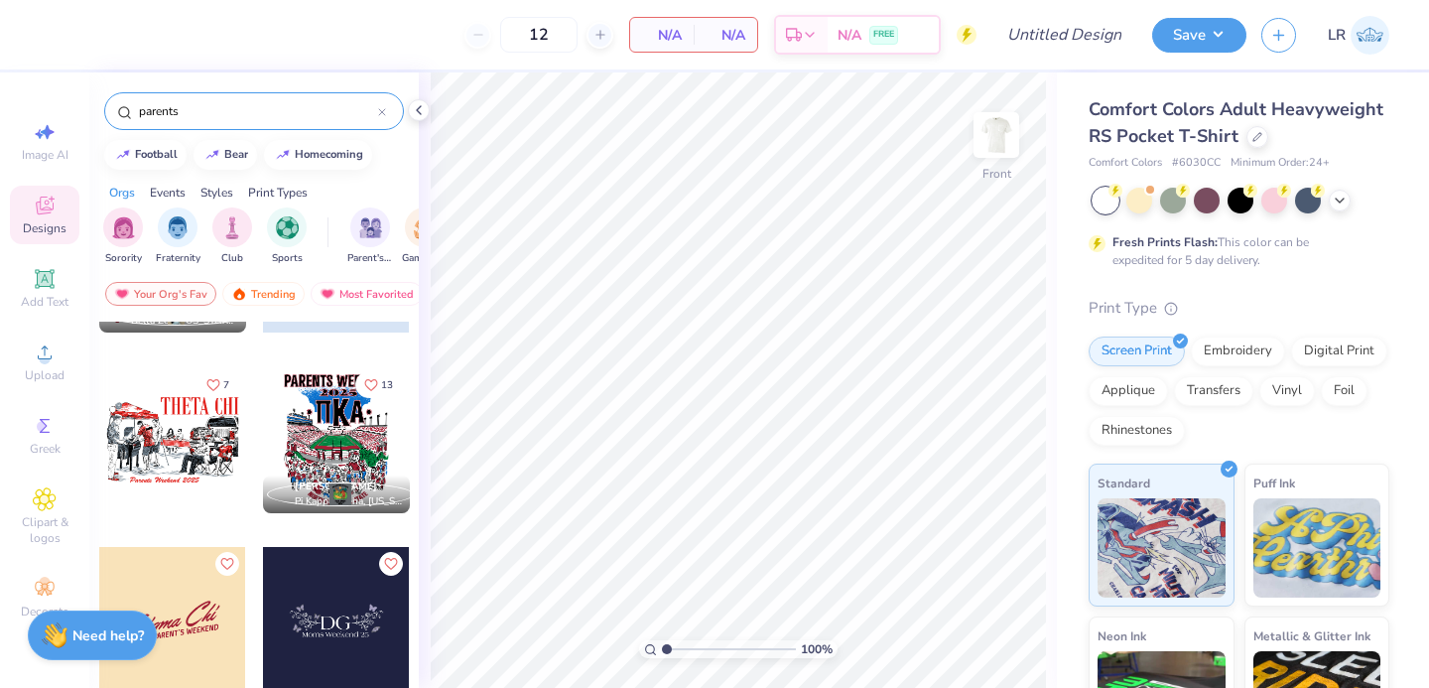
click at [311, 441] on div at bounding box center [336, 439] width 147 height 147
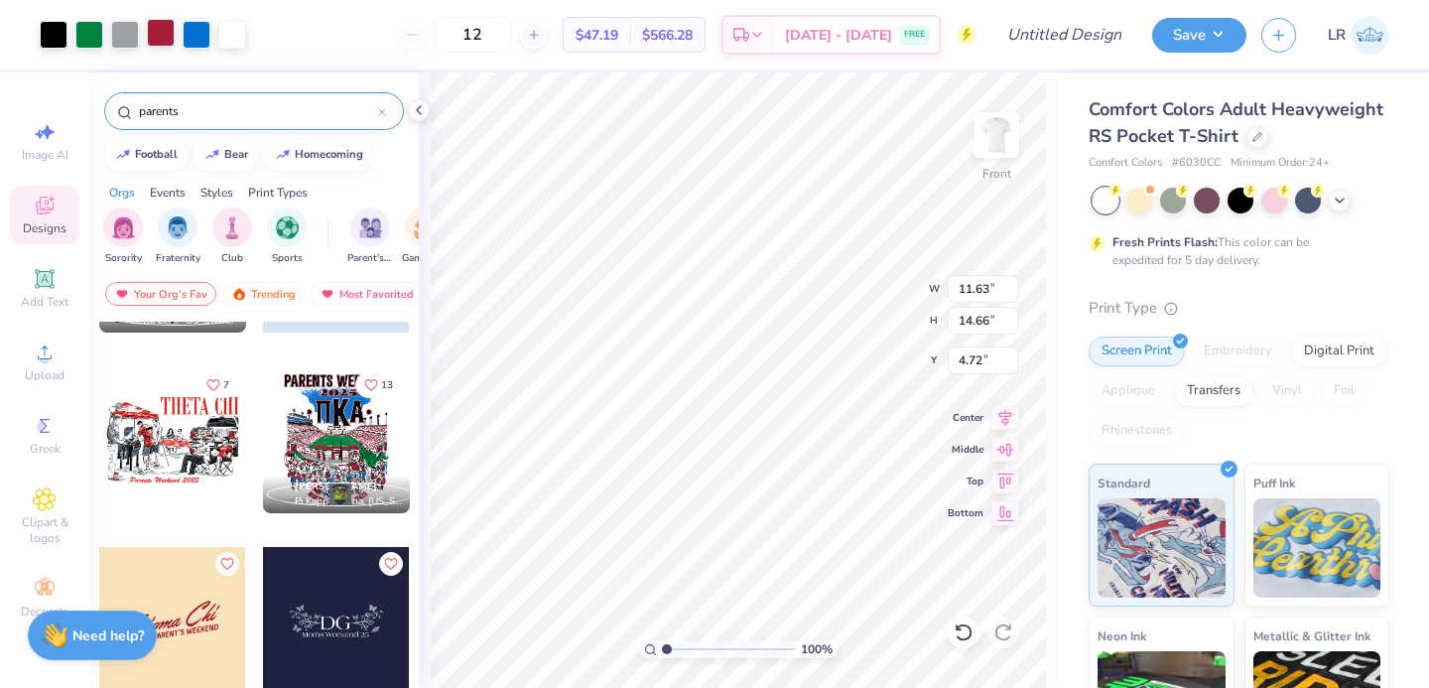
type input "4.72"
click at [157, 32] on div at bounding box center [161, 33] width 28 height 28
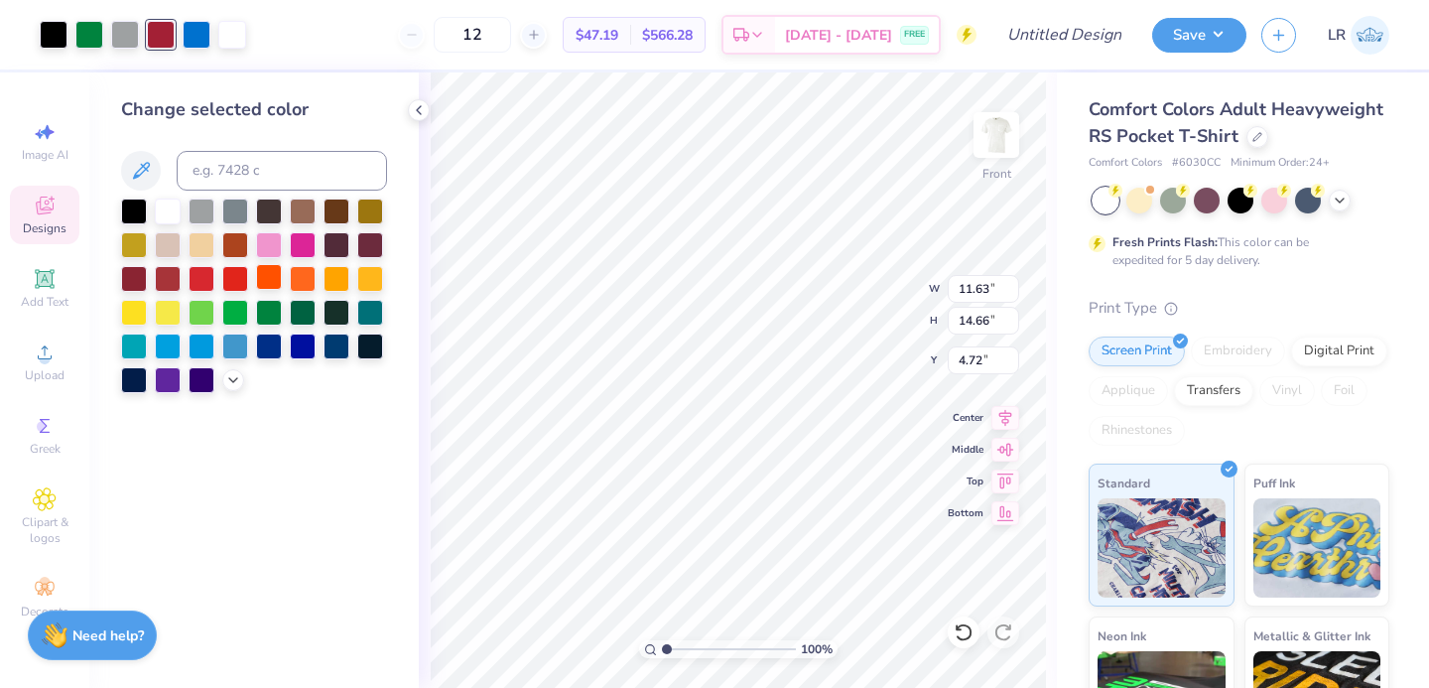
click at [267, 280] on div at bounding box center [269, 277] width 26 height 26
click at [186, 32] on div at bounding box center [197, 33] width 28 height 28
click at [301, 342] on div at bounding box center [303, 344] width 26 height 26
click at [964, 634] on icon at bounding box center [963, 632] width 20 height 20
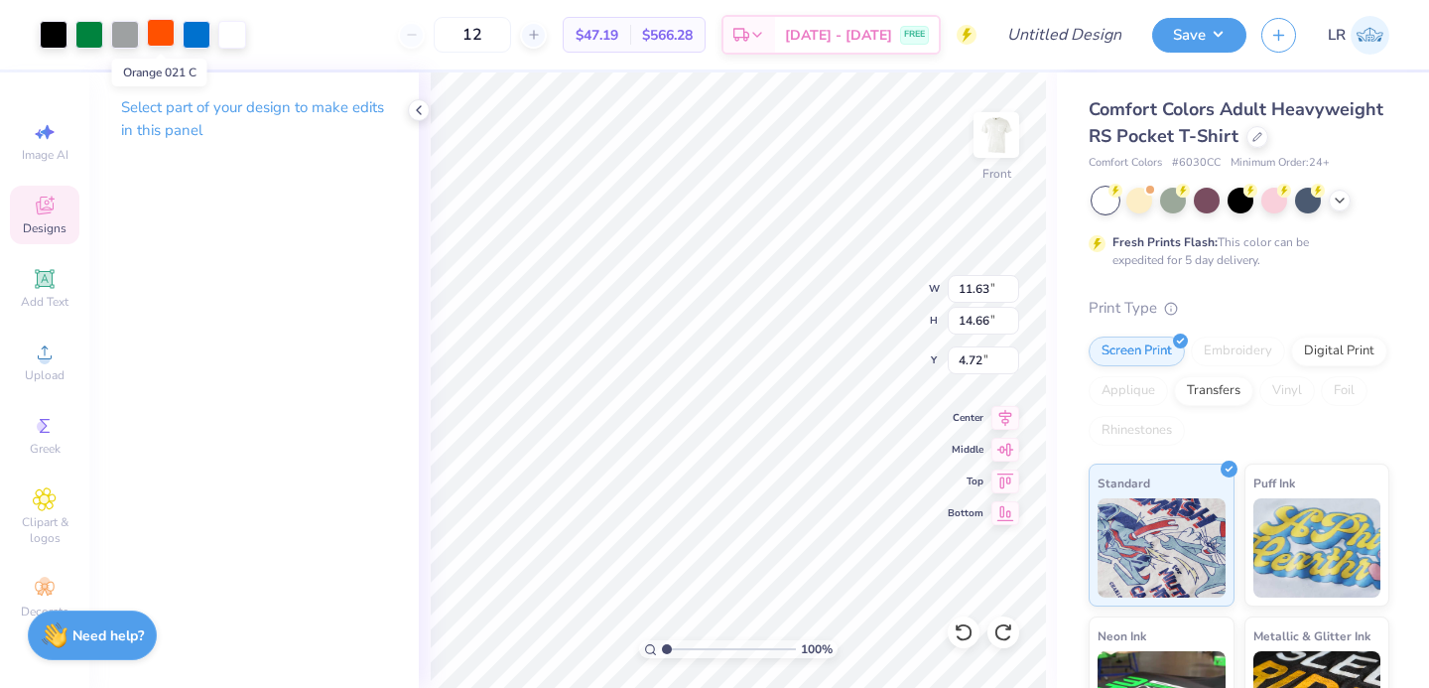
click at [169, 38] on div at bounding box center [161, 33] width 28 height 28
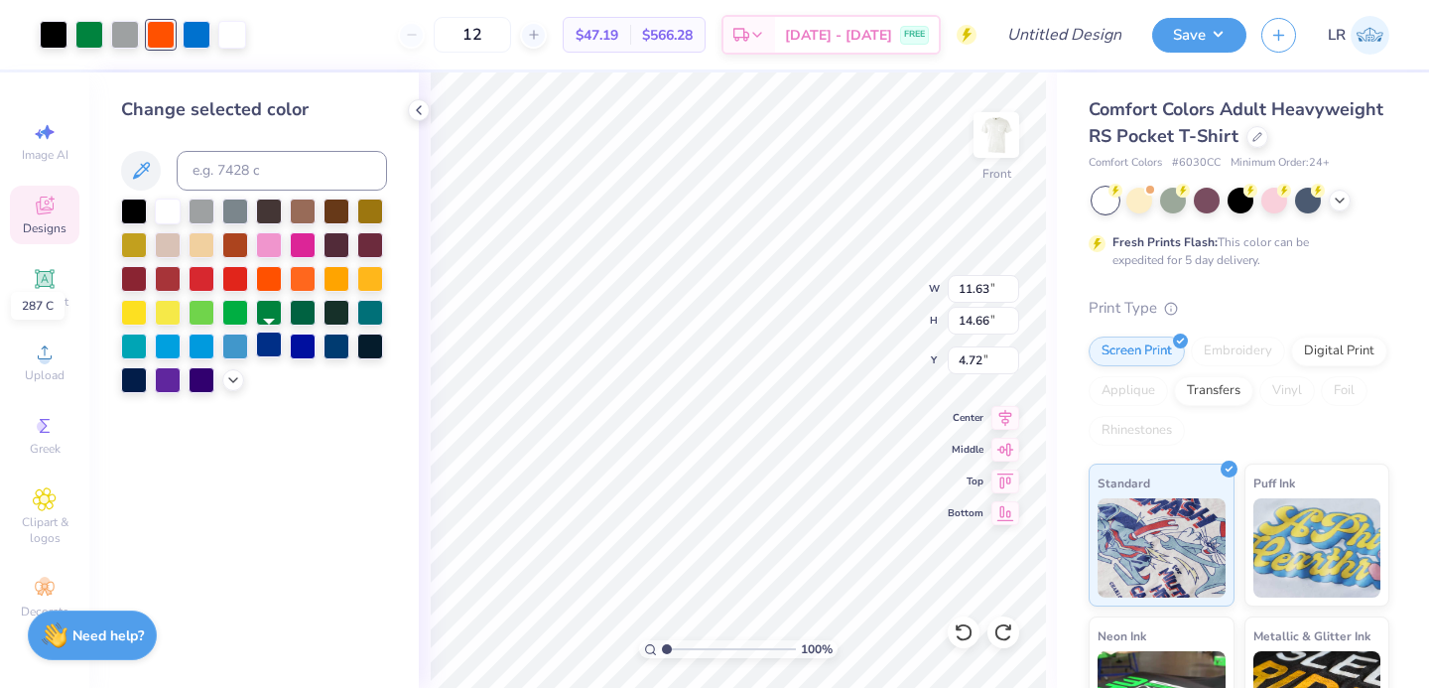
click at [272, 343] on div at bounding box center [269, 344] width 26 height 26
click at [271, 274] on div at bounding box center [269, 277] width 26 height 26
click at [45, 36] on div at bounding box center [54, 33] width 28 height 28
click at [296, 343] on div at bounding box center [303, 344] width 26 height 26
click at [275, 344] on div at bounding box center [269, 344] width 26 height 26
